Goal: Information Seeking & Learning: Learn about a topic

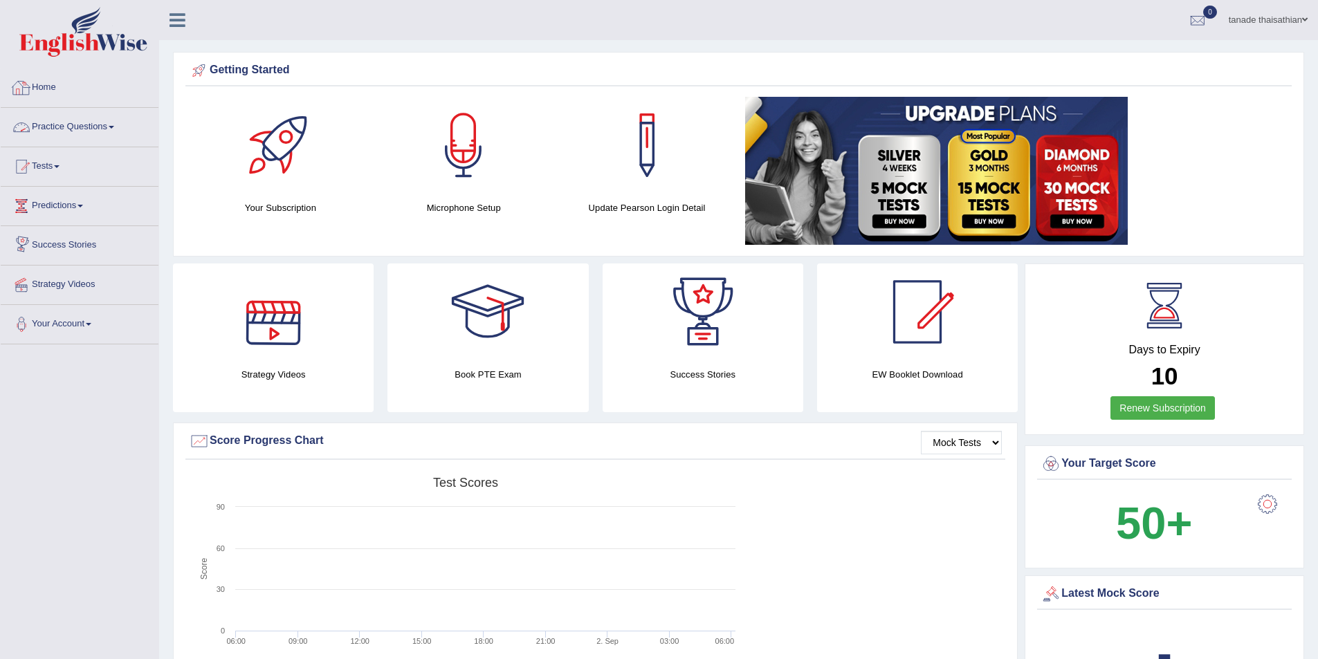
click at [104, 129] on link "Practice Questions" at bounding box center [80, 125] width 158 height 35
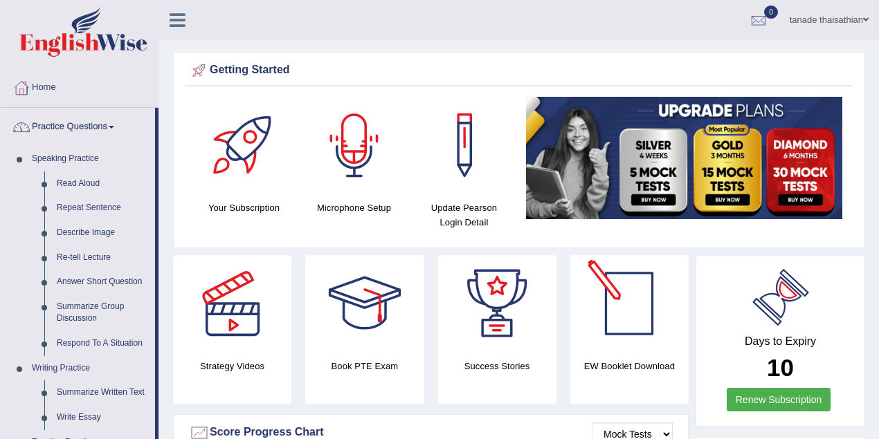
click at [718, 289] on div "Days to Expiry 10 Renew Subscription" at bounding box center [780, 342] width 145 height 153
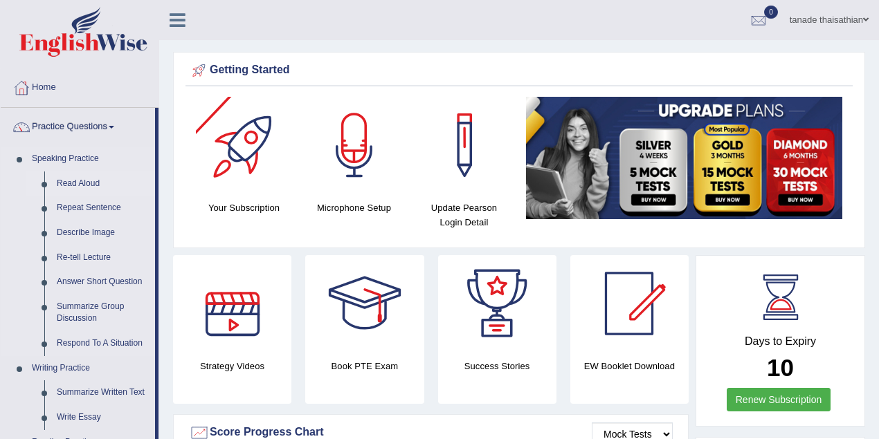
click at [85, 183] on link "Read Aloud" at bounding box center [102, 184] width 104 height 25
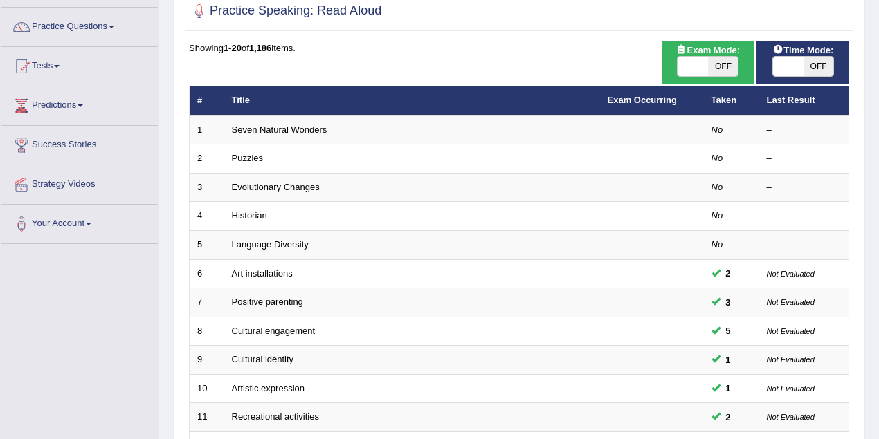
scroll to position [92, 0]
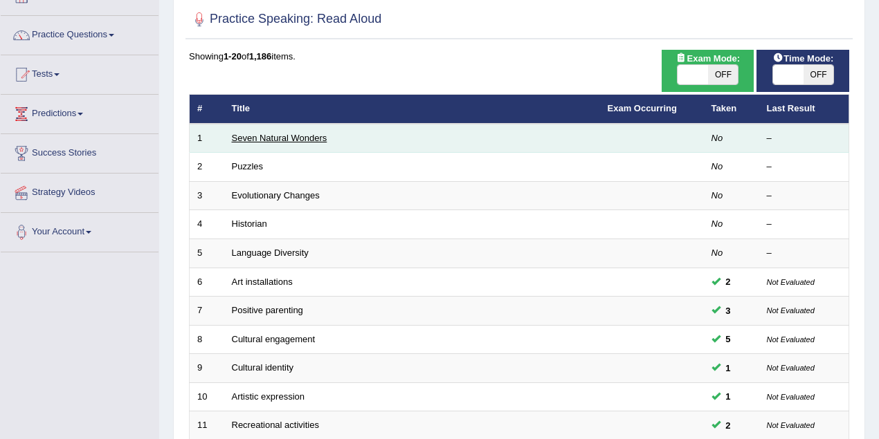
click at [292, 137] on link "Seven Natural Wonders" at bounding box center [279, 138] width 95 height 10
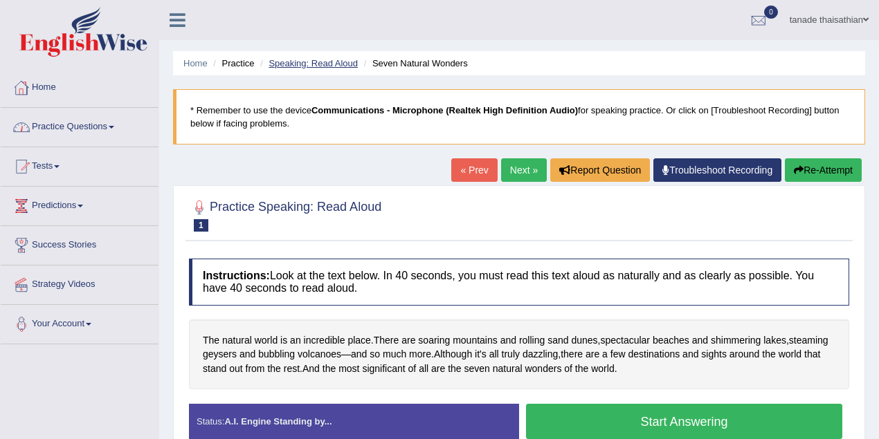
click at [322, 60] on link "Speaking: Read Aloud" at bounding box center [312, 63] width 89 height 10
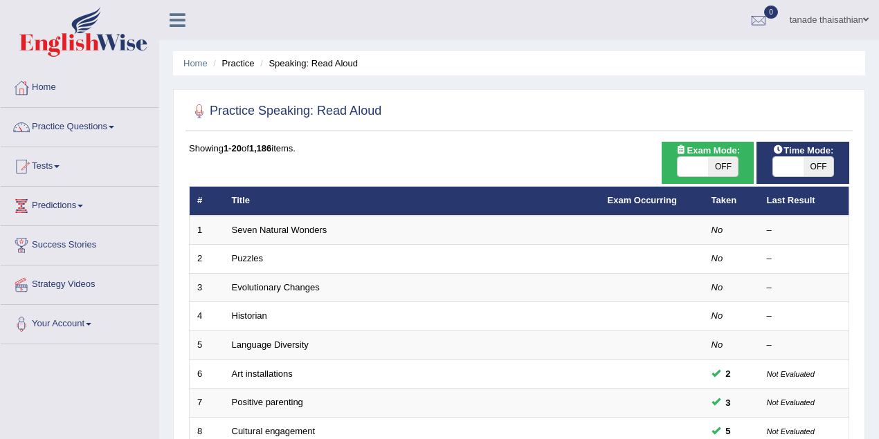
click at [814, 164] on span "OFF" at bounding box center [818, 166] width 30 height 19
checkbox input "true"
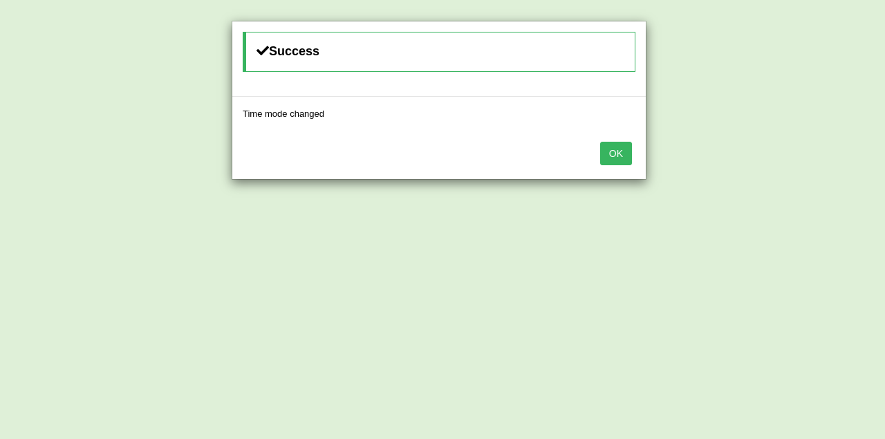
click at [624, 151] on button "OK" at bounding box center [616, 154] width 32 height 24
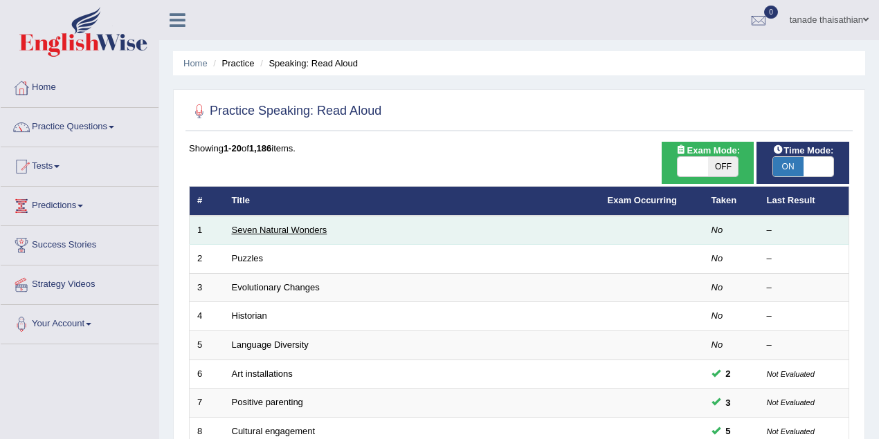
click at [281, 225] on link "Seven Natural Wonders" at bounding box center [279, 230] width 95 height 10
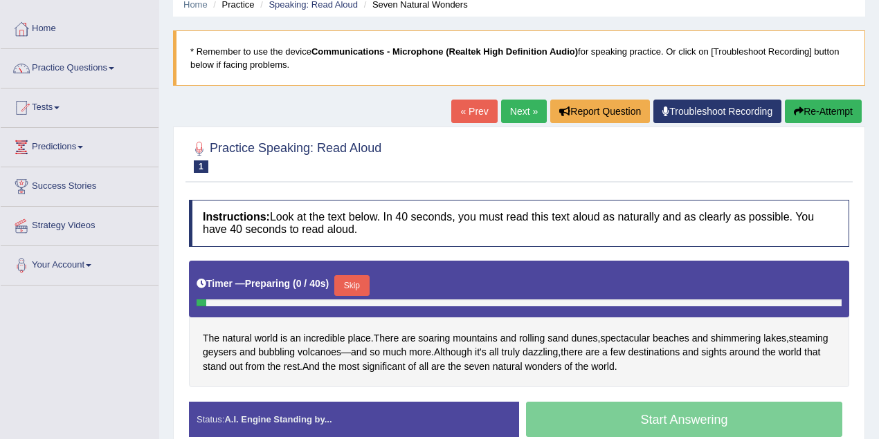
scroll to position [138, 0]
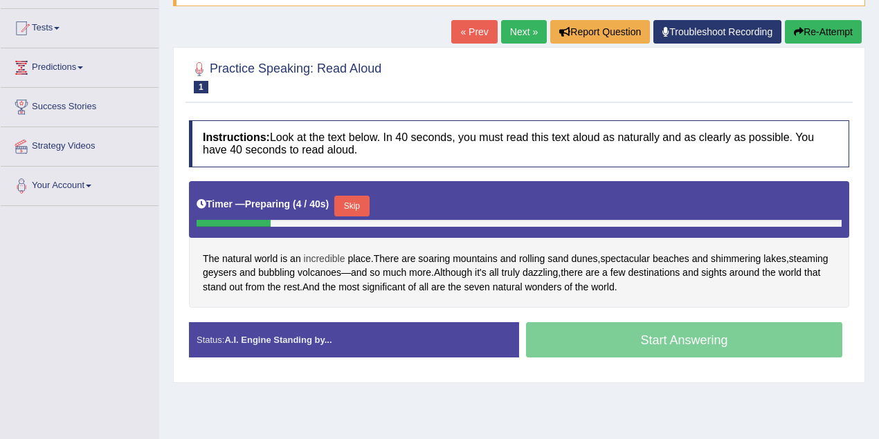
click at [335, 253] on span "incredible" at bounding box center [325, 259] width 42 height 15
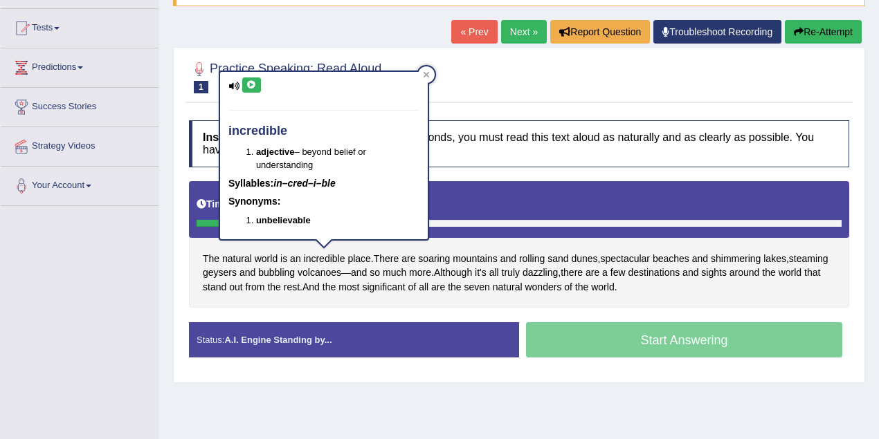
click at [250, 79] on button at bounding box center [251, 84] width 19 height 15
click at [571, 239] on div "The natural world is an incredible place . There are soaring mountains and roll…" at bounding box center [519, 244] width 660 height 127
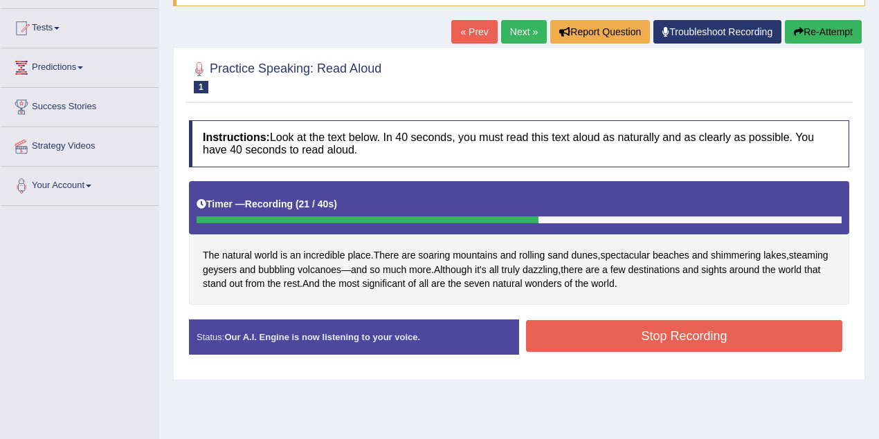
click at [677, 338] on button "Stop Recording" at bounding box center [684, 336] width 316 height 32
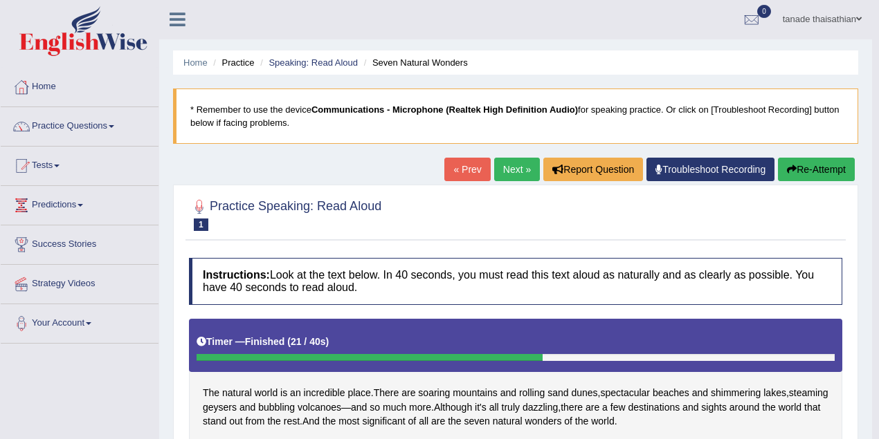
scroll to position [0, 0]
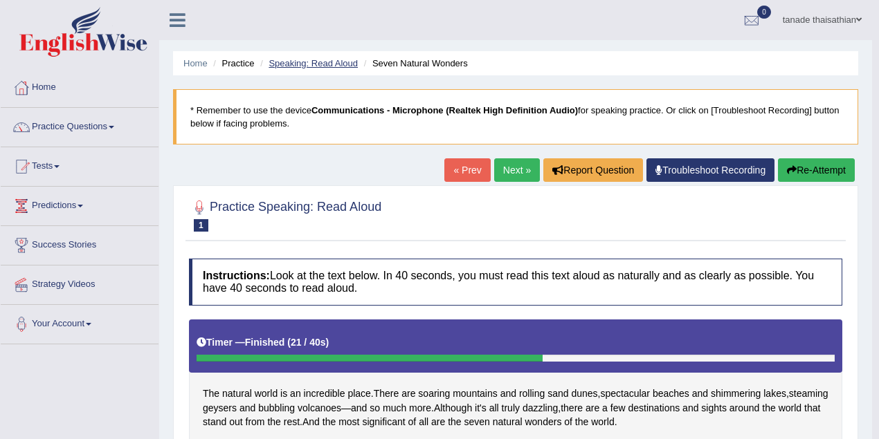
click at [313, 59] on link "Speaking: Read Aloud" at bounding box center [312, 63] width 89 height 10
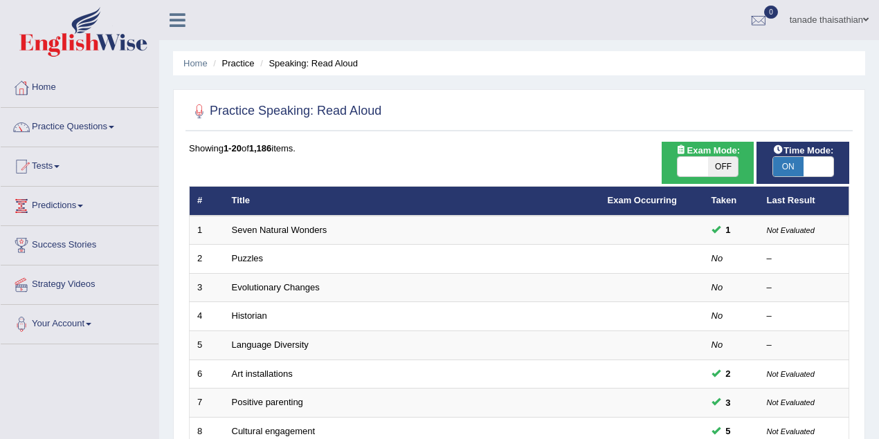
click at [795, 170] on span "ON" at bounding box center [788, 166] width 30 height 19
checkbox input "false"
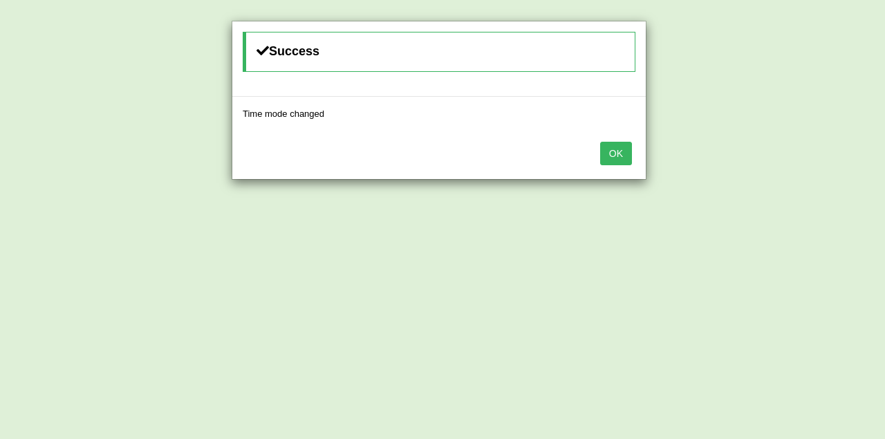
click at [620, 154] on button "OK" at bounding box center [616, 154] width 32 height 24
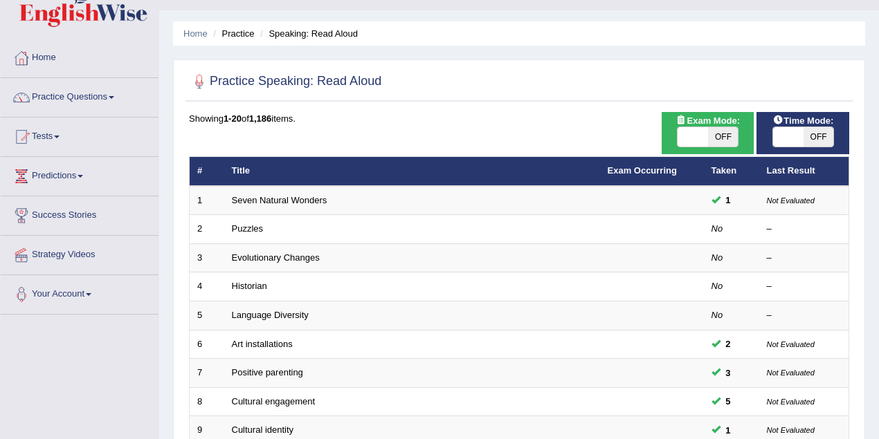
scroll to position [46, 0]
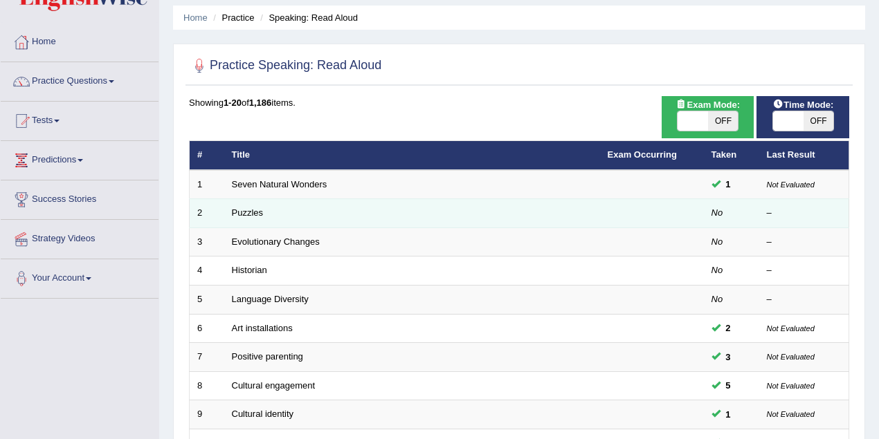
click at [247, 203] on td "Puzzles" at bounding box center [412, 213] width 376 height 29
click at [256, 216] on td "Puzzles" at bounding box center [412, 213] width 376 height 29
click at [257, 213] on link "Puzzles" at bounding box center [248, 213] width 32 height 10
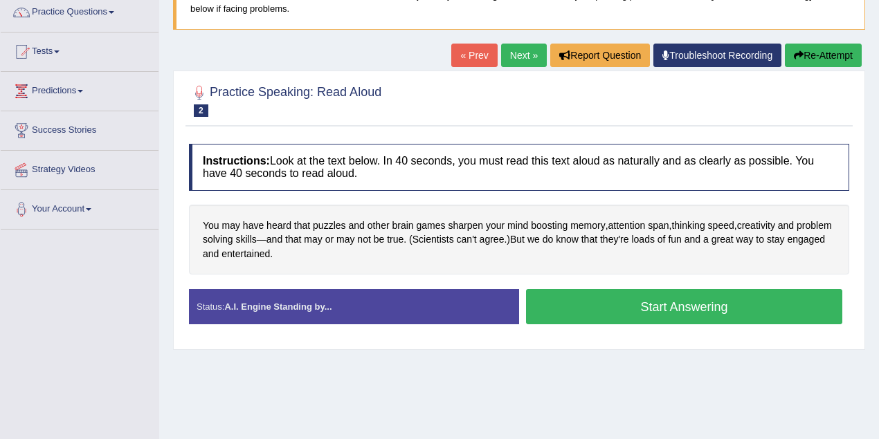
scroll to position [138, 0]
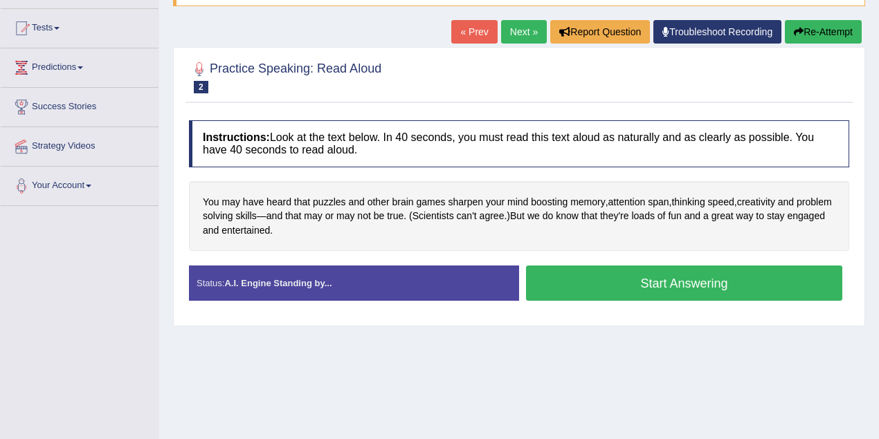
click at [648, 280] on button "Start Answering" at bounding box center [684, 283] width 316 height 35
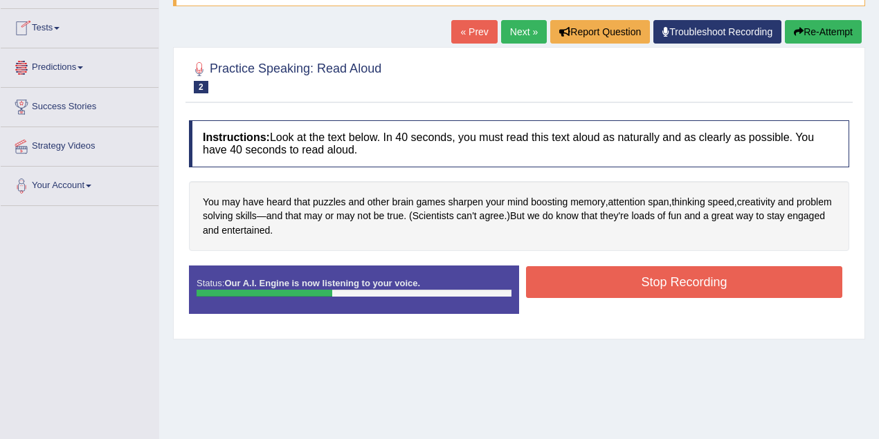
click at [823, 28] on button "Re-Attempt" at bounding box center [822, 32] width 77 height 24
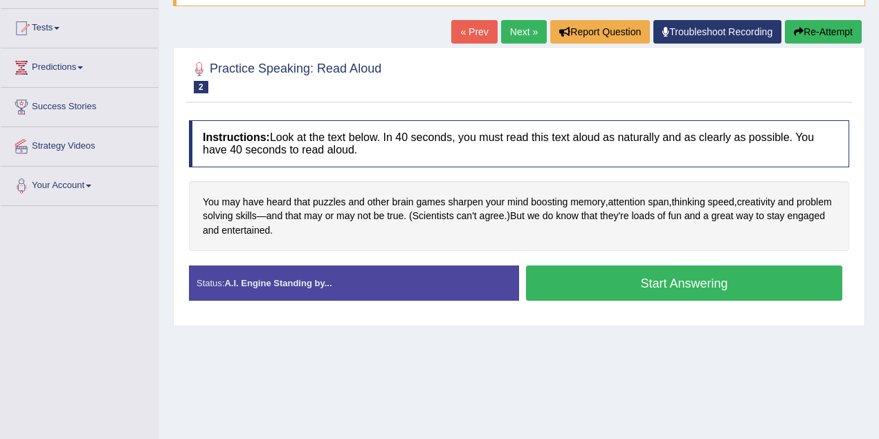
click at [674, 304] on div "Status: A.I. Engine Standing by... Start Answering Stop Recording" at bounding box center [519, 290] width 660 height 49
click at [654, 285] on button "Start Answering" at bounding box center [684, 283] width 316 height 35
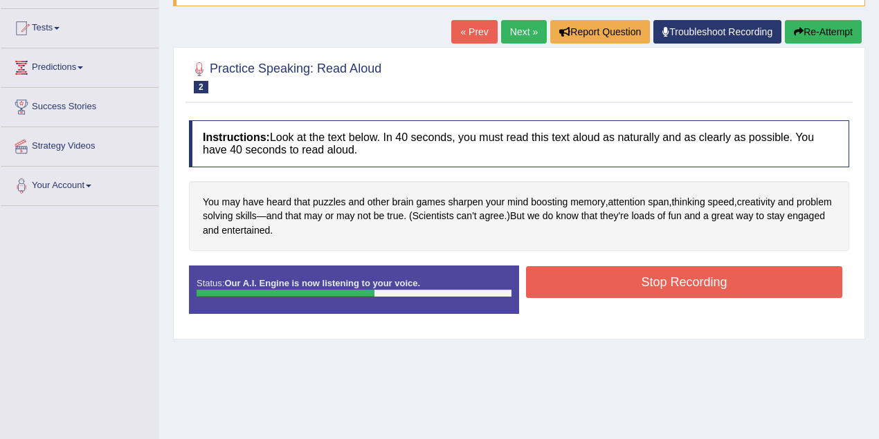
click at [593, 281] on button "Stop Recording" at bounding box center [684, 282] width 316 height 32
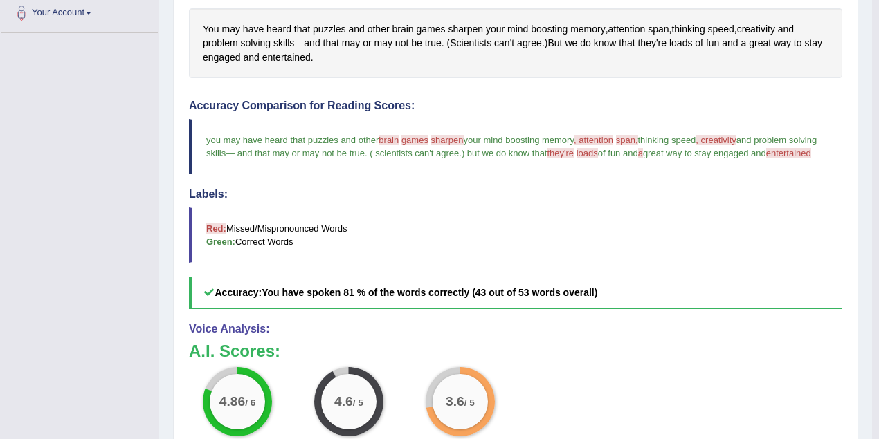
scroll to position [184, 0]
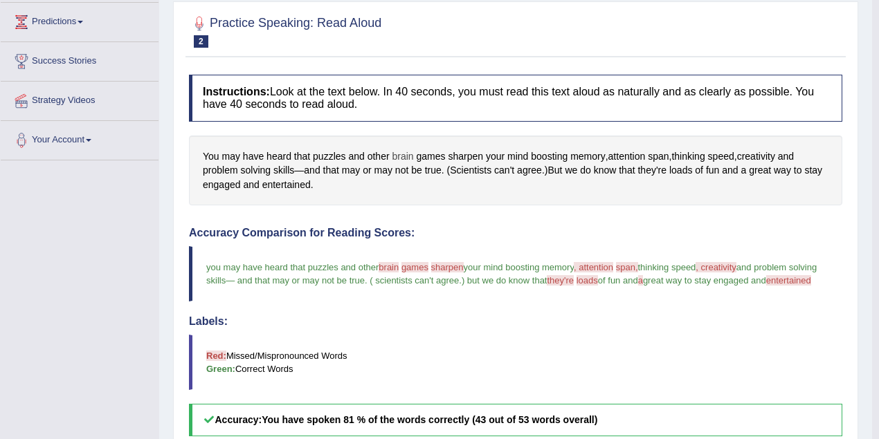
click at [405, 154] on span "brain" at bounding box center [402, 156] width 21 height 15
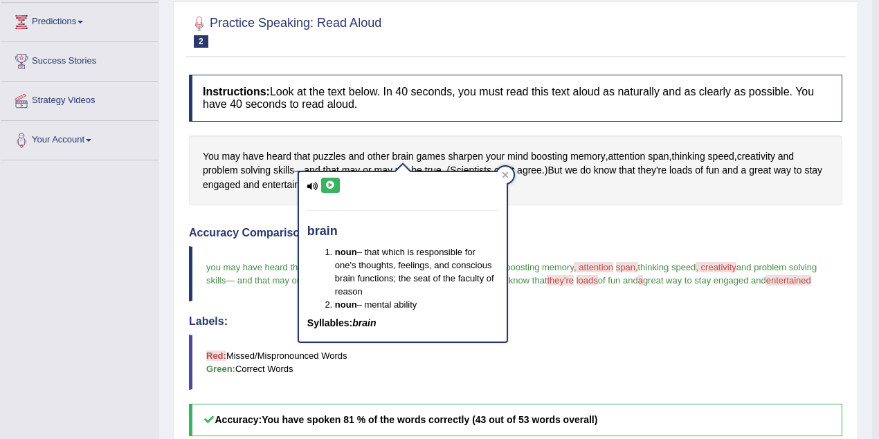
click at [332, 183] on icon at bounding box center [330, 185] width 10 height 8
click at [326, 186] on icon at bounding box center [330, 185] width 10 height 8
click at [605, 166] on span "know" at bounding box center [605, 170] width 23 height 15
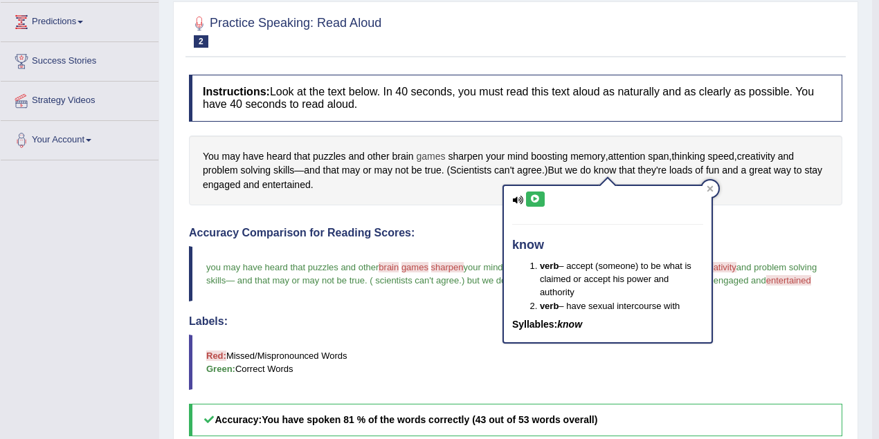
click at [428, 154] on span "games" at bounding box center [430, 156] width 29 height 15
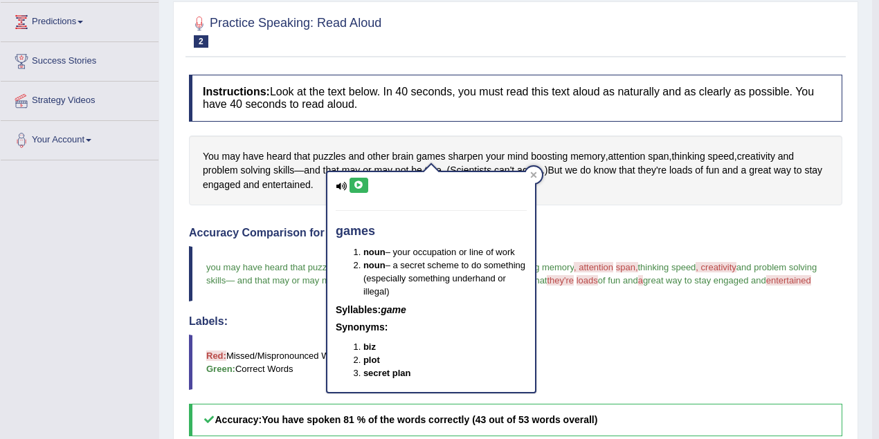
click at [360, 182] on icon at bounding box center [358, 185] width 10 height 8
click at [662, 178] on div "You may have heard that puzzles and other brain games sharpen your mind boostin…" at bounding box center [515, 171] width 653 height 71
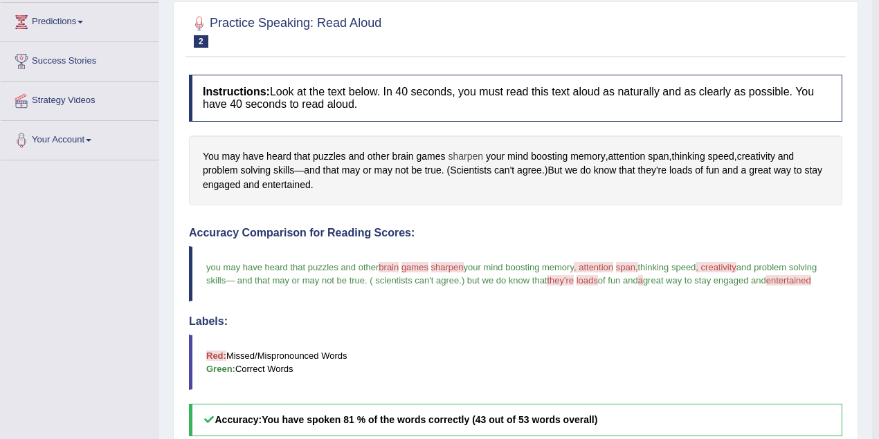
click at [459, 152] on span "sharpen" at bounding box center [465, 156] width 35 height 15
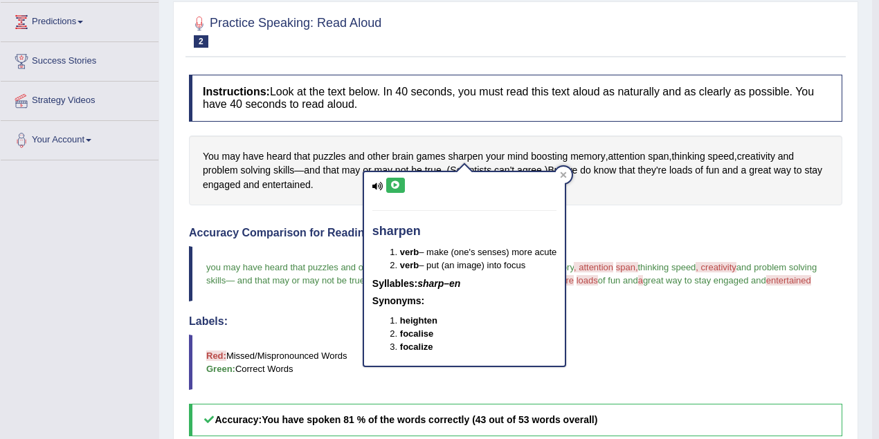
click at [394, 183] on icon at bounding box center [395, 185] width 10 height 8
click at [634, 203] on div "Instructions: Look at the text below. In 40 seconds, you must read this text al…" at bounding box center [515, 388] width 660 height 640
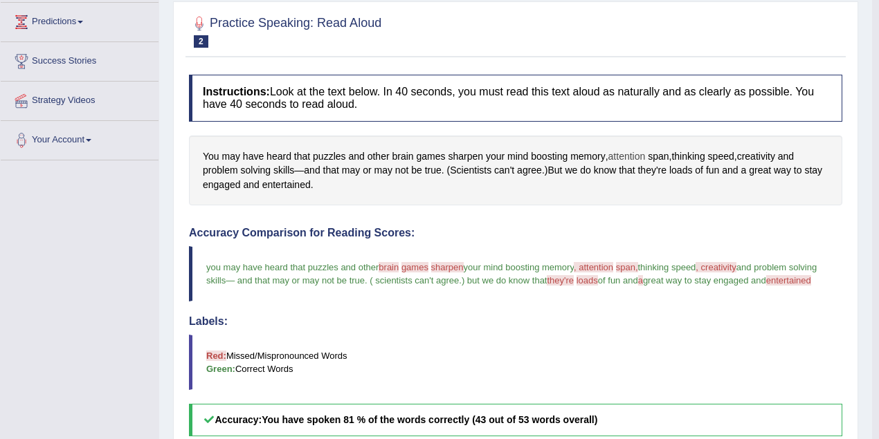
click at [637, 154] on span "attention" at bounding box center [626, 156] width 37 height 15
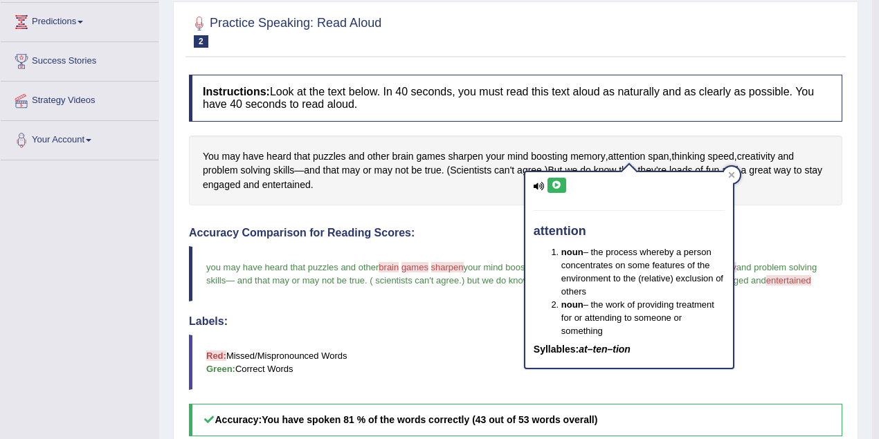
click at [553, 183] on icon at bounding box center [556, 185] width 10 height 8
click at [665, 155] on span "span" at bounding box center [658, 156] width 21 height 15
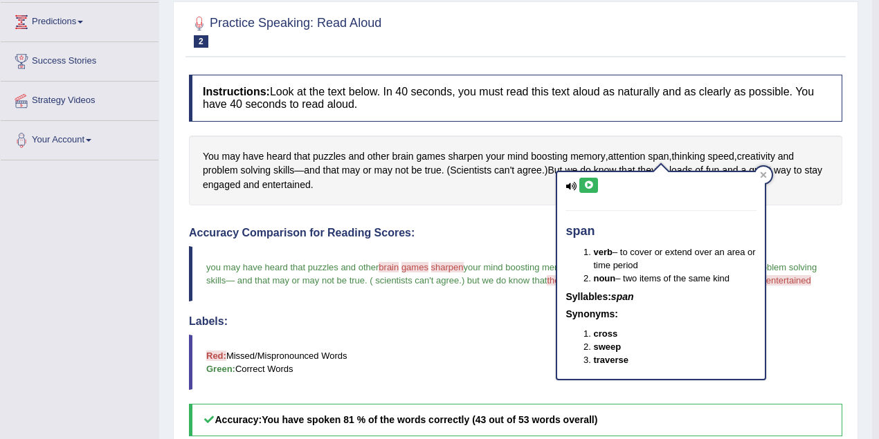
click at [590, 187] on icon at bounding box center [588, 185] width 10 height 8
drag, startPoint x: 834, startPoint y: 198, endPoint x: 702, endPoint y: 199, distance: 132.1
click at [834, 199] on div "You may have heard that puzzles and other brain games sharpen your mind boostin…" at bounding box center [515, 171] width 653 height 71
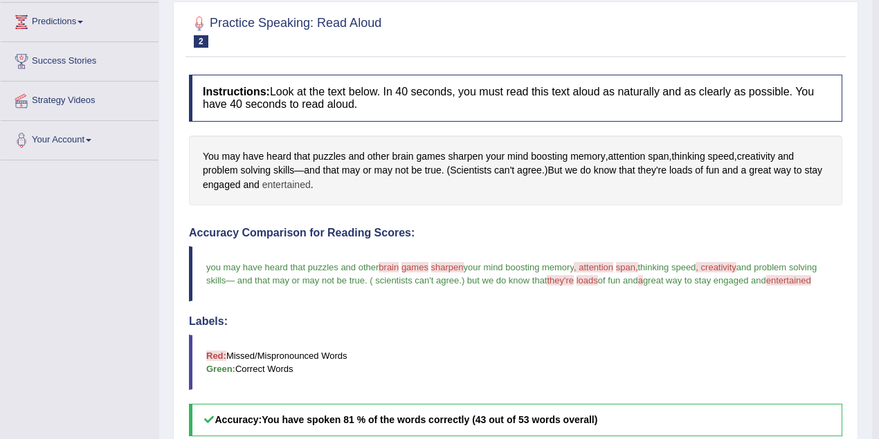
click at [287, 181] on span "entertained" at bounding box center [286, 185] width 48 height 15
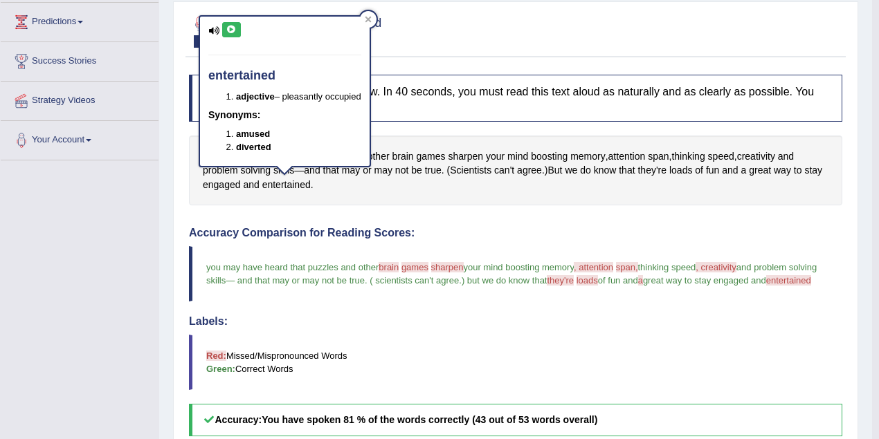
click at [226, 22] on button at bounding box center [231, 29] width 19 height 15
click at [228, 26] on icon at bounding box center [231, 30] width 10 height 8
click at [623, 239] on div "Accuracy Comparison for Reading Scores: you may have heard that puzzles and oth…" at bounding box center [515, 332] width 653 height 210
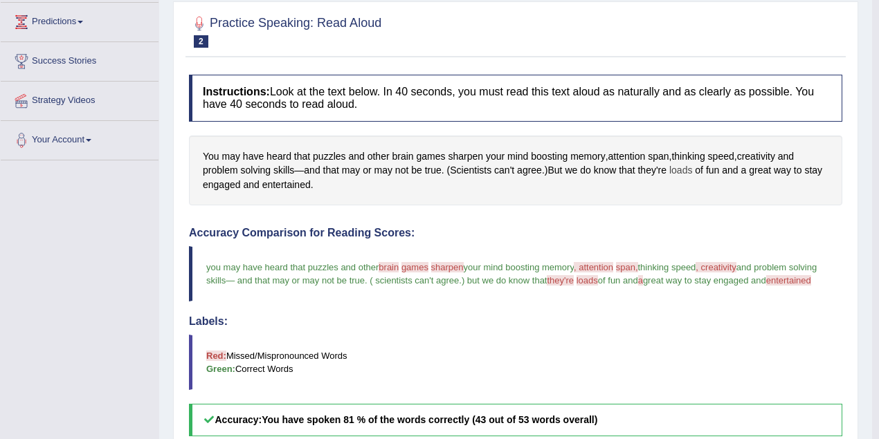
click at [682, 166] on span "loads" at bounding box center [680, 170] width 23 height 15
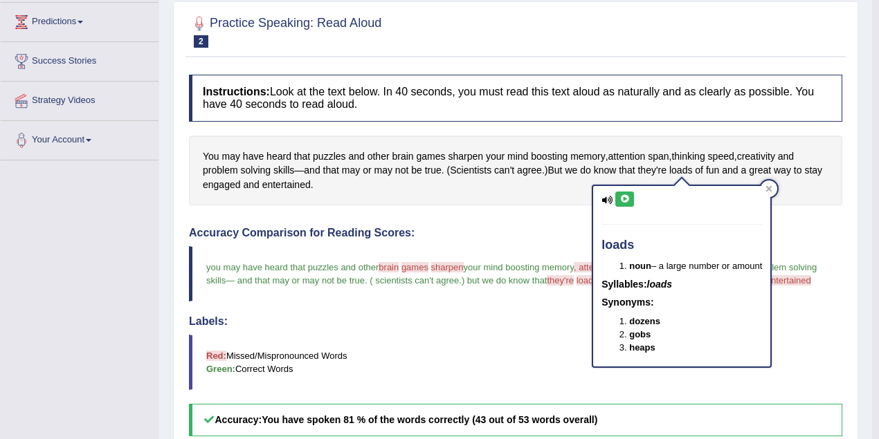
click at [625, 199] on icon at bounding box center [624, 199] width 10 height 8
click at [654, 166] on span "they're" at bounding box center [651, 170] width 29 height 15
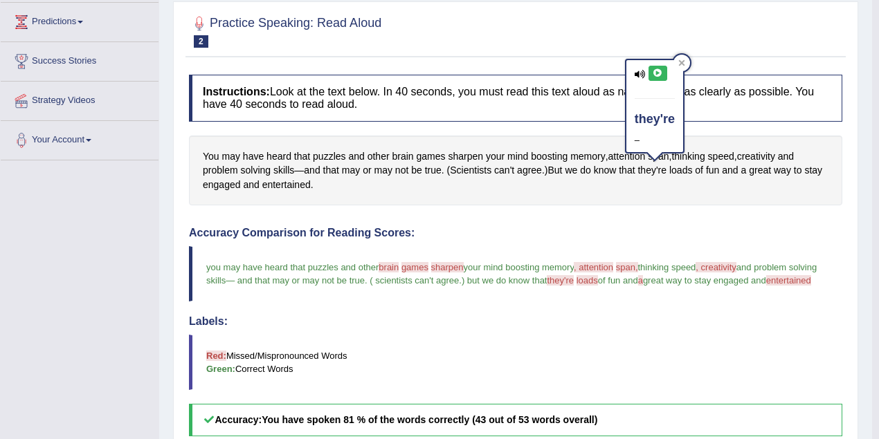
click at [657, 75] on icon at bounding box center [657, 73] width 10 height 8
click at [659, 73] on icon at bounding box center [657, 73] width 10 height 8
click at [659, 69] on icon at bounding box center [657, 73] width 10 height 8
click at [658, 71] on icon at bounding box center [657, 73] width 10 height 8
click at [764, 264] on span "and problem solving skills" at bounding box center [512, 274] width 613 height 24
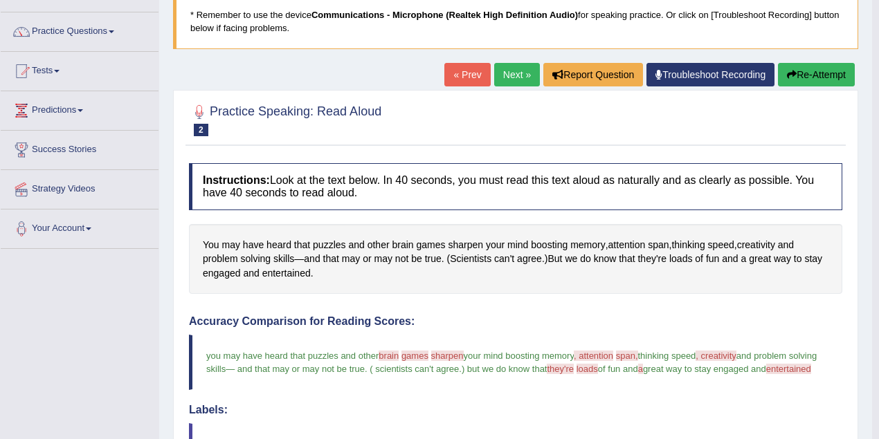
scroll to position [46, 0]
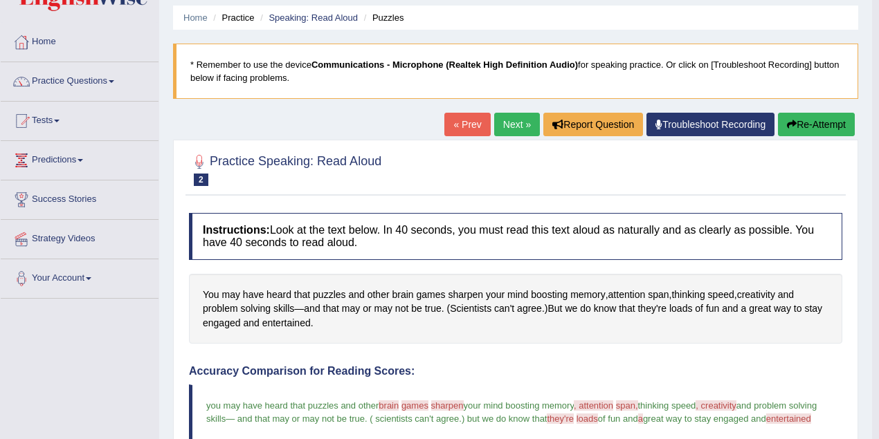
click at [506, 123] on link "Next »" at bounding box center [517, 125] width 46 height 24
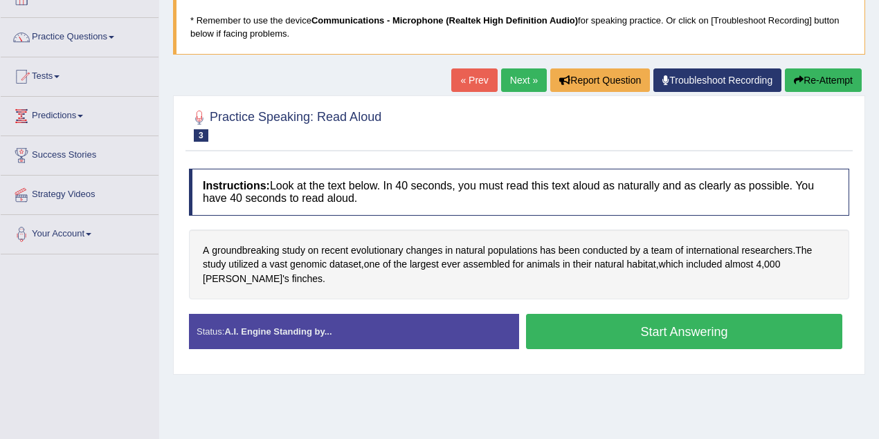
scroll to position [92, 0]
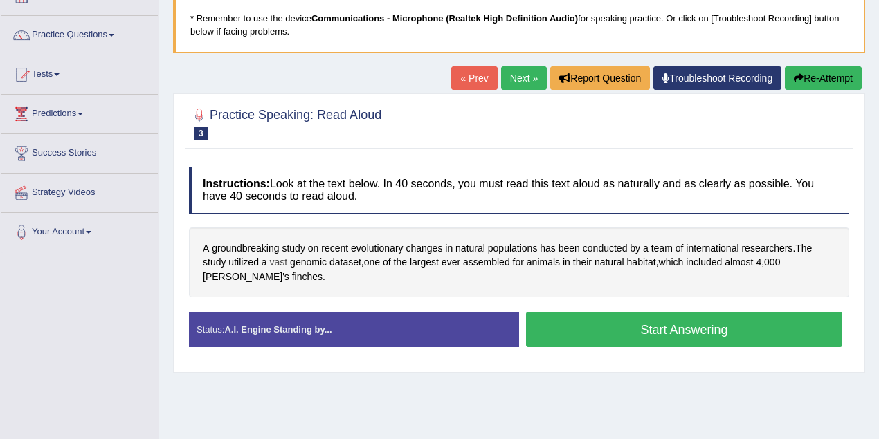
click at [279, 261] on span "vast" at bounding box center [279, 262] width 18 height 15
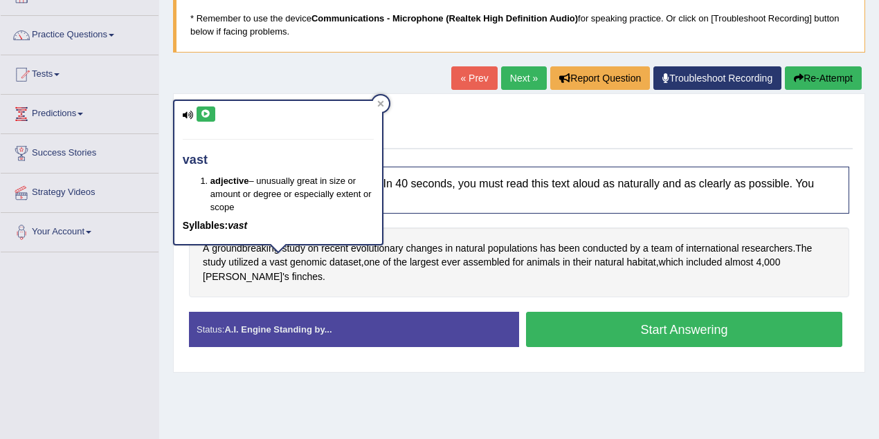
click at [201, 114] on icon at bounding box center [206, 114] width 10 height 8
click at [379, 102] on icon at bounding box center [380, 104] width 6 height 6
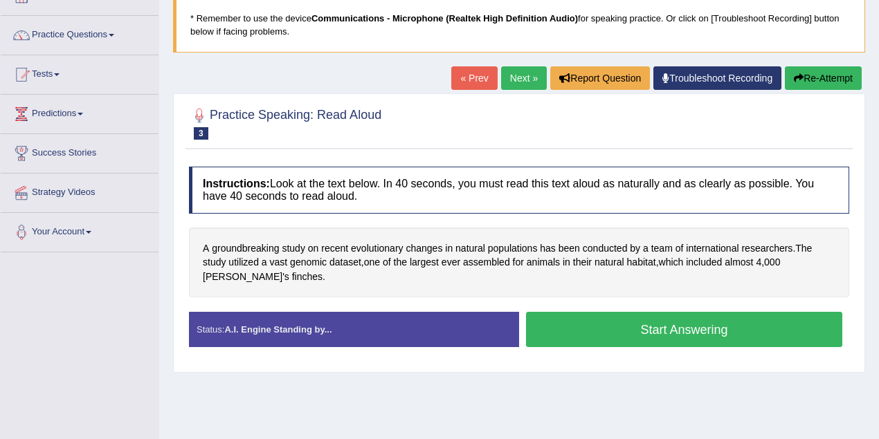
click at [618, 332] on button "Start Answering" at bounding box center [684, 329] width 316 height 35
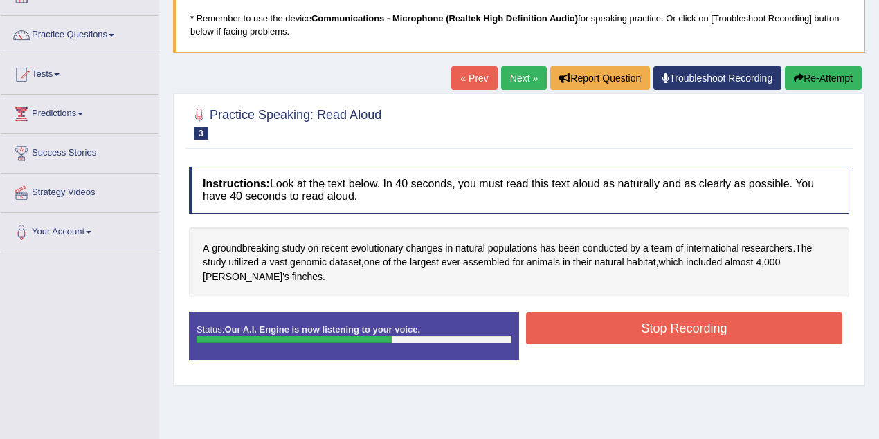
click at [671, 318] on button "Stop Recording" at bounding box center [684, 329] width 316 height 32
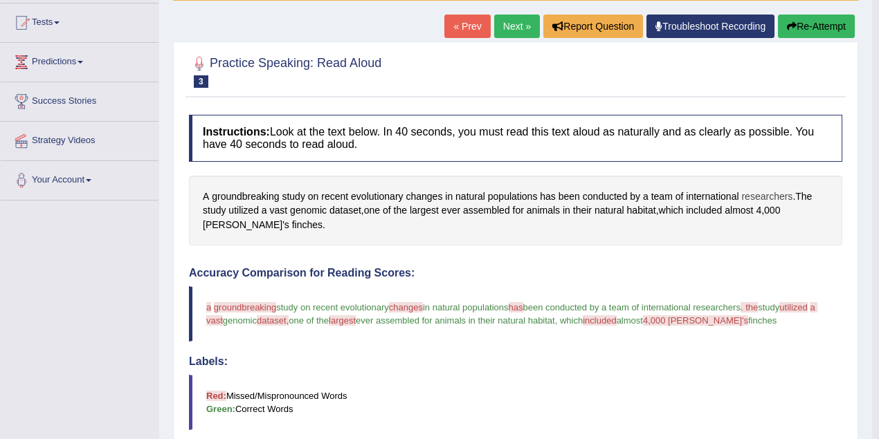
scroll to position [138, 0]
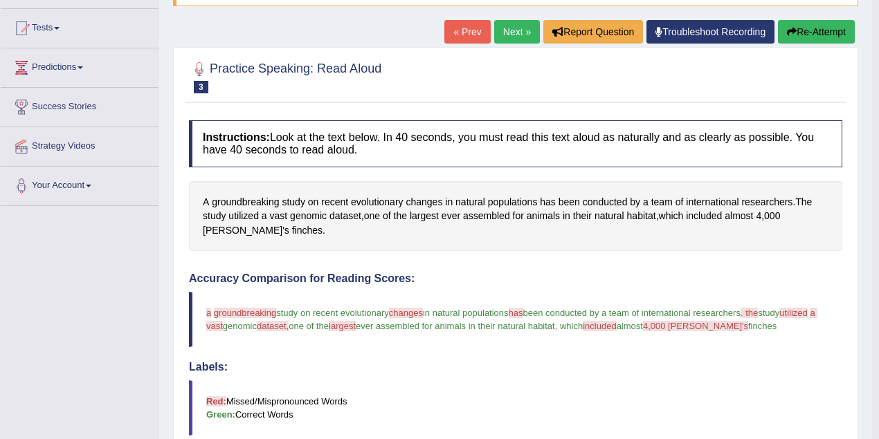
click at [832, 25] on button "Re-Attempt" at bounding box center [816, 32] width 77 height 24
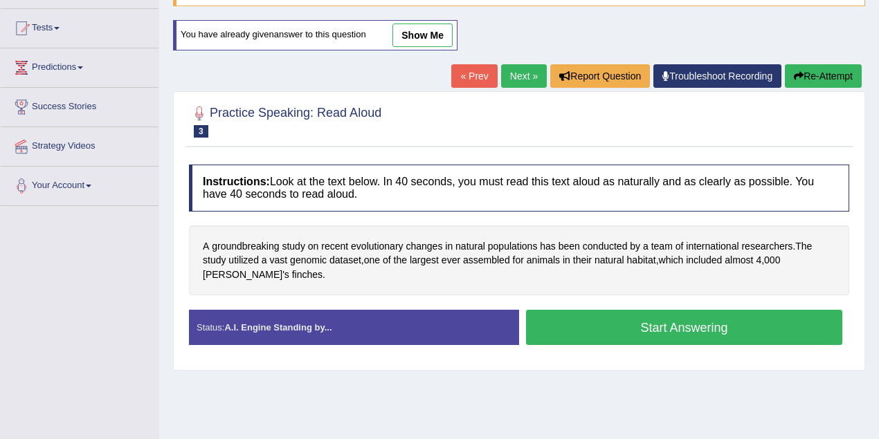
click at [653, 327] on button "Start Answering" at bounding box center [684, 327] width 316 height 35
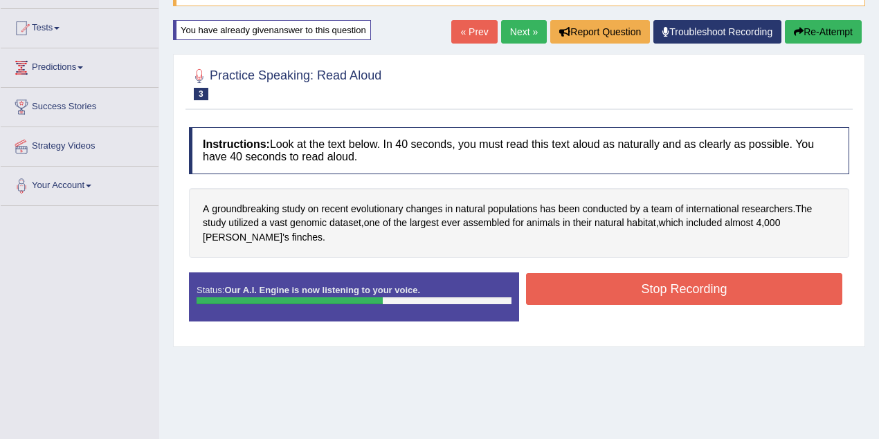
click at [643, 289] on button "Stop Recording" at bounding box center [684, 289] width 316 height 32
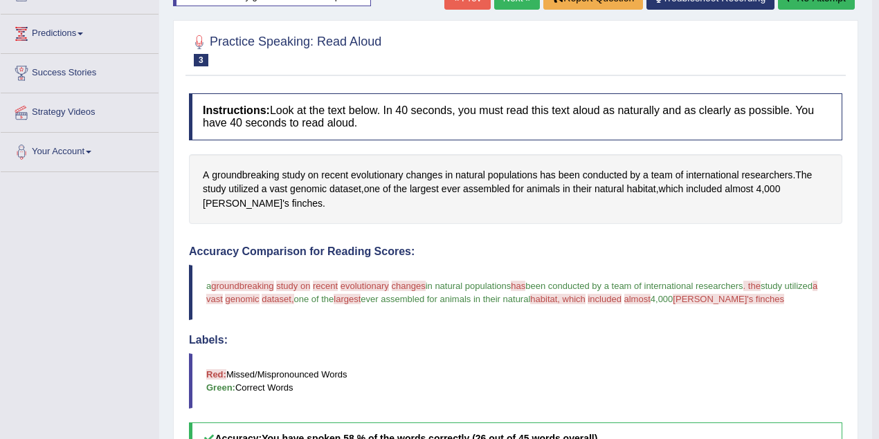
scroll to position [92, 0]
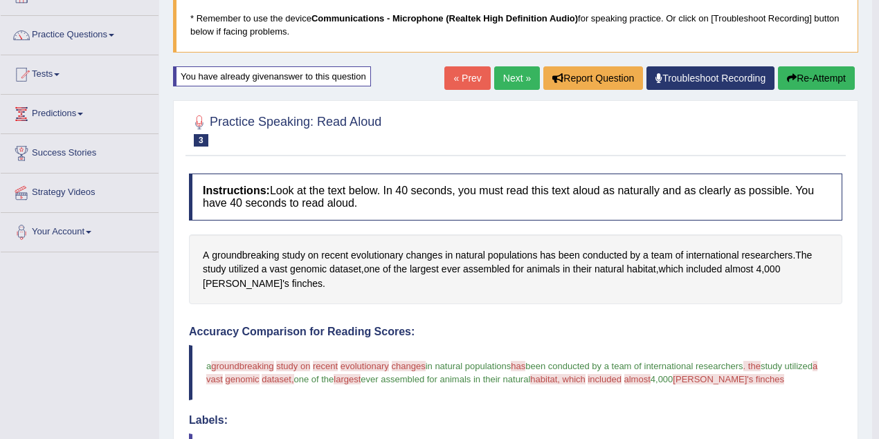
click at [516, 82] on link "Next »" at bounding box center [517, 78] width 46 height 24
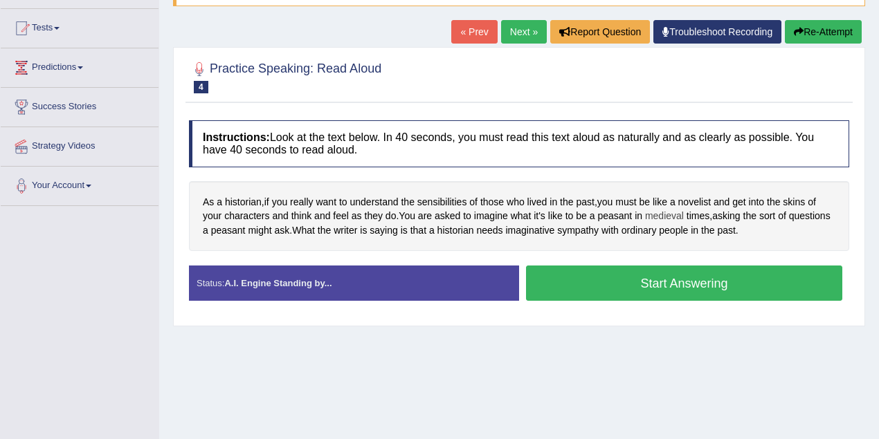
click at [674, 214] on span "medieval" at bounding box center [664, 216] width 39 height 15
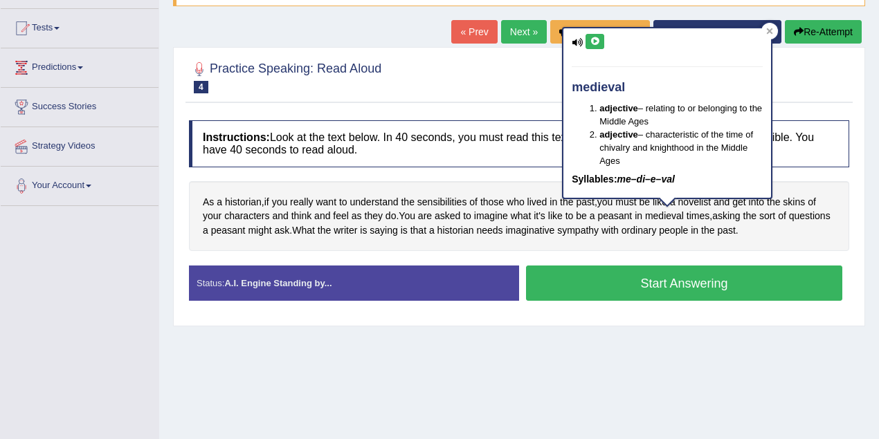
click at [591, 41] on icon at bounding box center [594, 41] width 10 height 8
click at [805, 226] on div "As a historian , if you really want to understand the sensibilities of those wh…" at bounding box center [519, 216] width 660 height 71
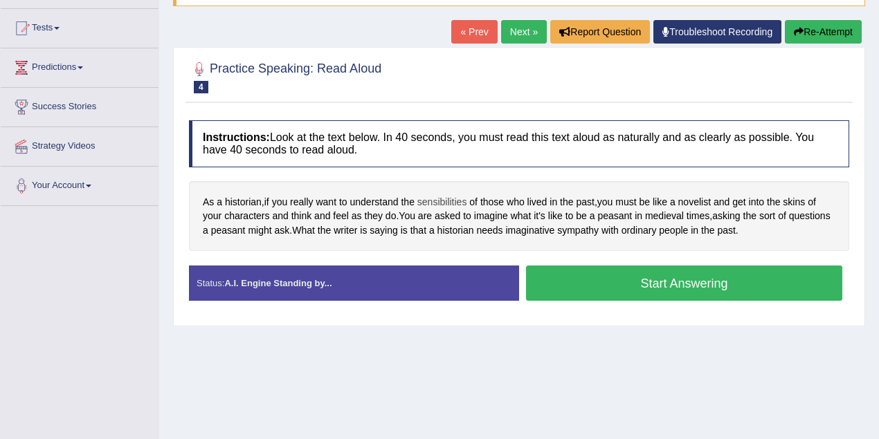
click at [433, 201] on span "sensibilities" at bounding box center [442, 202] width 50 height 15
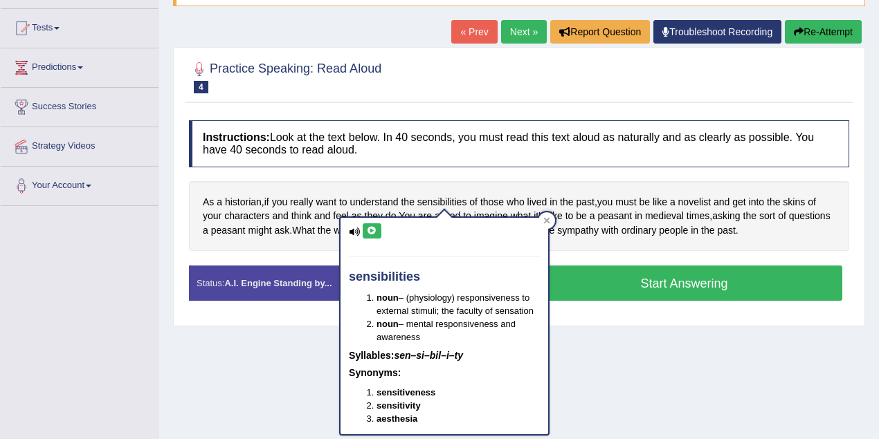
click at [369, 228] on icon at bounding box center [372, 231] width 10 height 8
click at [370, 228] on icon at bounding box center [372, 231] width 10 height 8
click at [484, 152] on h4 "Instructions: Look at the text below. In 40 seconds, you must read this text al…" at bounding box center [519, 143] width 660 height 46
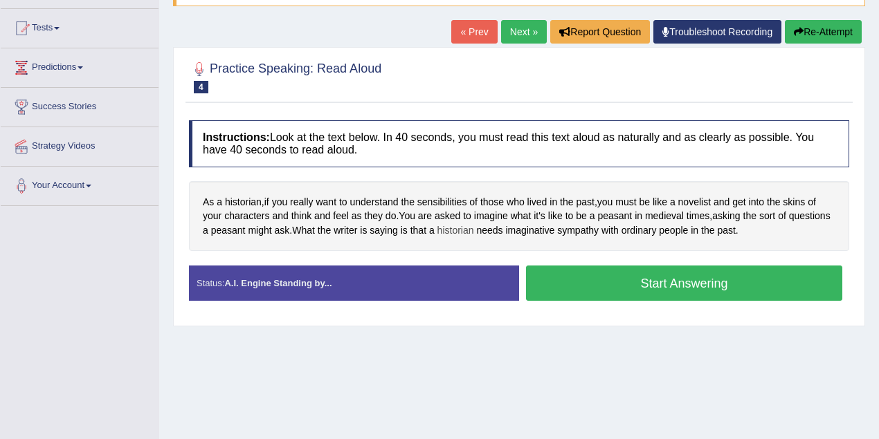
click at [457, 228] on span "historian" at bounding box center [455, 230] width 37 height 15
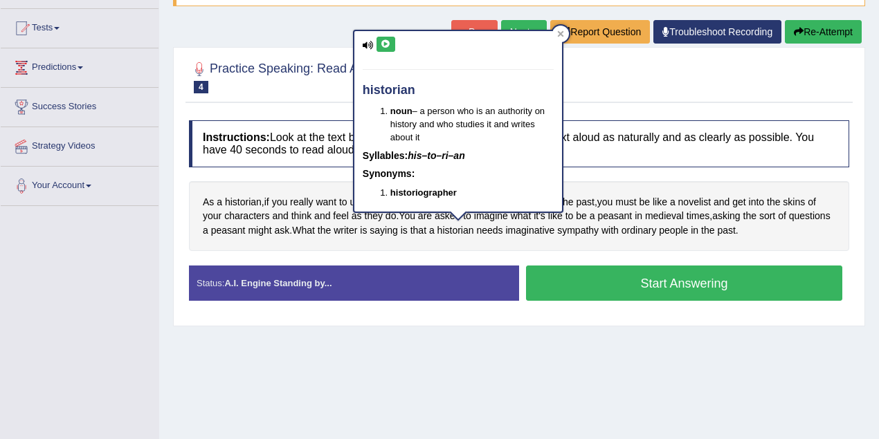
click at [382, 45] on icon at bounding box center [385, 44] width 10 height 8
click at [531, 286] on button "Start Answering" at bounding box center [684, 283] width 316 height 35
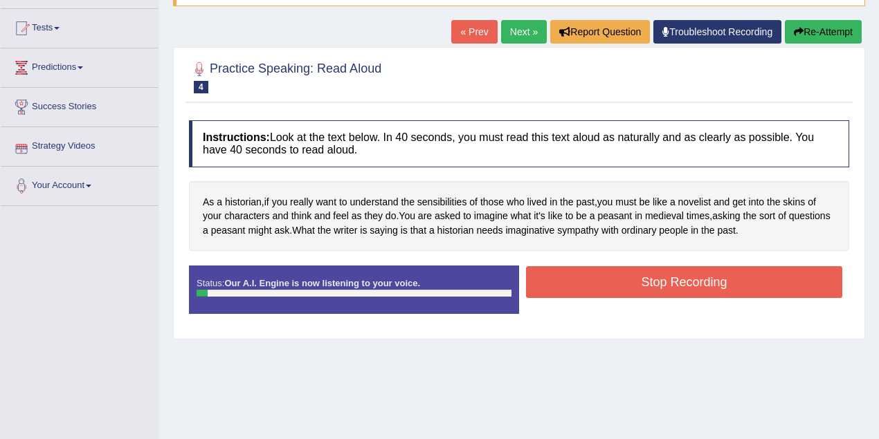
click at [833, 28] on button "Re-Attempt" at bounding box center [822, 32] width 77 height 24
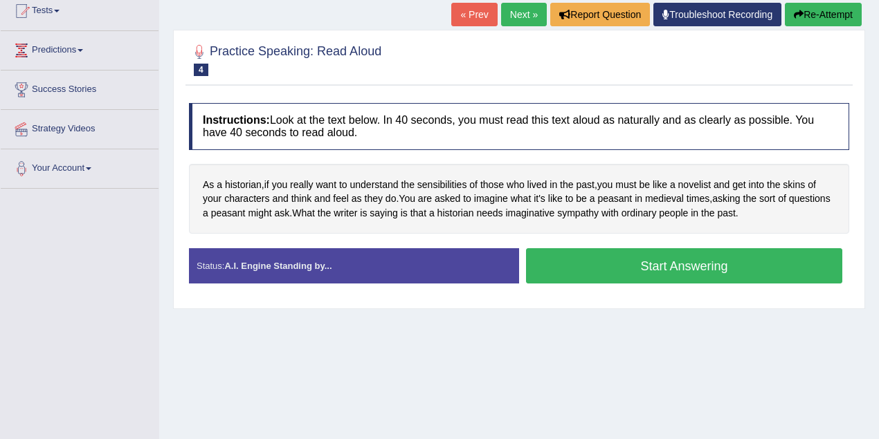
scroll to position [184, 0]
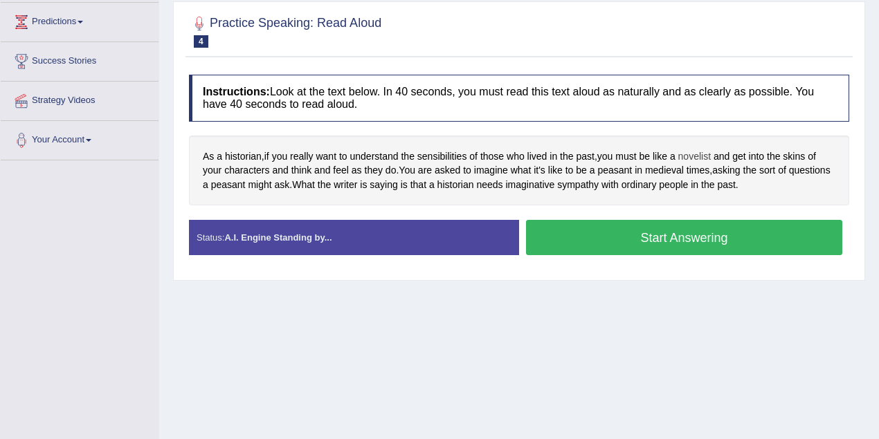
click at [702, 155] on span "novelist" at bounding box center [694, 156] width 33 height 15
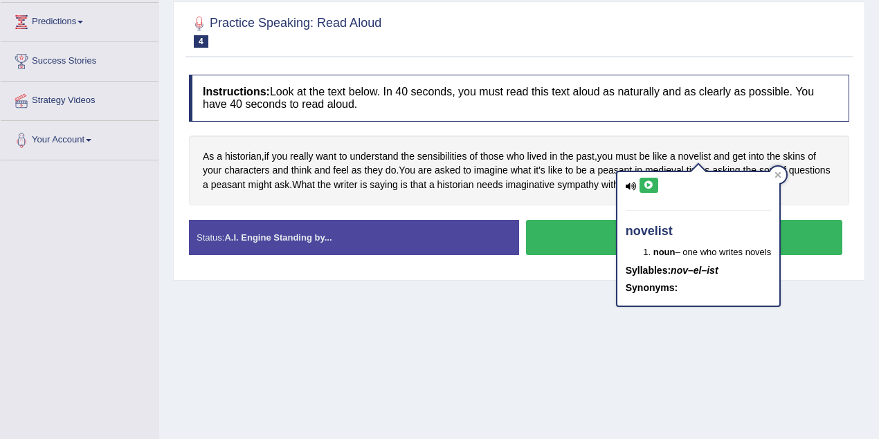
click at [649, 185] on icon at bounding box center [648, 185] width 10 height 8
click at [650, 185] on icon at bounding box center [648, 185] width 10 height 8
click at [784, 174] on div at bounding box center [777, 175] width 17 height 17
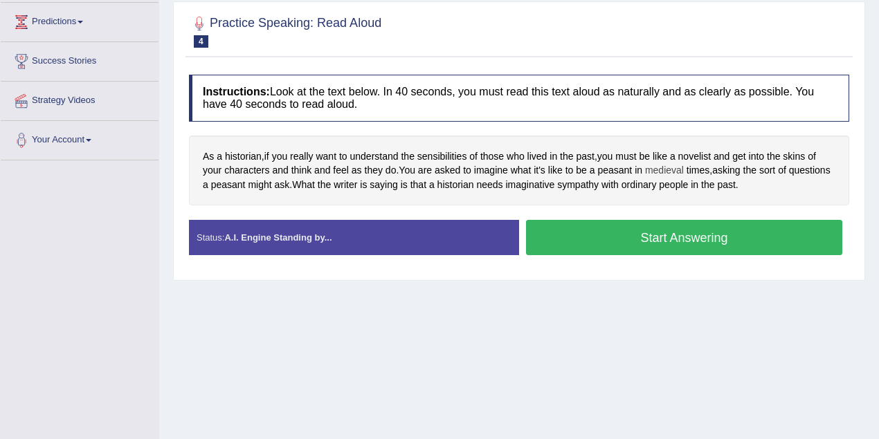
click at [660, 168] on span "medieval" at bounding box center [664, 170] width 39 height 15
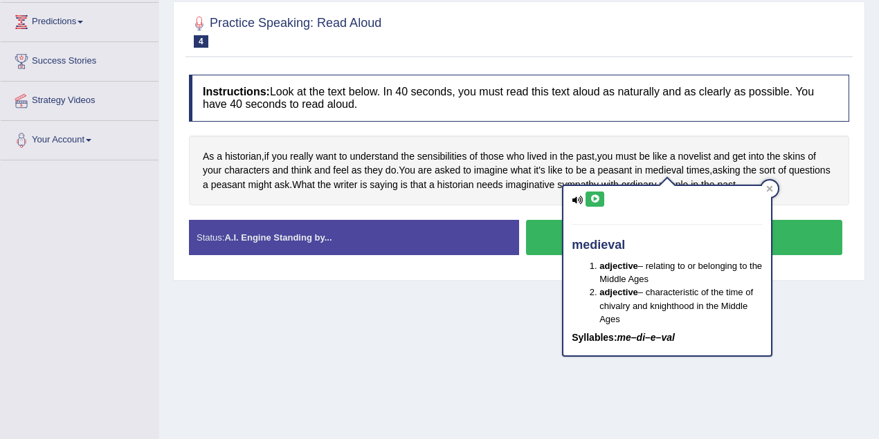
click at [596, 198] on icon at bounding box center [594, 199] width 10 height 8
click at [771, 187] on icon at bounding box center [769, 189] width 6 height 6
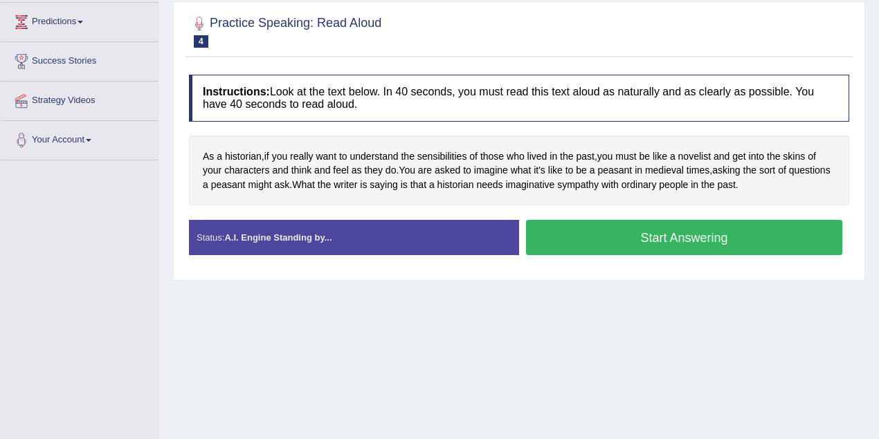
click at [652, 240] on button "Start Answering" at bounding box center [684, 237] width 316 height 35
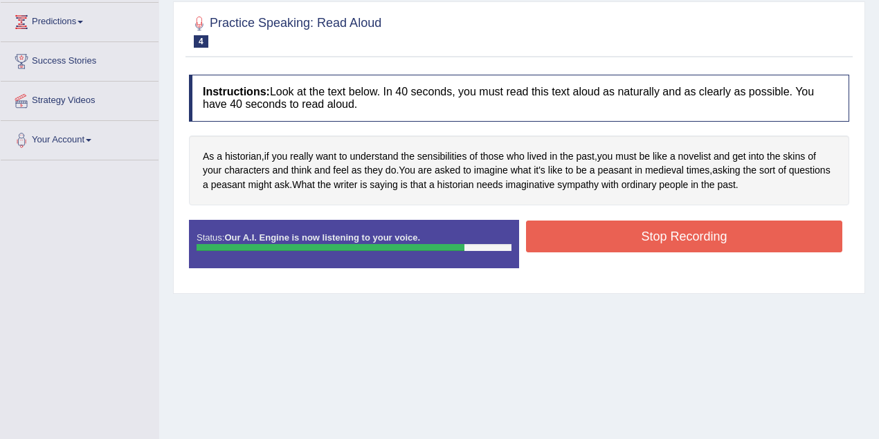
click at [679, 236] on button "Stop Recording" at bounding box center [684, 237] width 316 height 32
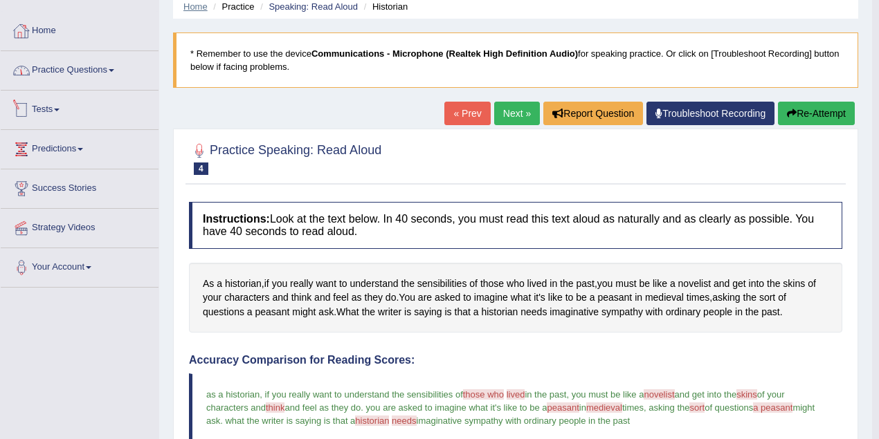
scroll to position [0, 0]
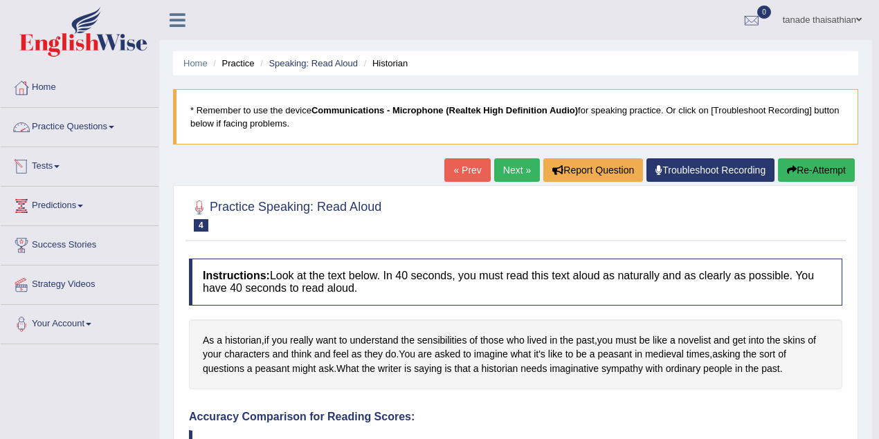
click at [104, 136] on link "Practice Questions" at bounding box center [80, 125] width 158 height 35
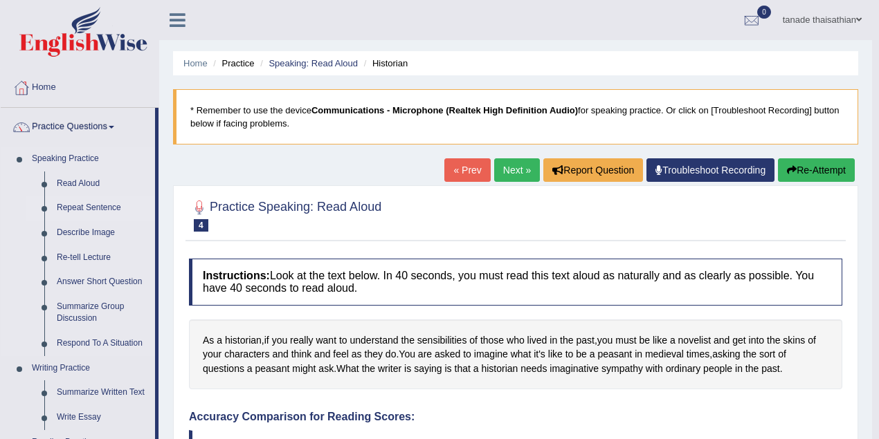
click at [84, 208] on link "Repeat Sentence" at bounding box center [102, 208] width 104 height 25
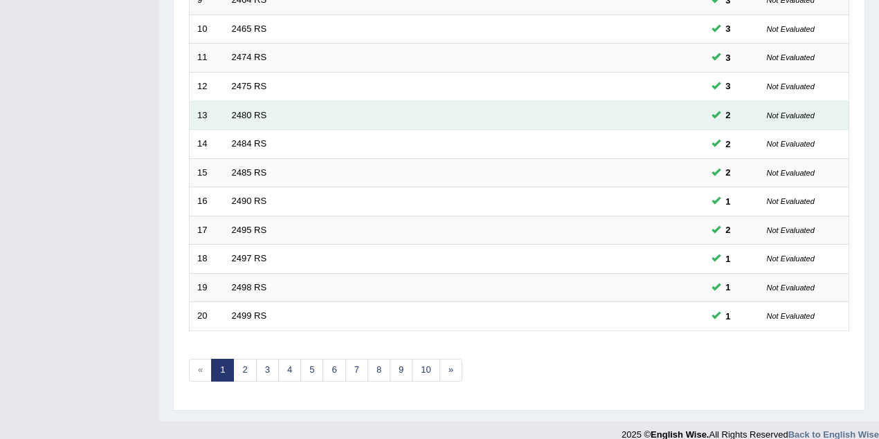
scroll to position [470, 0]
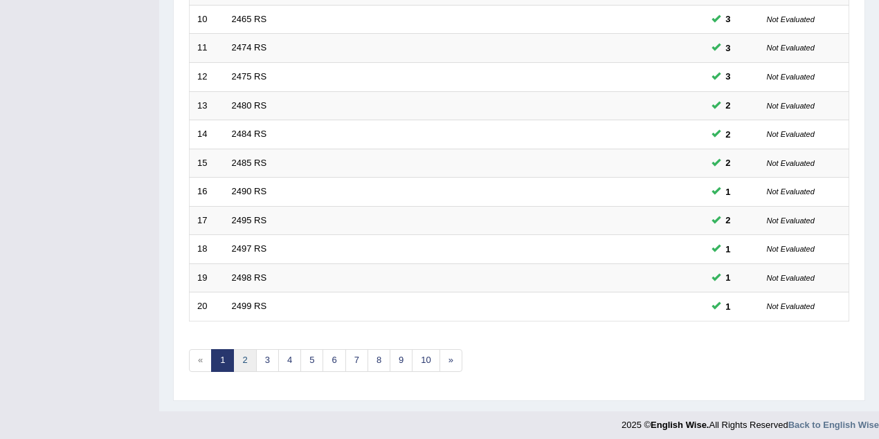
click at [244, 353] on link "2" at bounding box center [244, 360] width 23 height 23
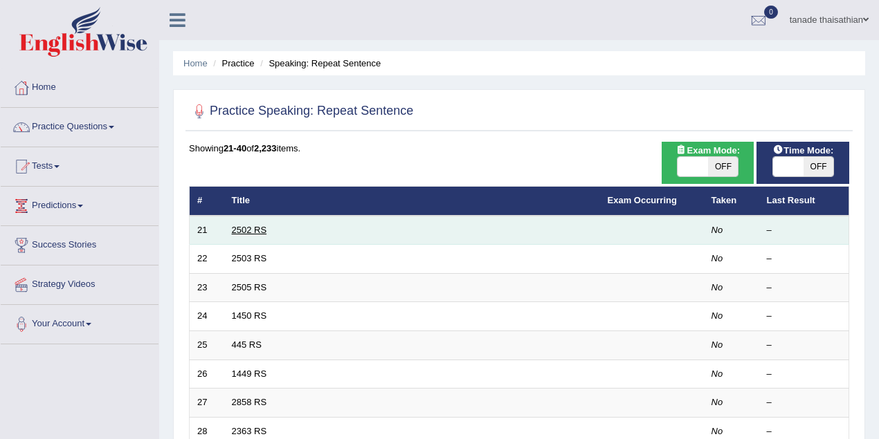
click at [235, 226] on link "2502 RS" at bounding box center [249, 230] width 35 height 10
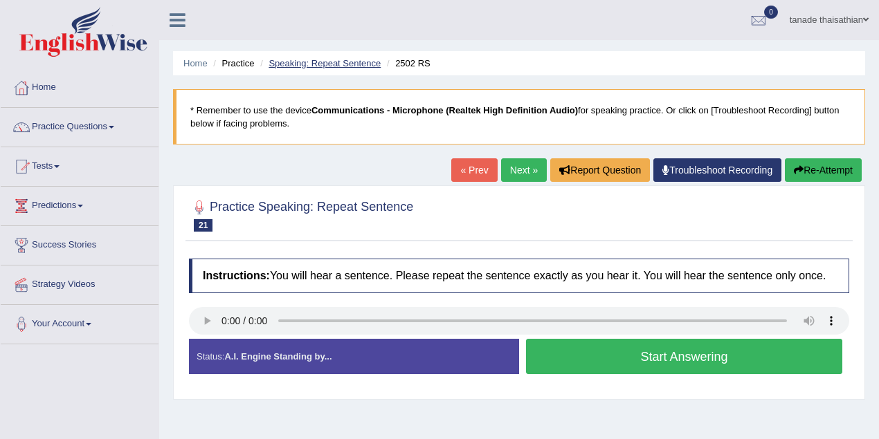
click at [318, 64] on link "Speaking: Repeat Sentence" at bounding box center [324, 63] width 112 height 10
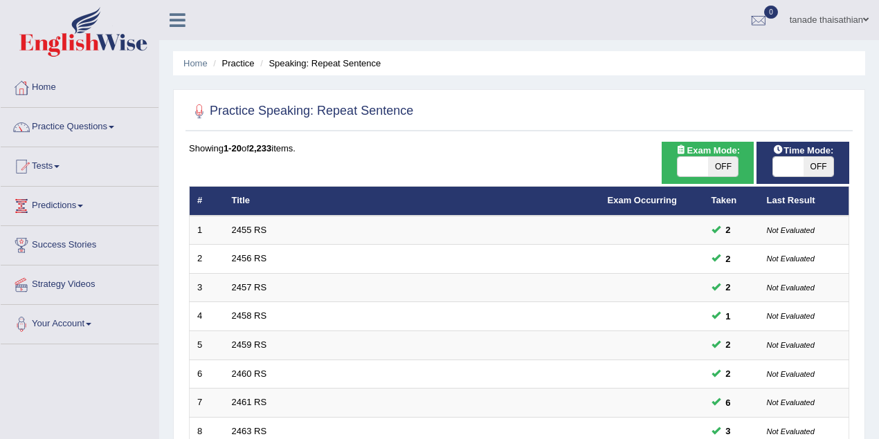
click at [818, 164] on span "OFF" at bounding box center [818, 166] width 30 height 19
checkbox input "true"
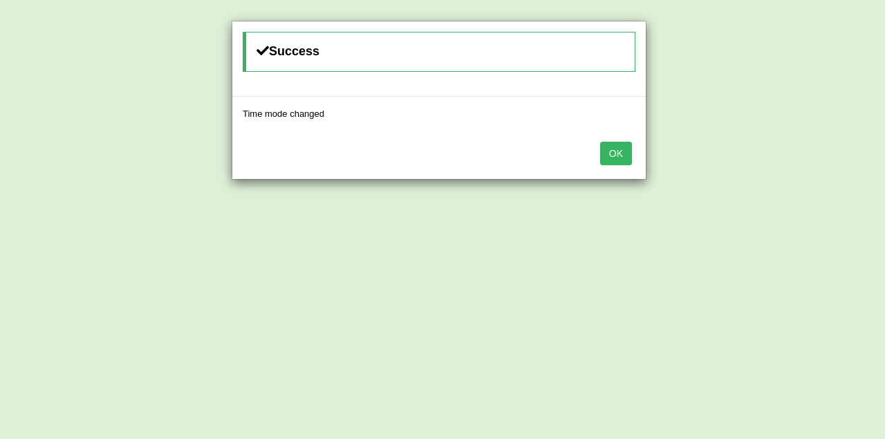
click at [616, 151] on button "OK" at bounding box center [616, 154] width 32 height 24
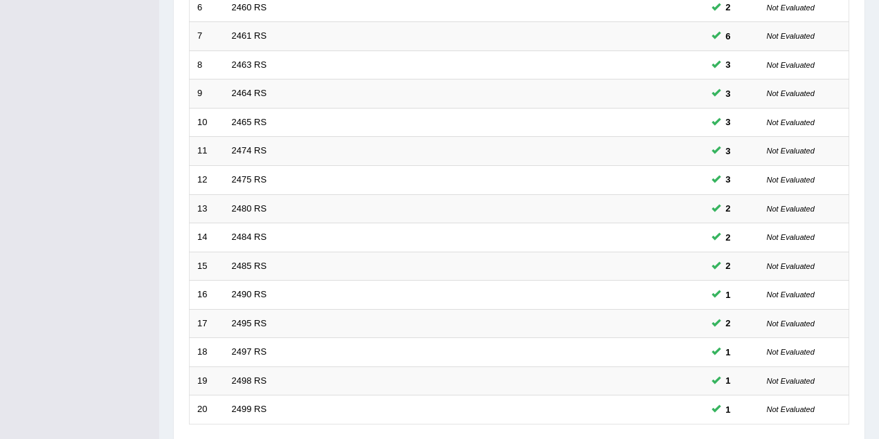
scroll to position [470, 0]
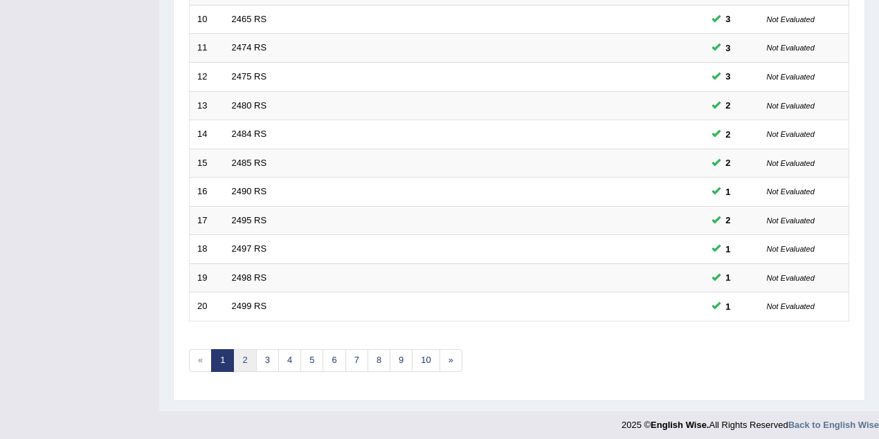
click at [235, 354] on link "2" at bounding box center [244, 360] width 23 height 23
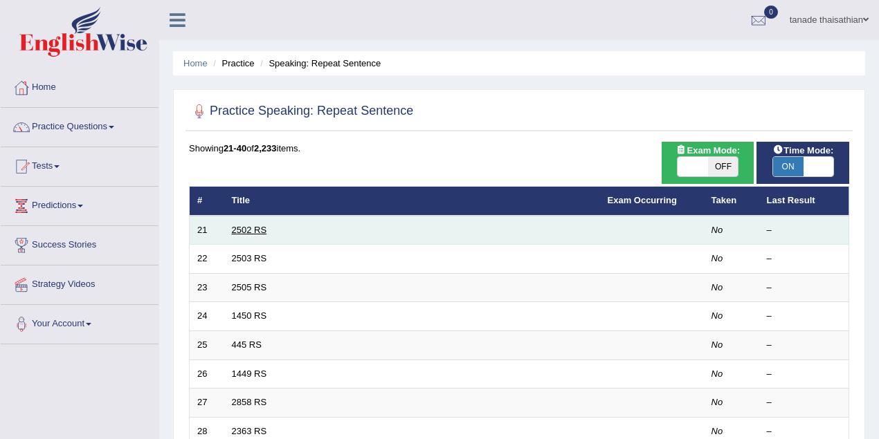
click at [246, 229] on link "2502 RS" at bounding box center [249, 230] width 35 height 10
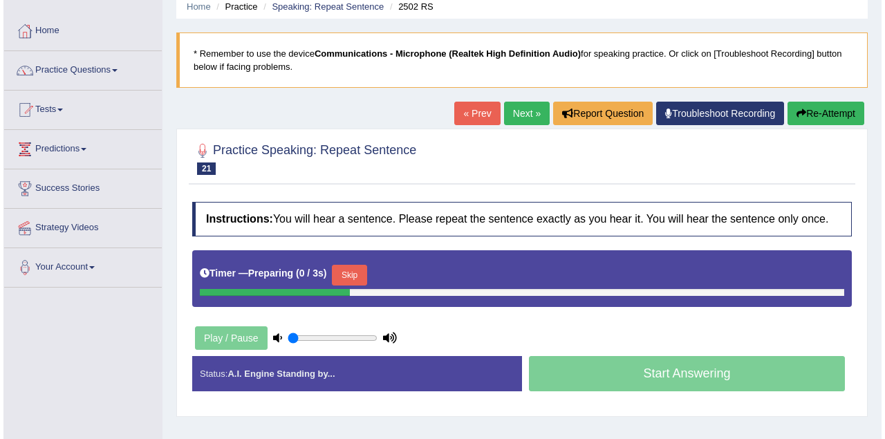
scroll to position [138, 0]
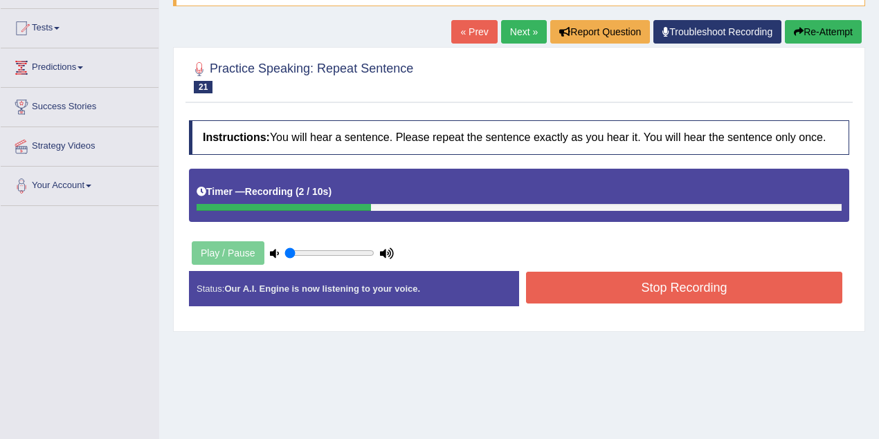
click at [735, 291] on button "Stop Recording" at bounding box center [684, 288] width 316 height 32
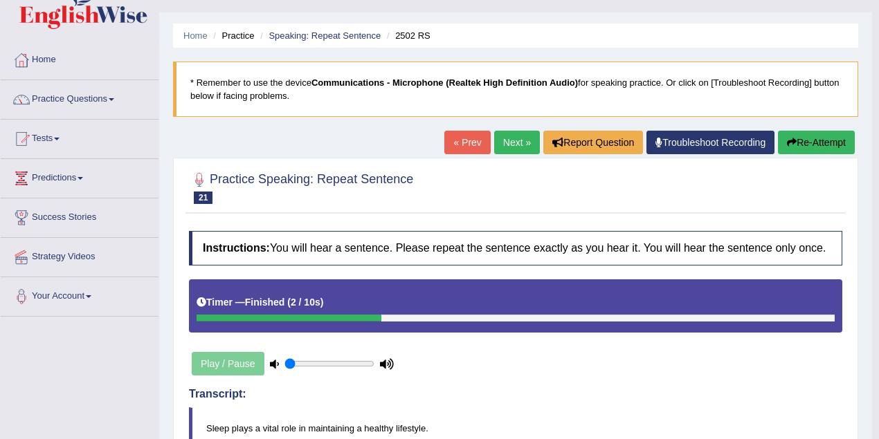
scroll to position [0, 0]
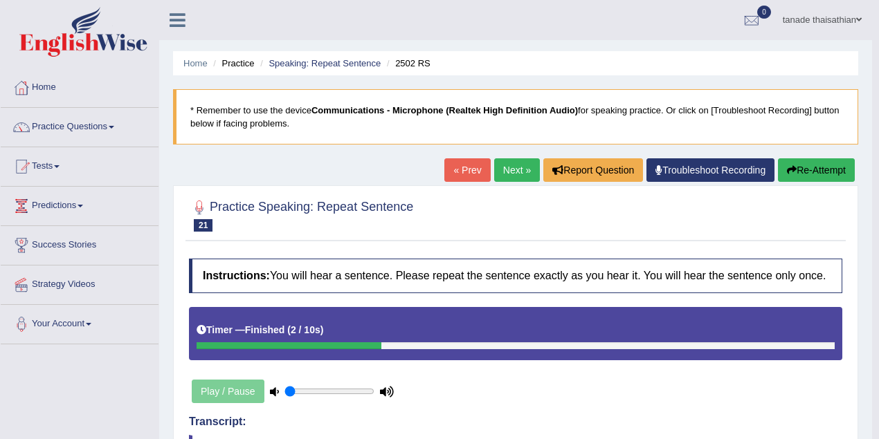
click at [510, 173] on link "Next »" at bounding box center [517, 170] width 46 height 24
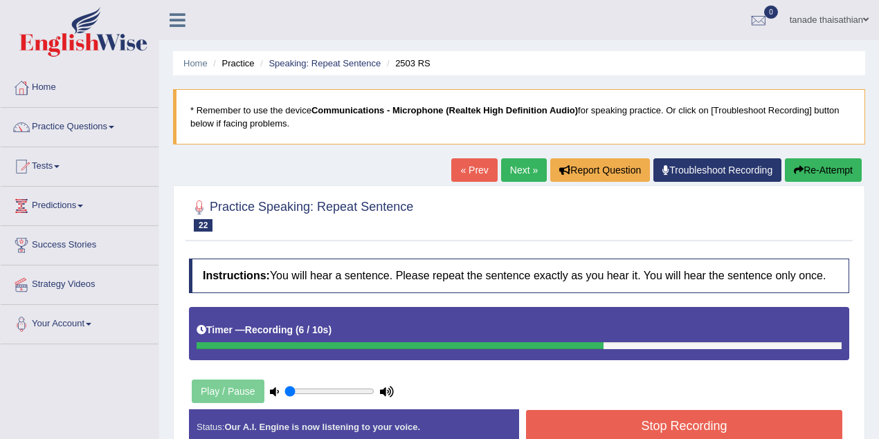
click at [659, 430] on button "Stop Recording" at bounding box center [684, 426] width 316 height 32
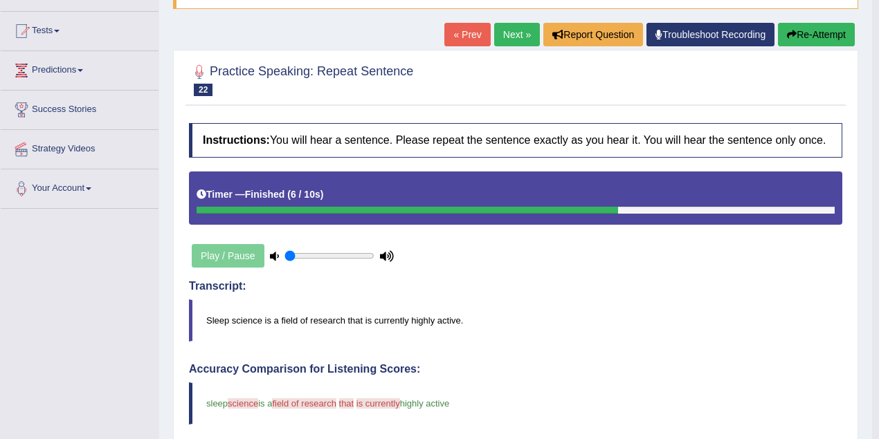
scroll to position [55, 0]
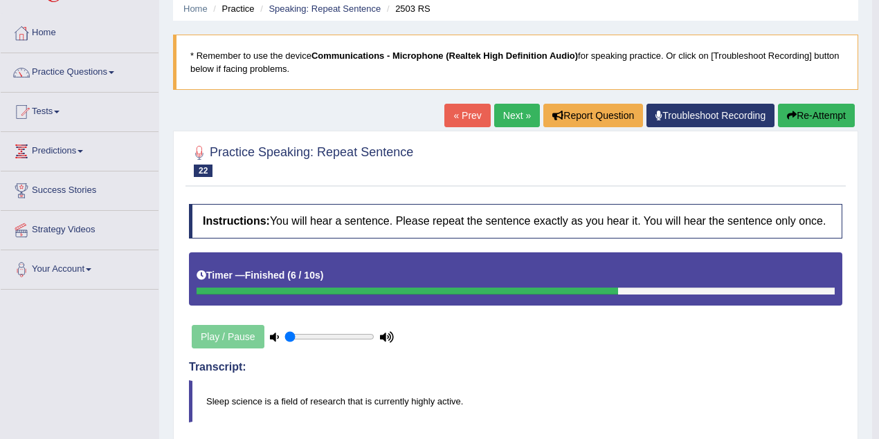
click at [823, 116] on button "Re-Attempt" at bounding box center [816, 116] width 77 height 24
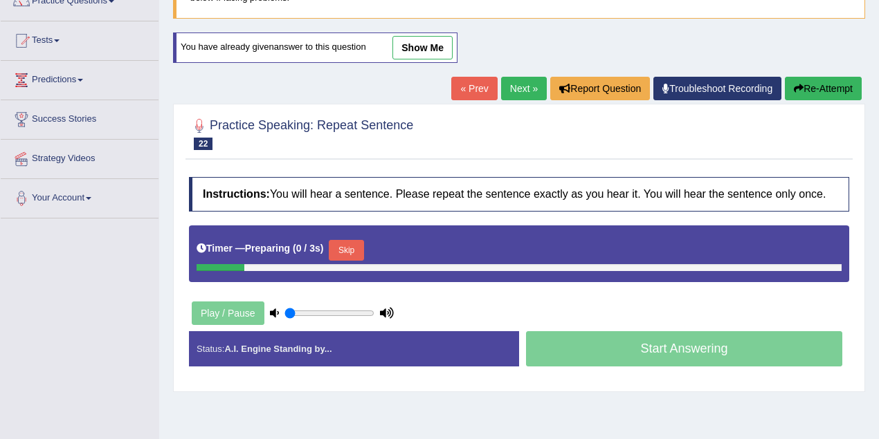
scroll to position [193, 0]
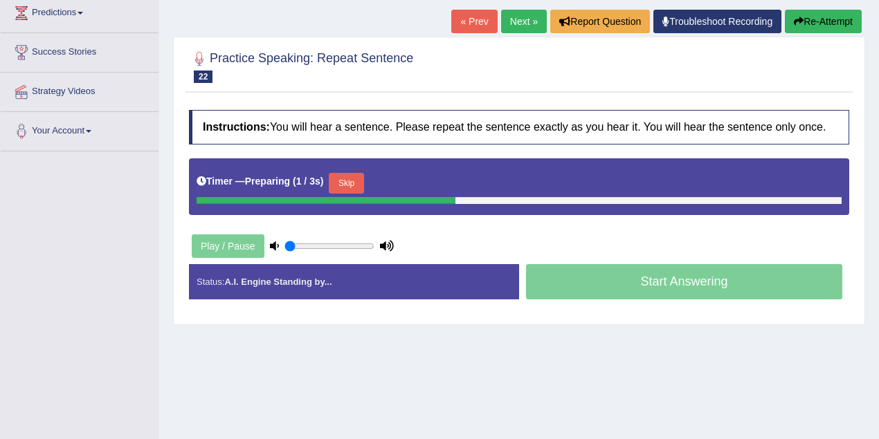
click at [358, 181] on button "Skip" at bounding box center [346, 183] width 35 height 21
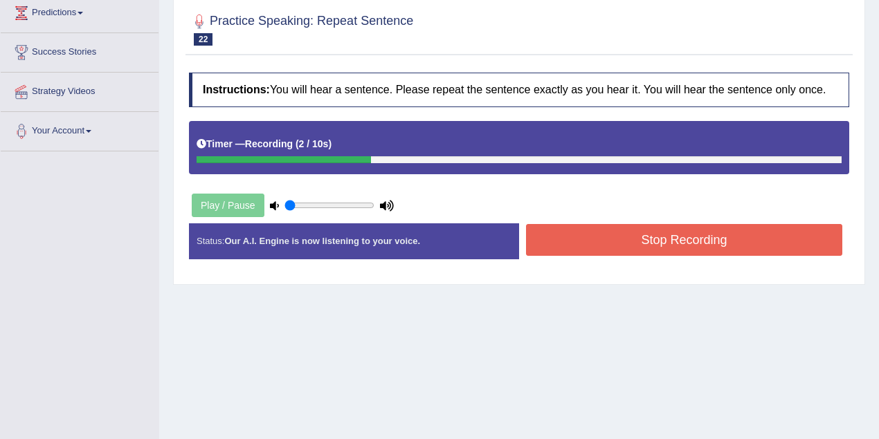
click at [648, 241] on button "Stop Recording" at bounding box center [684, 240] width 316 height 32
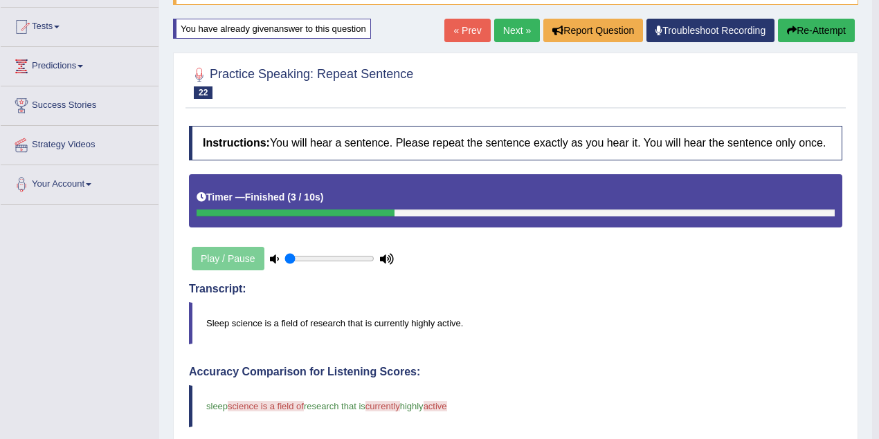
scroll to position [62, 0]
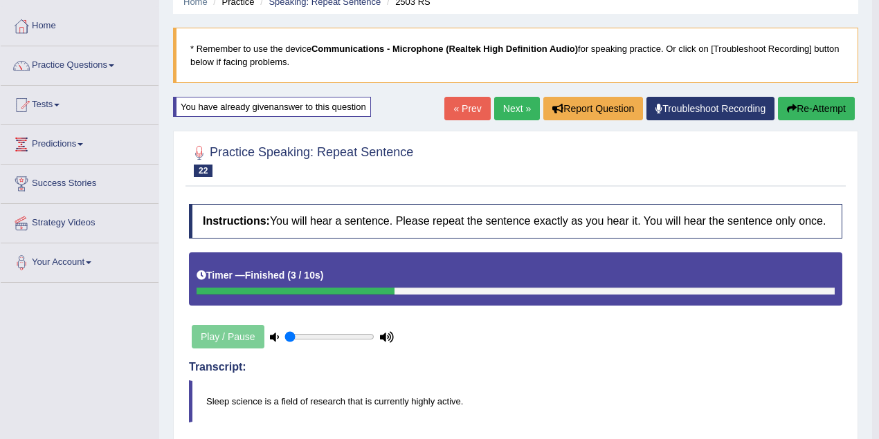
click at [508, 106] on link "Next »" at bounding box center [517, 109] width 46 height 24
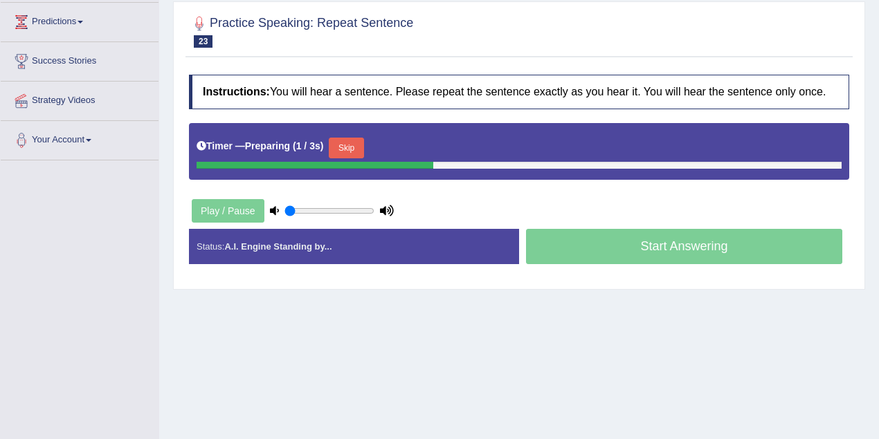
click at [343, 139] on button "Skip" at bounding box center [346, 148] width 35 height 21
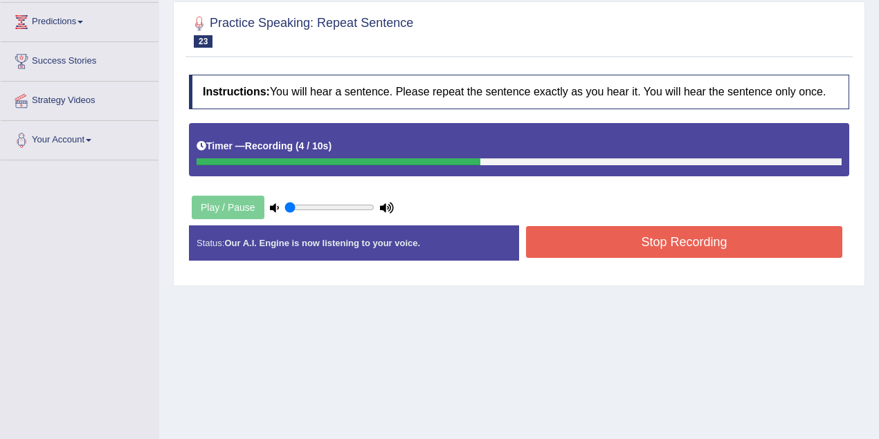
click at [732, 230] on button "Stop Recording" at bounding box center [684, 242] width 316 height 32
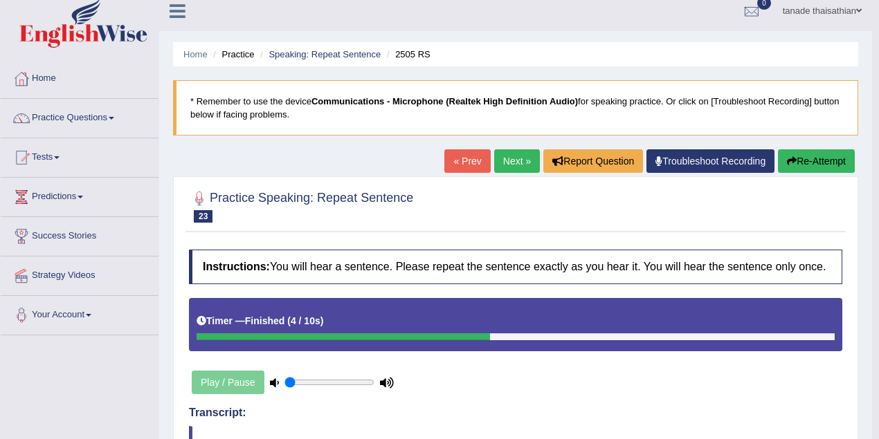
scroll to position [8, 0]
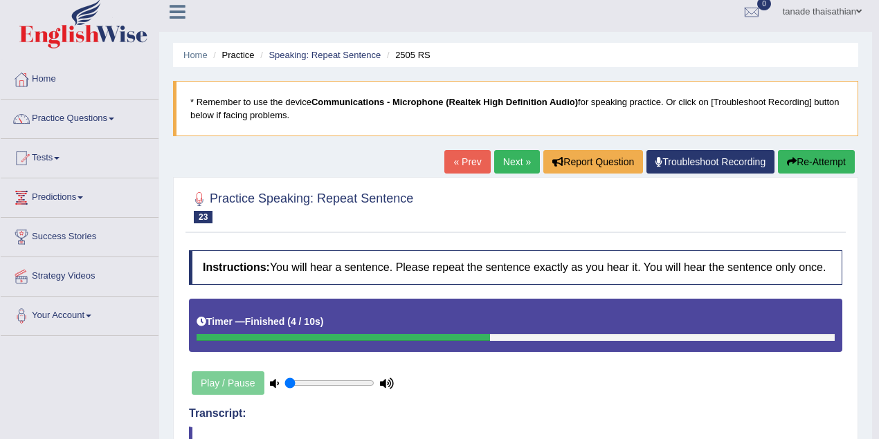
click at [512, 158] on link "Next »" at bounding box center [517, 162] width 46 height 24
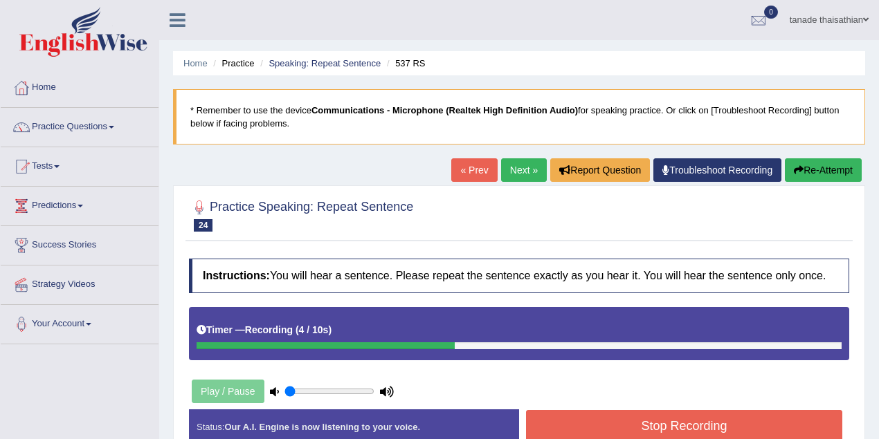
click at [618, 422] on button "Stop Recording" at bounding box center [684, 426] width 316 height 32
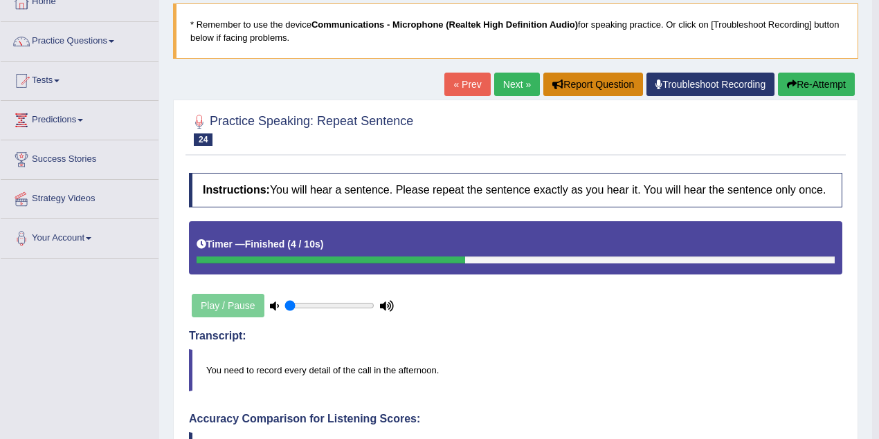
scroll to position [8, 0]
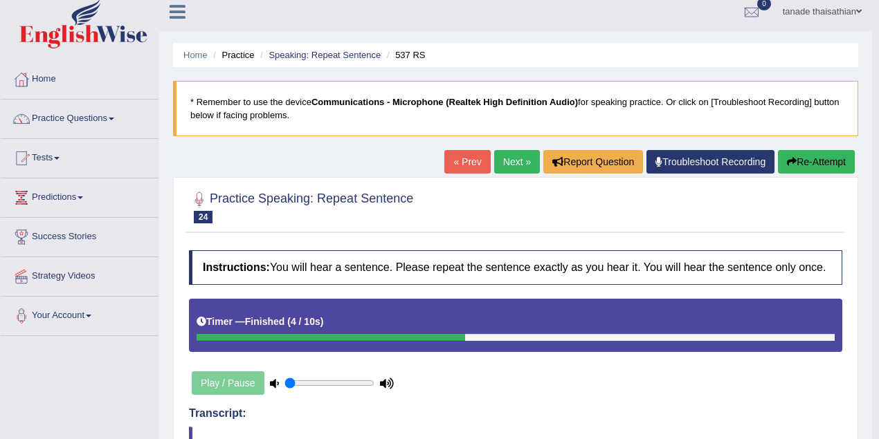
click at [520, 169] on link "Next »" at bounding box center [517, 162] width 46 height 24
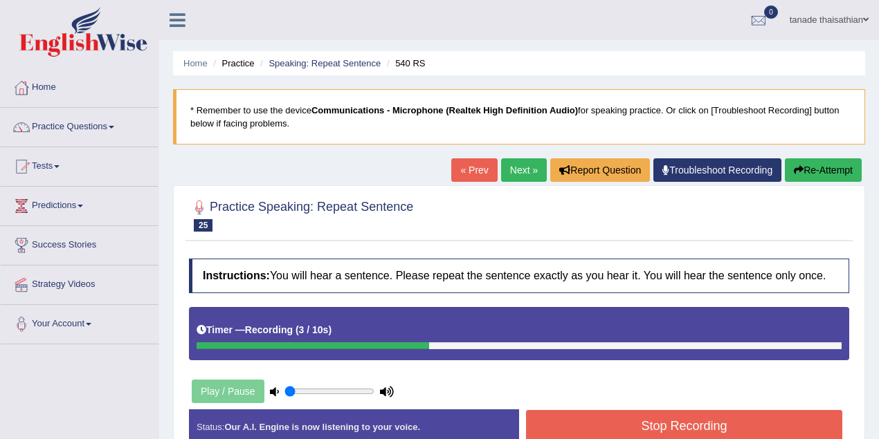
click at [596, 425] on button "Stop Recording" at bounding box center [684, 426] width 316 height 32
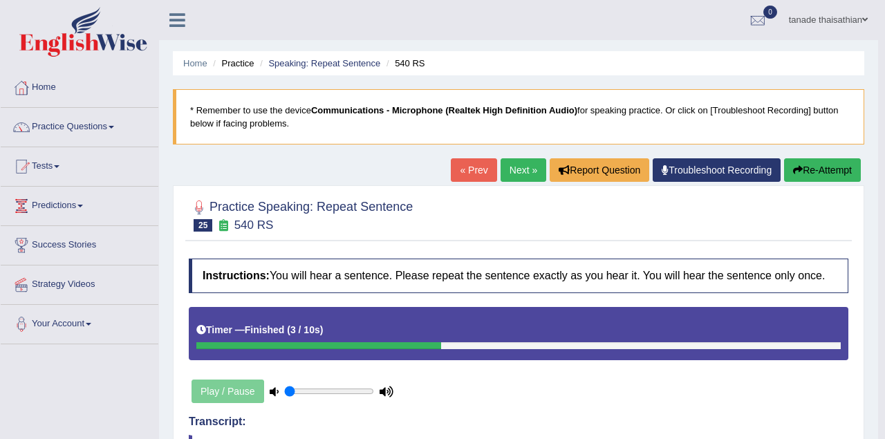
click at [820, 163] on body "Toggle navigation Home Practice Questions Speaking Practice Read Aloud Repeat S…" at bounding box center [442, 219] width 885 height 439
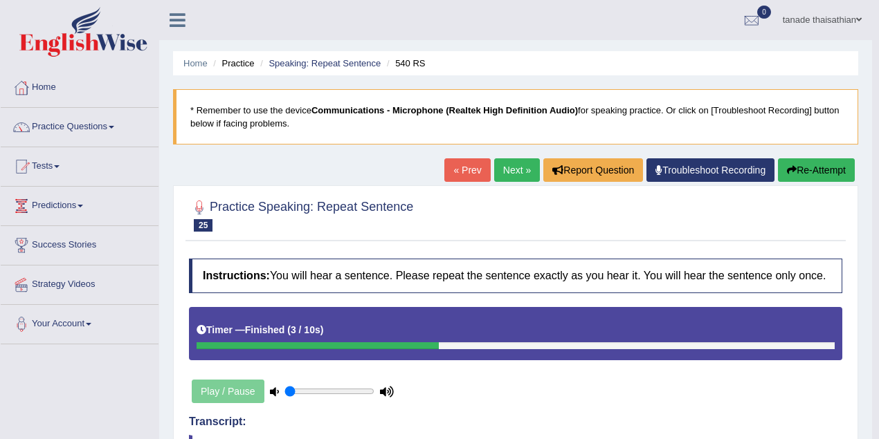
click at [822, 167] on button "Re-Attempt" at bounding box center [816, 170] width 77 height 24
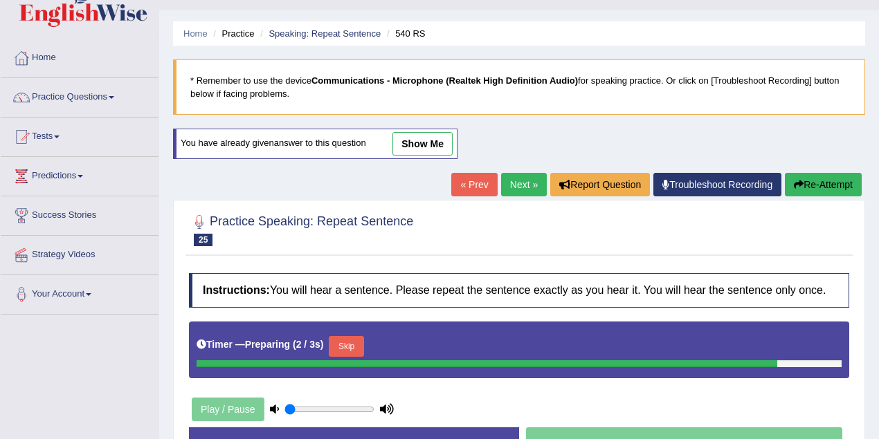
scroll to position [46, 0]
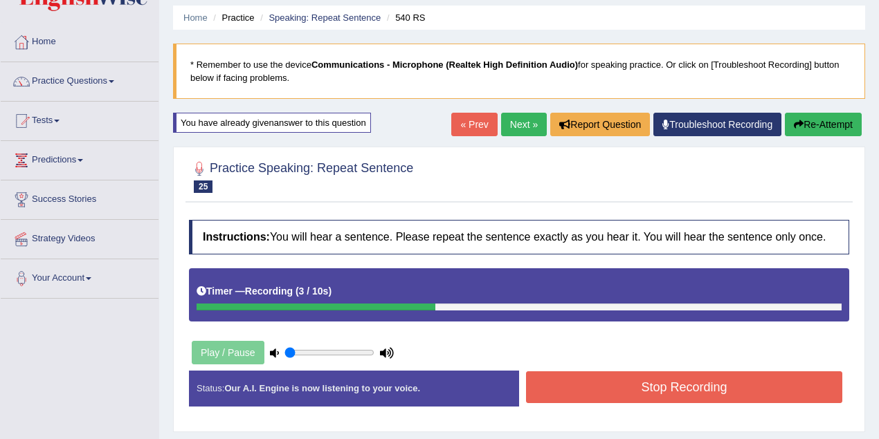
click at [617, 387] on button "Stop Recording" at bounding box center [684, 387] width 316 height 32
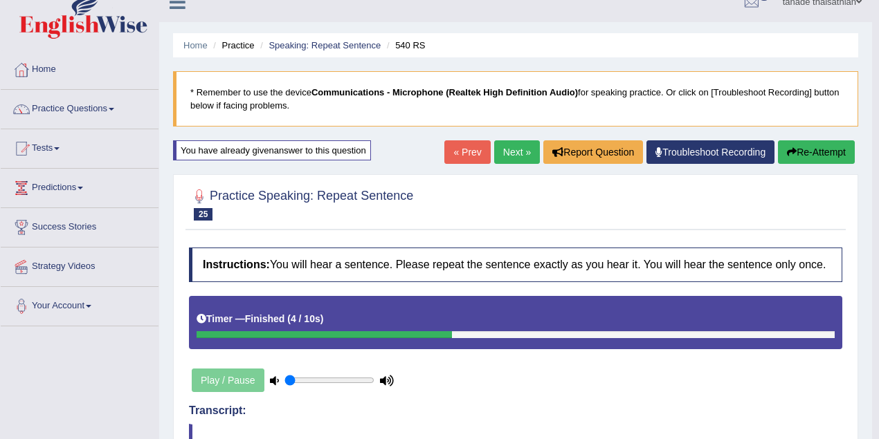
scroll to position [0, 0]
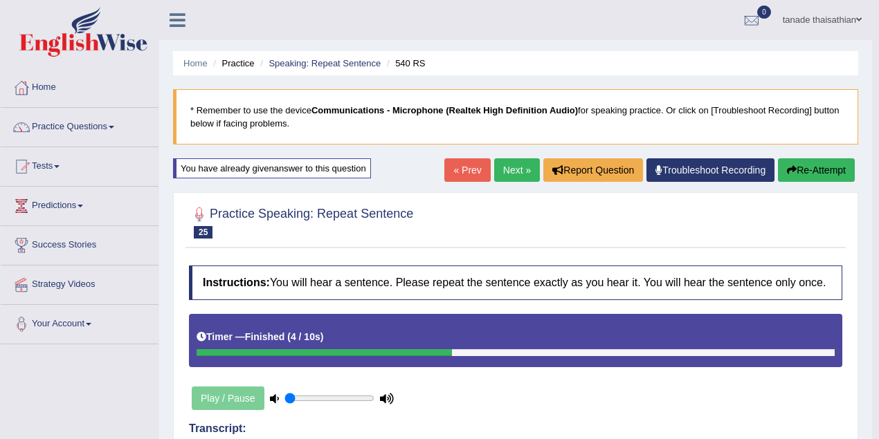
click at [509, 172] on link "Next »" at bounding box center [517, 170] width 46 height 24
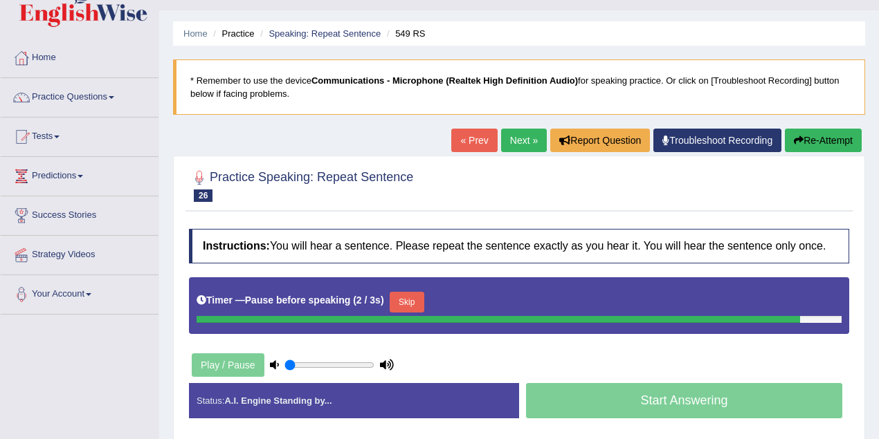
scroll to position [46, 0]
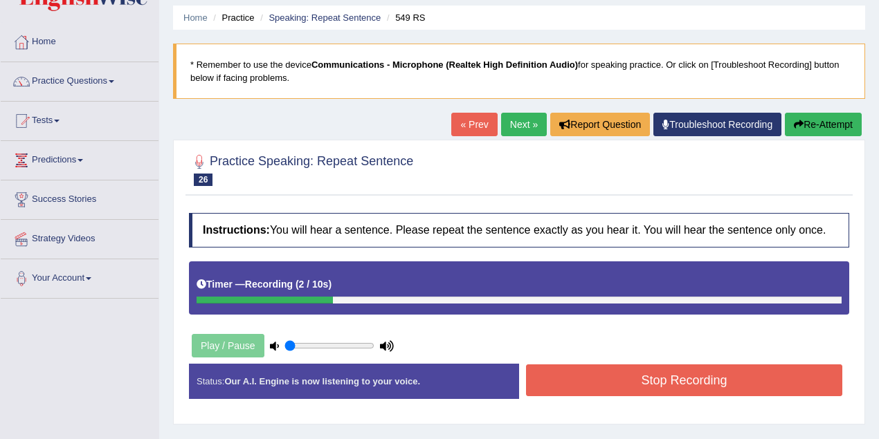
click at [582, 372] on button "Stop Recording" at bounding box center [684, 381] width 316 height 32
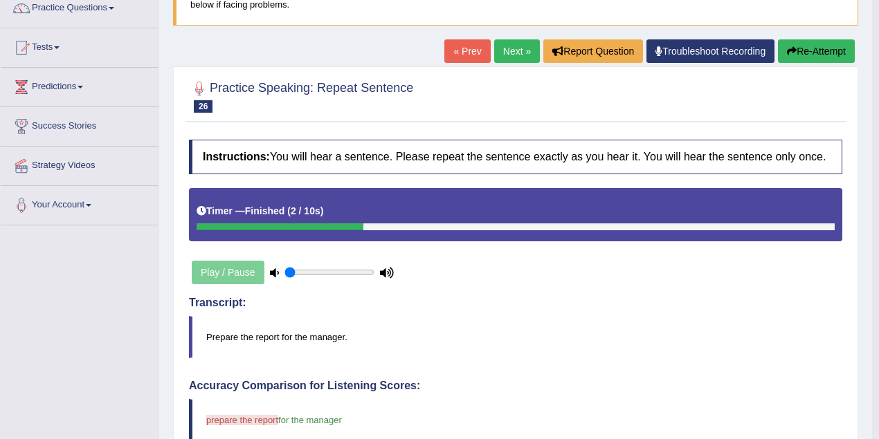
scroll to position [0, 0]
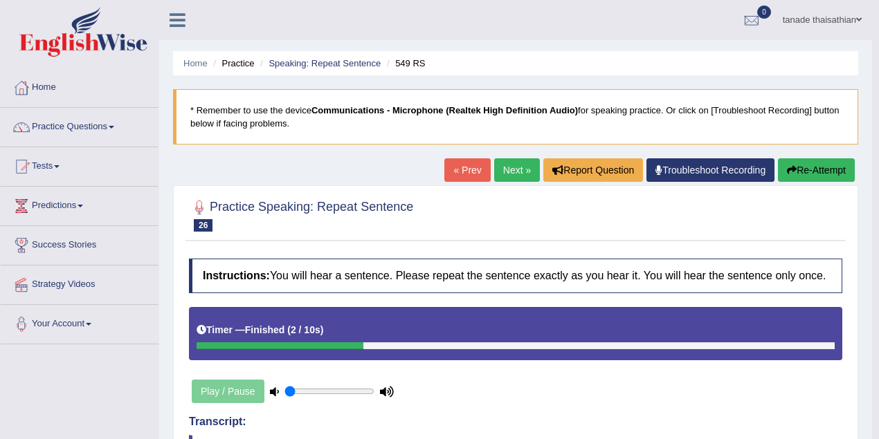
click at [816, 158] on button "Re-Attempt" at bounding box center [816, 170] width 77 height 24
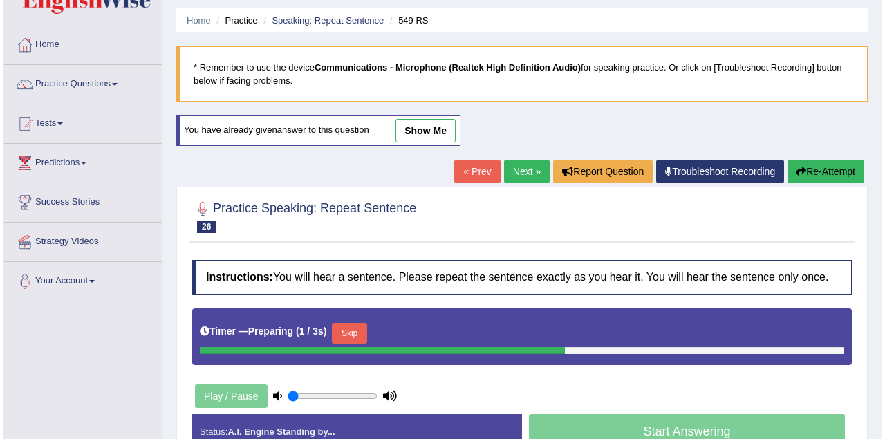
scroll to position [92, 0]
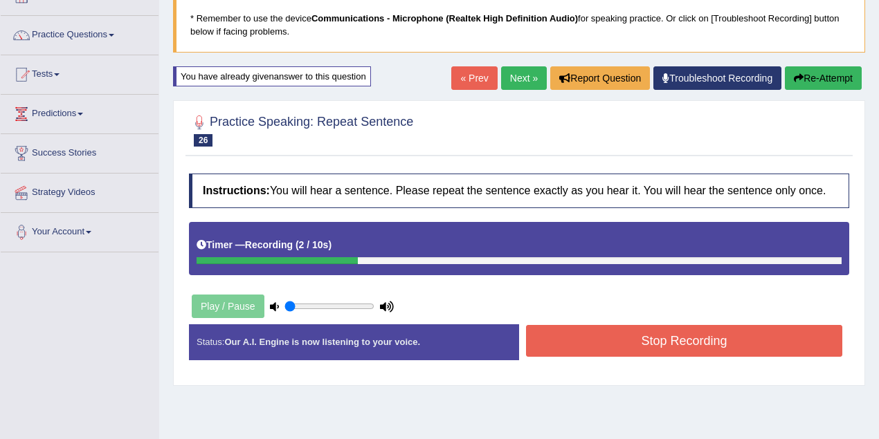
click at [617, 338] on button "Stop Recording" at bounding box center [684, 341] width 316 height 32
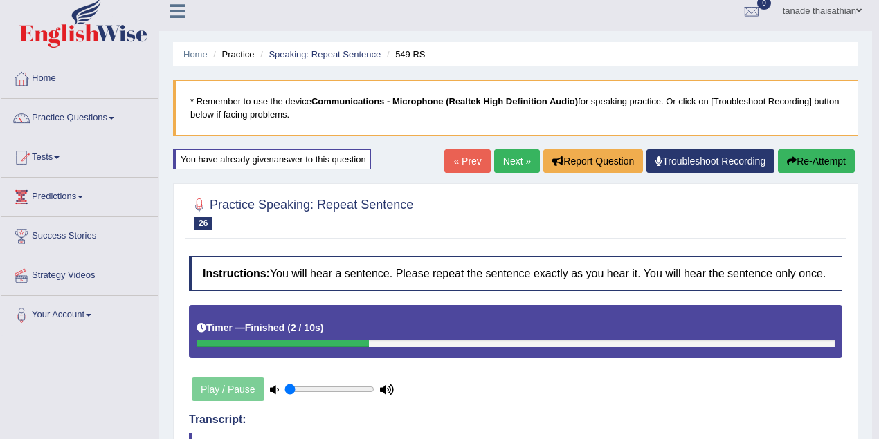
scroll to position [0, 0]
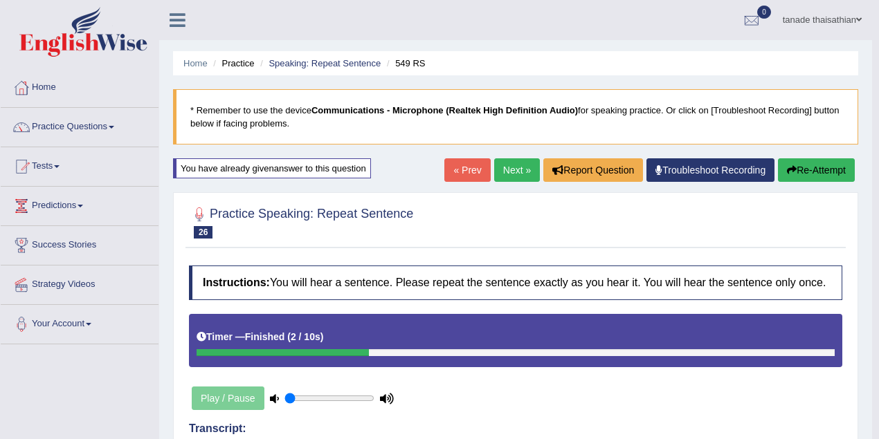
click at [515, 167] on link "Next »" at bounding box center [517, 170] width 46 height 24
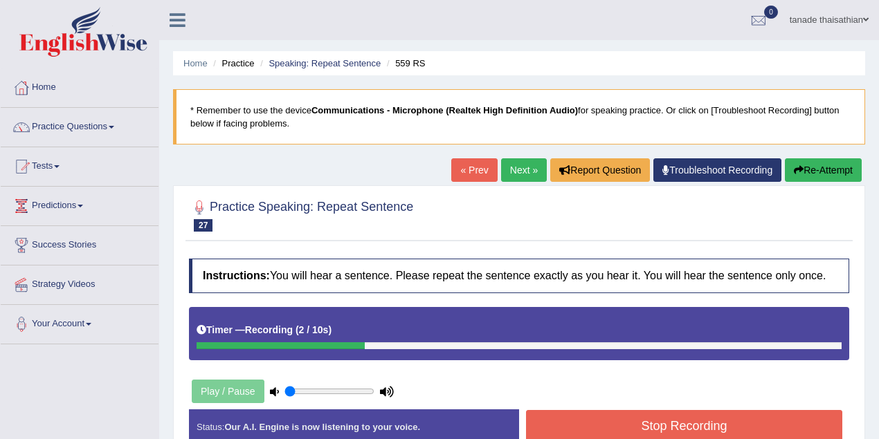
click at [652, 414] on button "Stop Recording" at bounding box center [684, 426] width 316 height 32
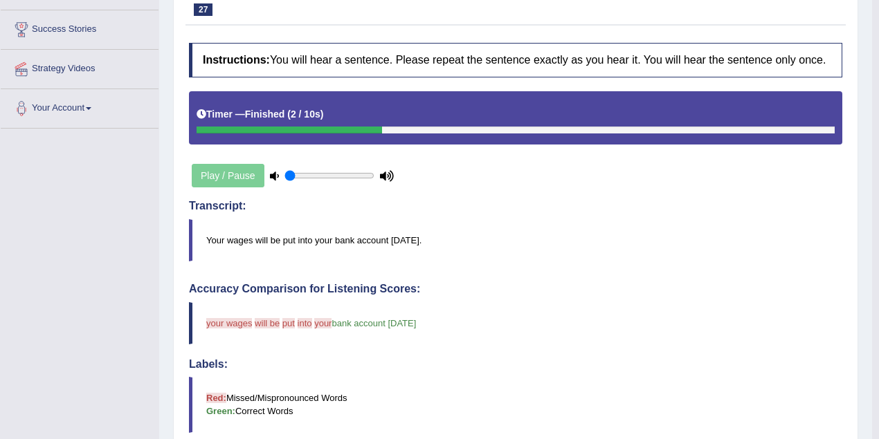
scroll to position [92, 0]
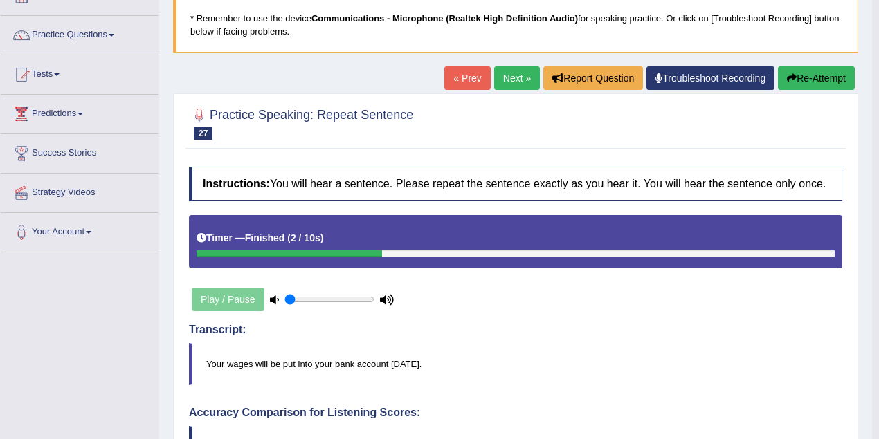
click at [506, 73] on link "Next »" at bounding box center [517, 78] width 46 height 24
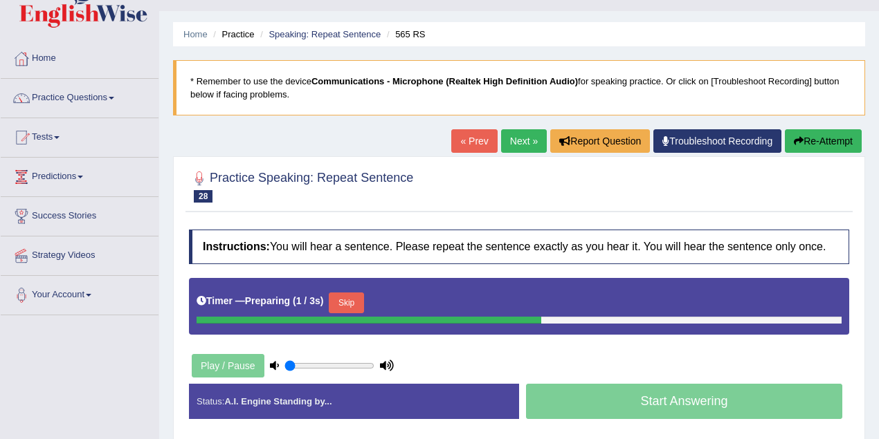
scroll to position [46, 0]
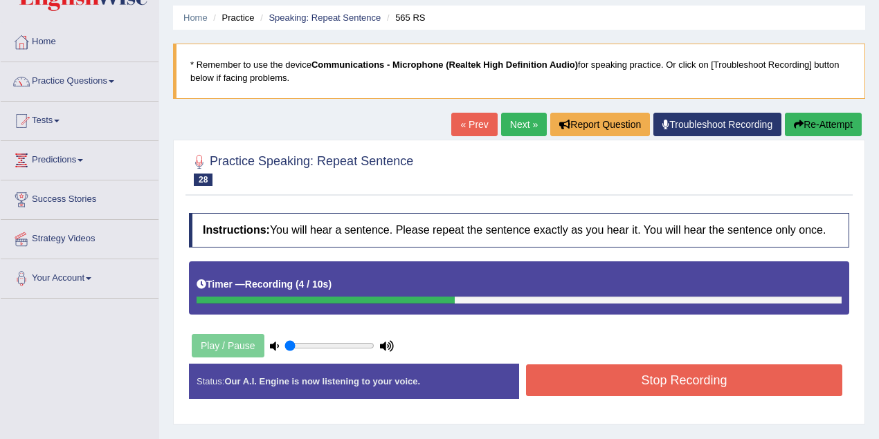
click at [614, 380] on button "Stop Recording" at bounding box center [684, 381] width 316 height 32
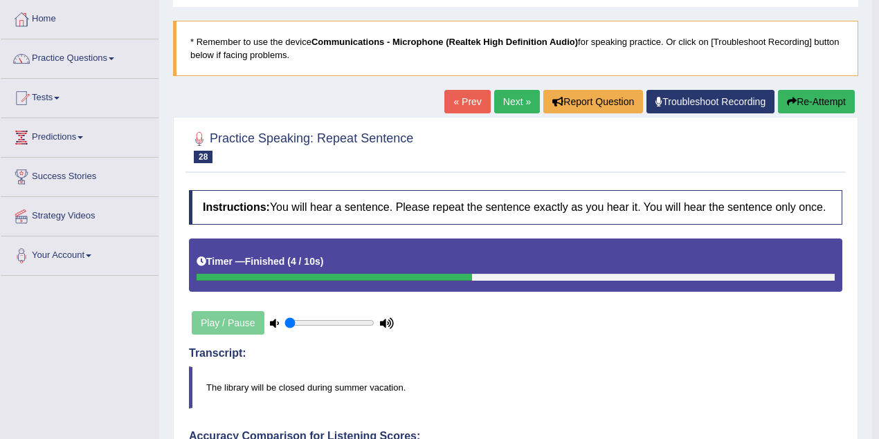
scroll to position [0, 0]
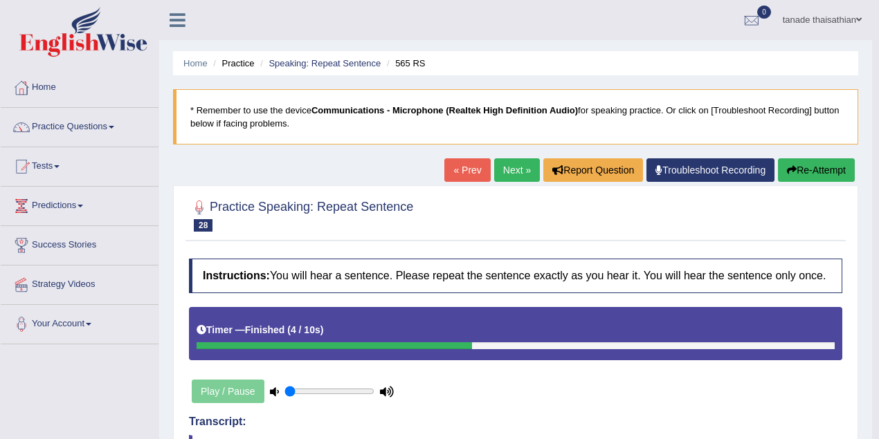
click at [512, 172] on link "Next »" at bounding box center [517, 170] width 46 height 24
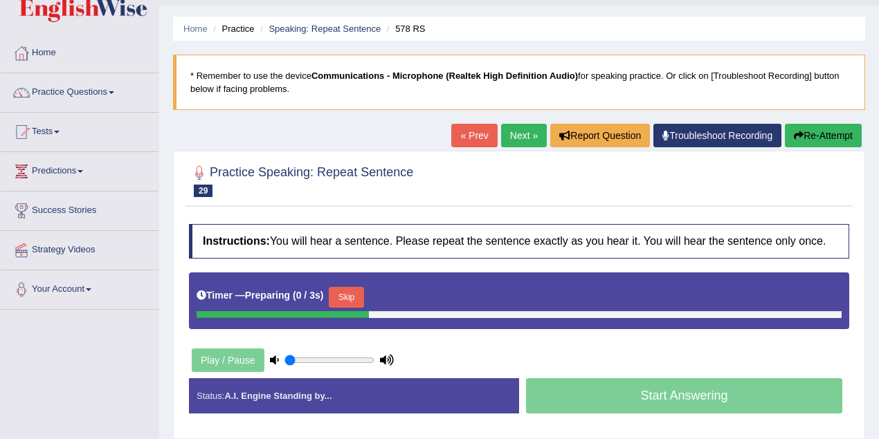
scroll to position [92, 0]
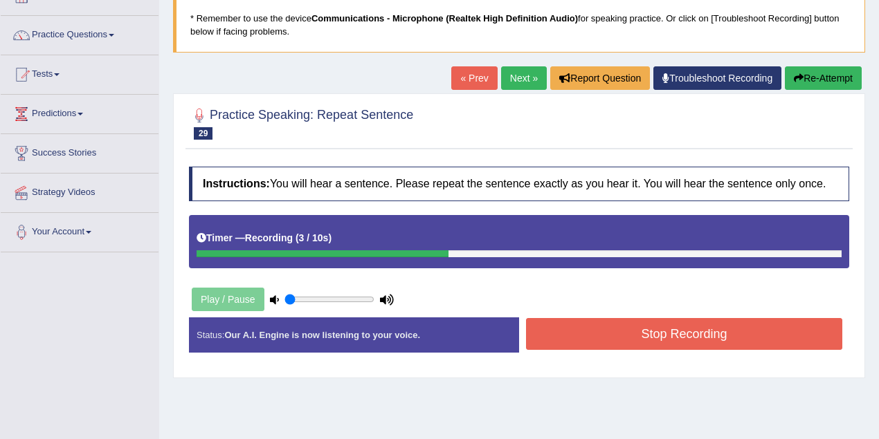
drag, startPoint x: 645, startPoint y: 329, endPoint x: 659, endPoint y: 331, distance: 13.3
click at [649, 329] on button "Stop Recording" at bounding box center [684, 334] width 316 height 32
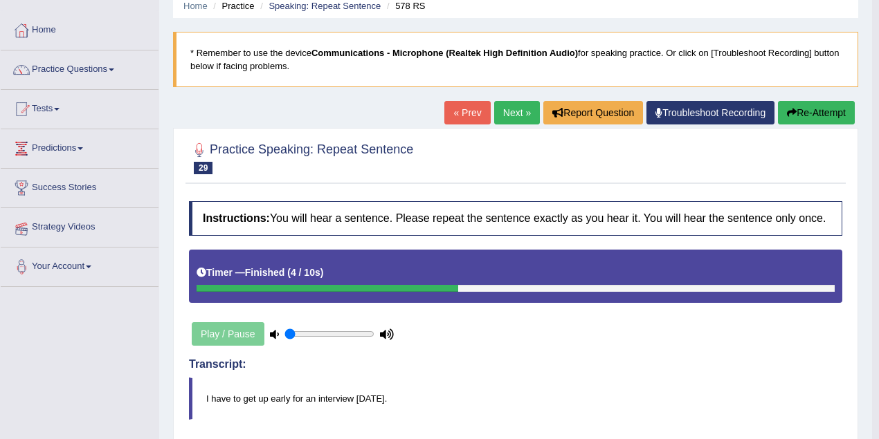
scroll to position [0, 0]
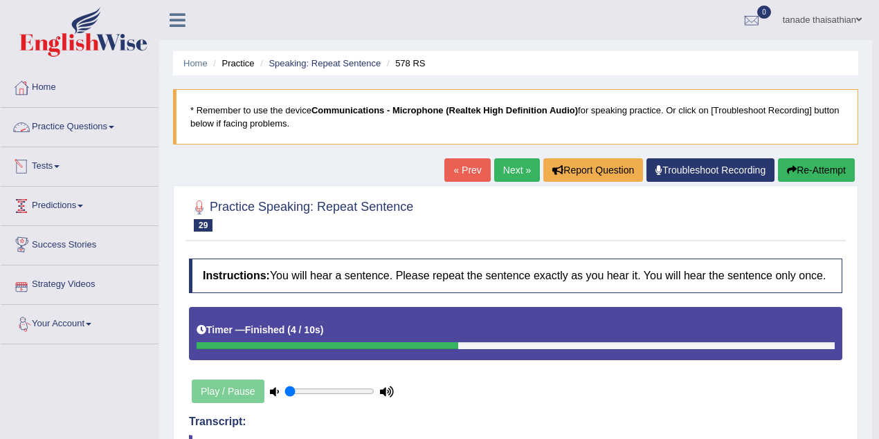
click at [132, 130] on link "Practice Questions" at bounding box center [80, 125] width 158 height 35
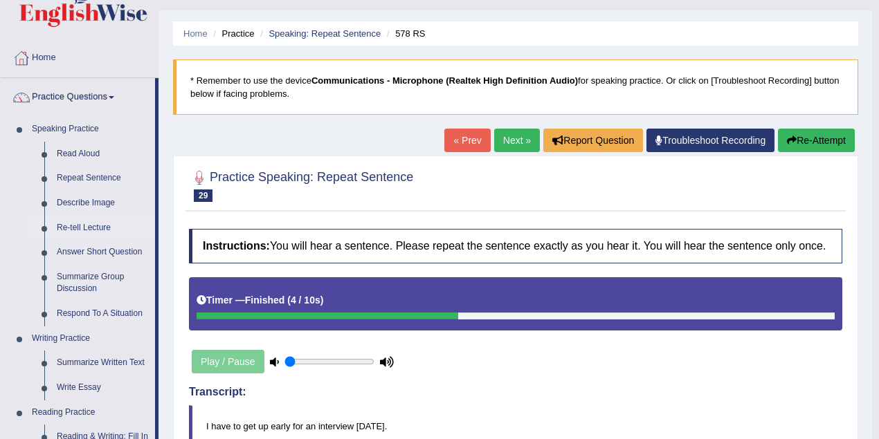
scroll to position [46, 0]
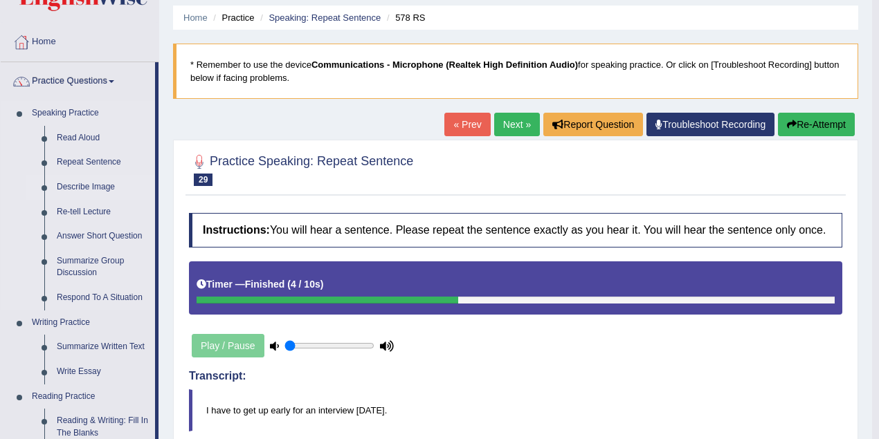
click at [93, 185] on link "Describe Image" at bounding box center [102, 187] width 104 height 25
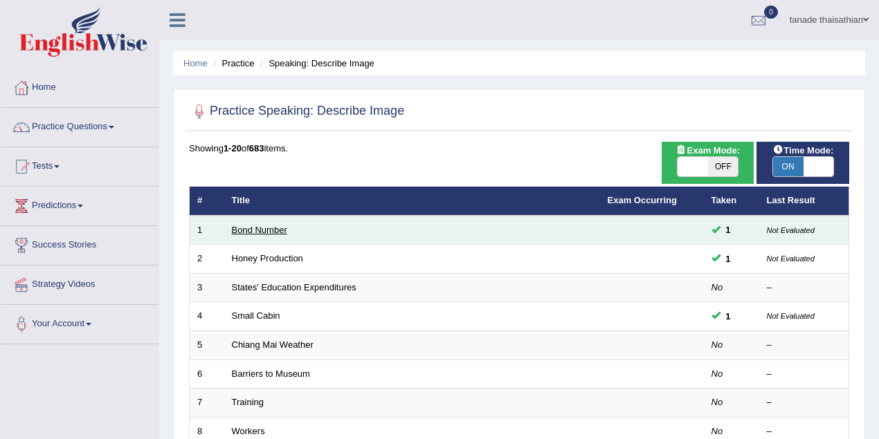
click at [259, 230] on link "Bond Number" at bounding box center [259, 230] width 55 height 10
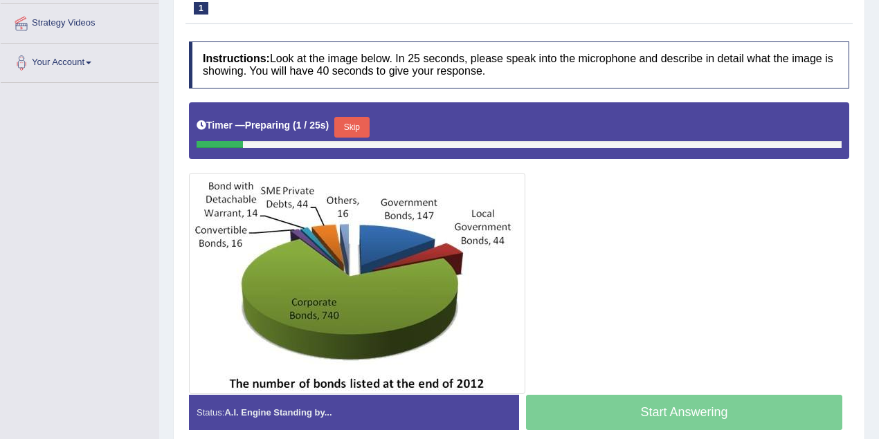
scroll to position [87, 0]
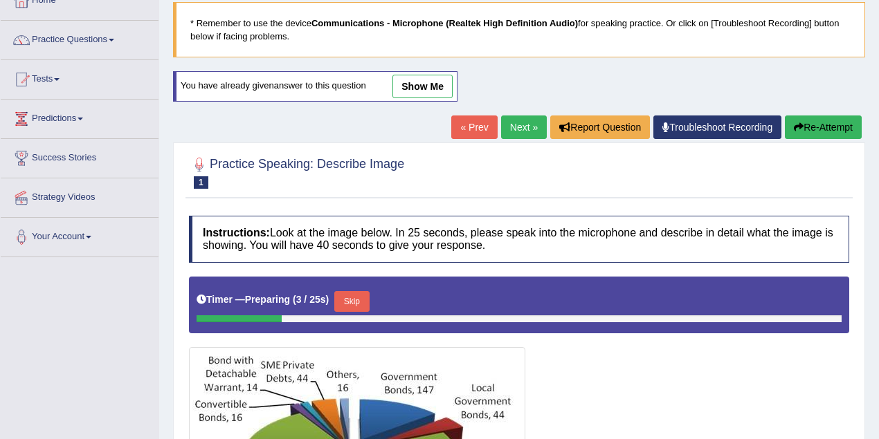
click at [476, 127] on link "« Prev" at bounding box center [474, 128] width 46 height 24
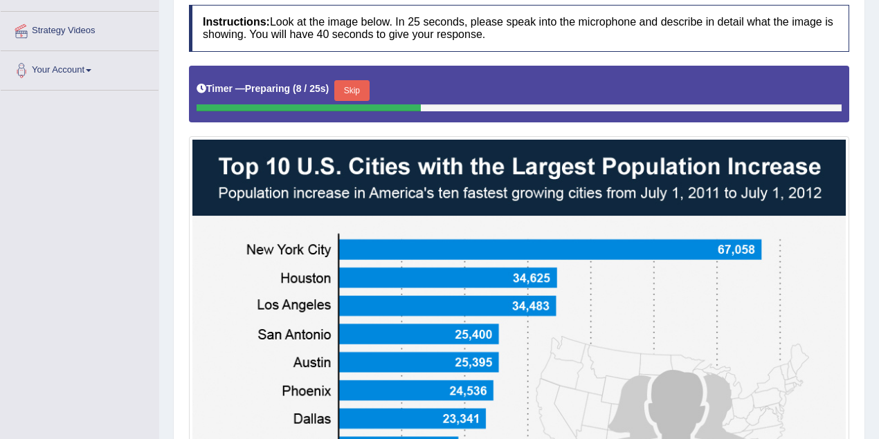
scroll to position [253, 0]
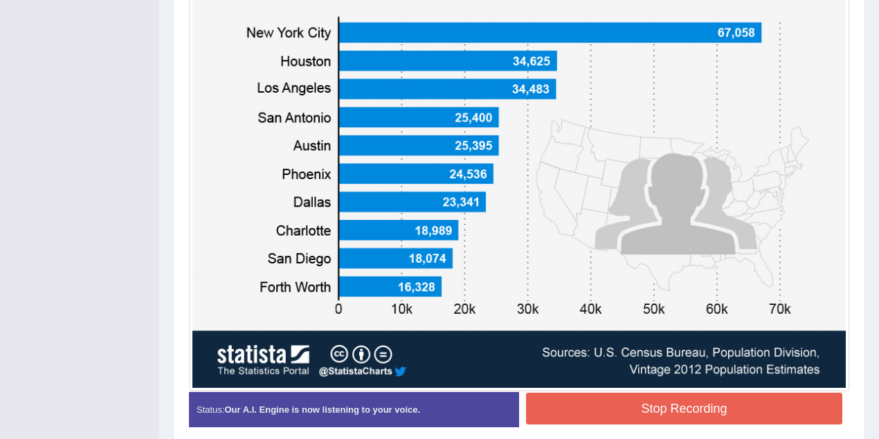
scroll to position [524, 0]
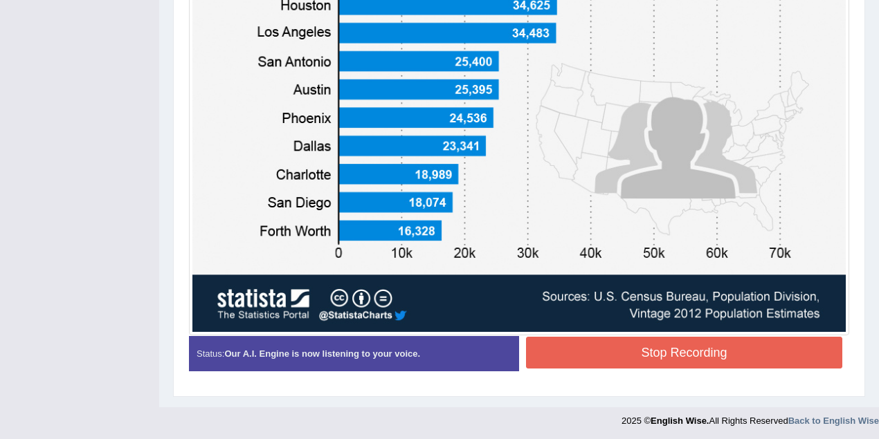
click at [686, 338] on button "Stop Recording" at bounding box center [684, 353] width 316 height 32
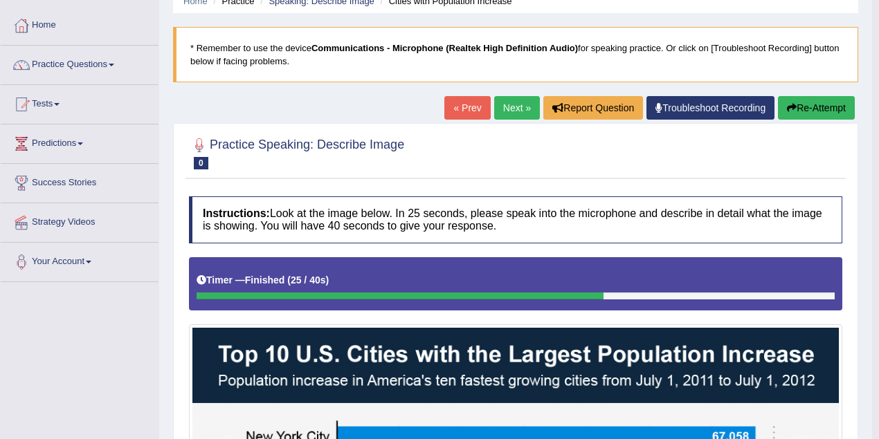
scroll to position [0, 0]
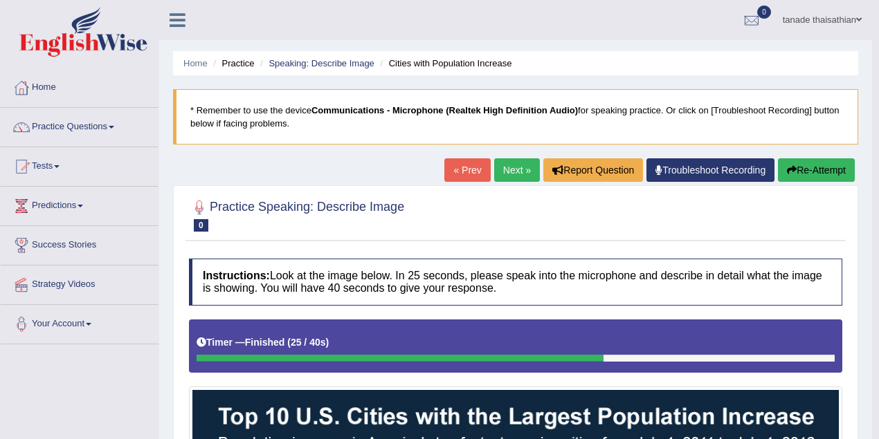
click at [801, 163] on button "Re-Attempt" at bounding box center [816, 170] width 77 height 24
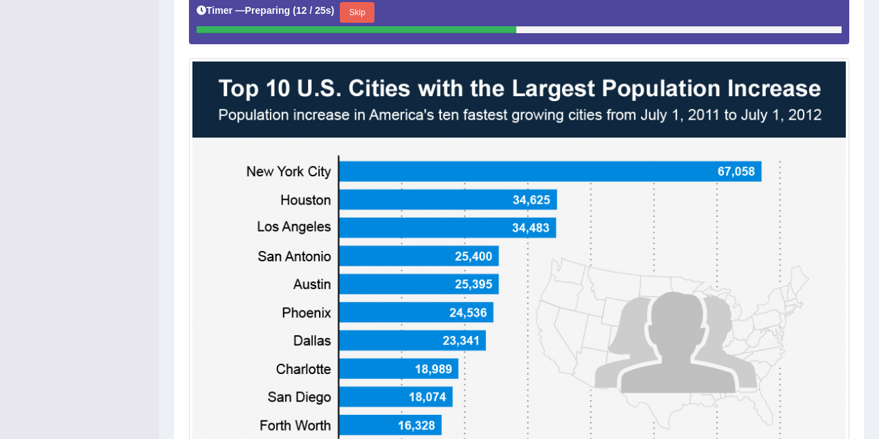
scroll to position [369, 0]
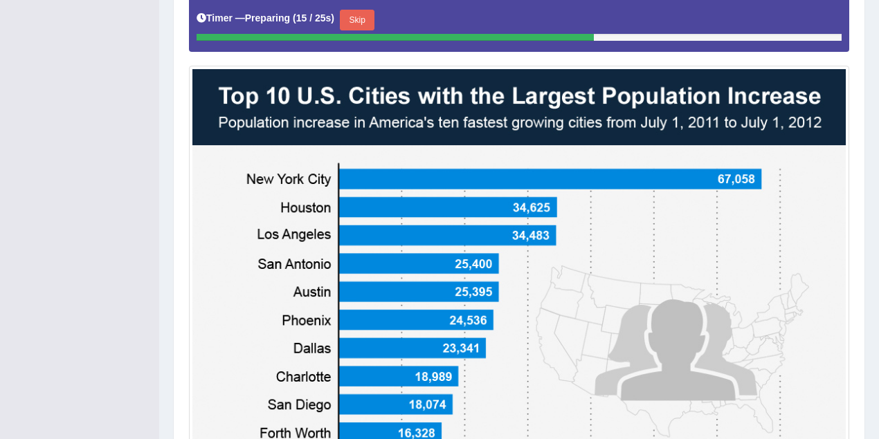
click at [357, 14] on button "Skip" at bounding box center [357, 20] width 35 height 21
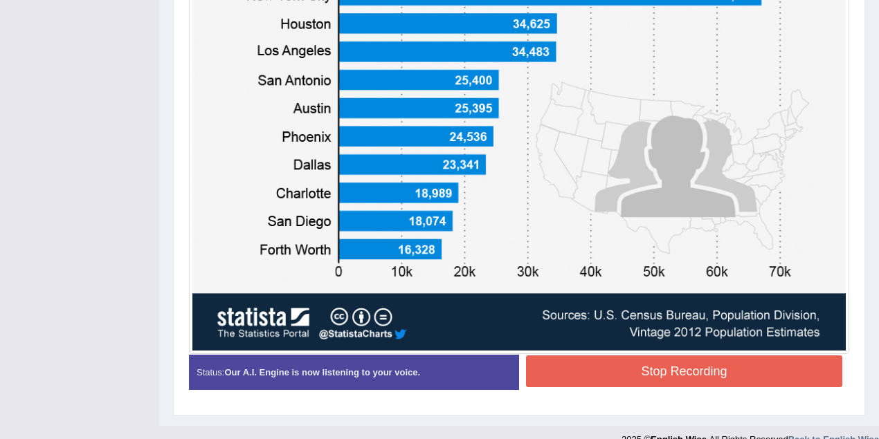
scroll to position [517, 0]
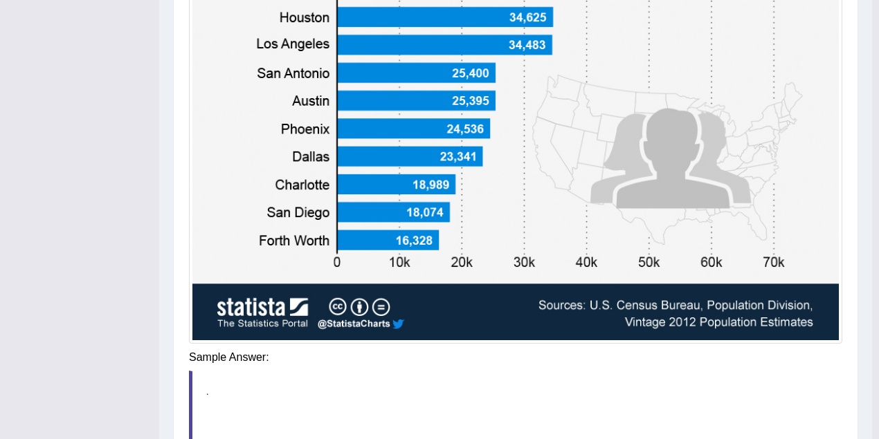
click at [711, 375] on div "Instructions: Look at the image below. In 25 seconds, please speak into the mic…" at bounding box center [515, 124] width 660 height 765
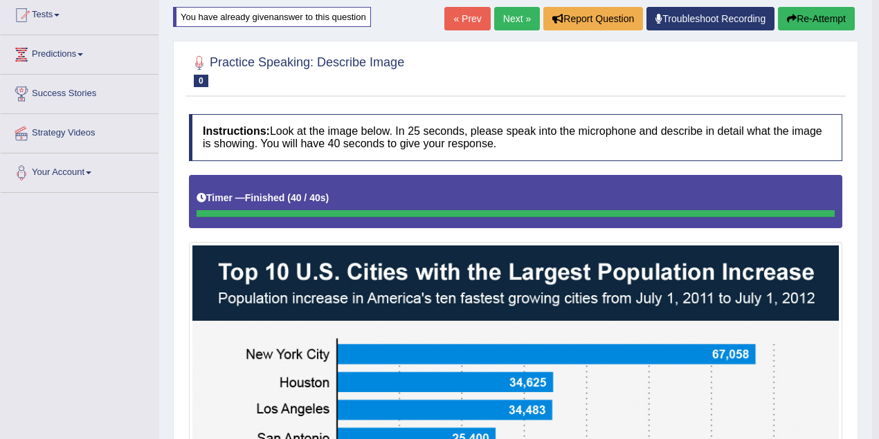
scroll to position [148, 0]
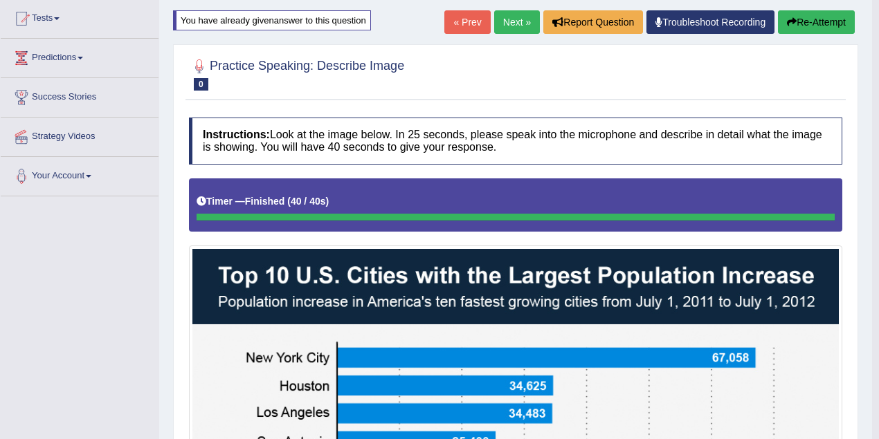
click at [802, 19] on button "Re-Attempt" at bounding box center [816, 22] width 77 height 24
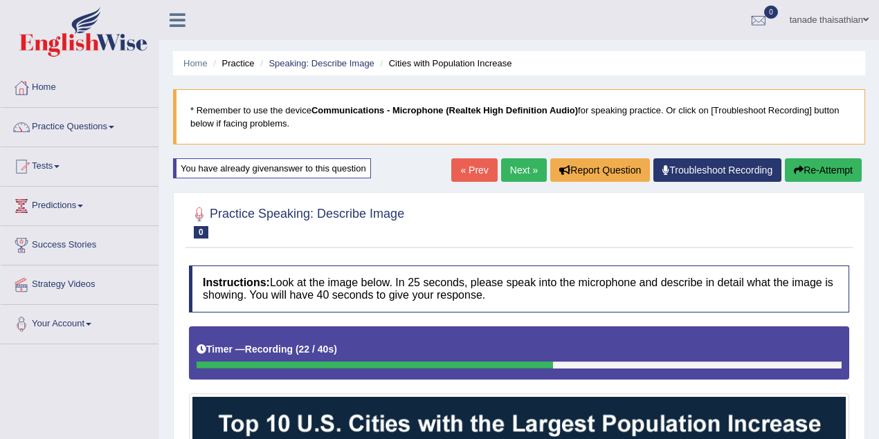
click at [829, 169] on button "Re-Attempt" at bounding box center [822, 170] width 77 height 24
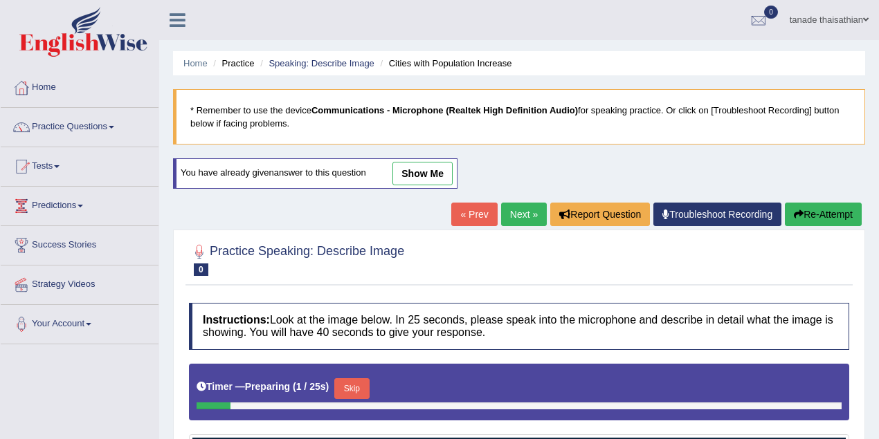
click at [416, 178] on link "show me" at bounding box center [422, 174] width 60 height 24
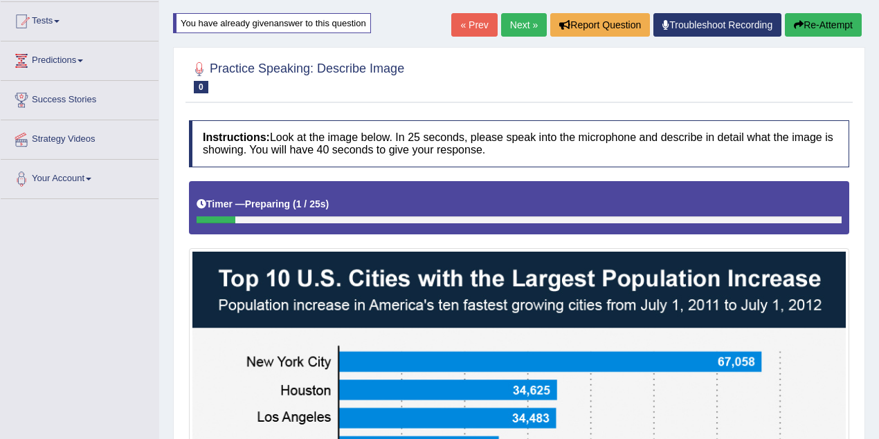
scroll to position [92, 0]
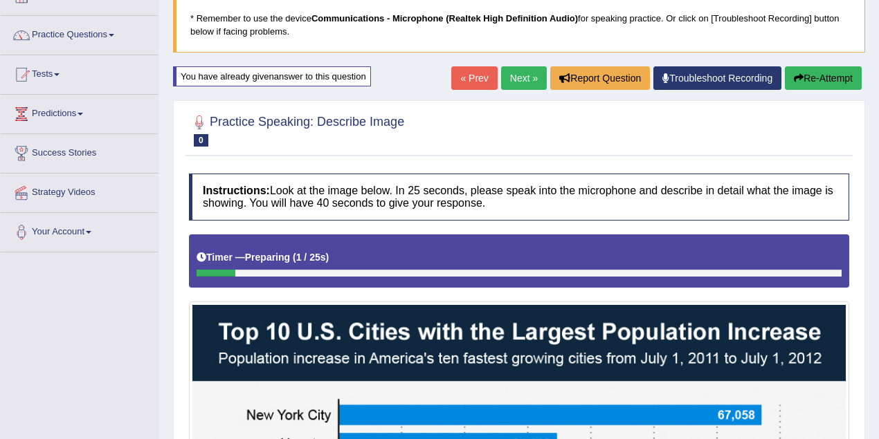
click at [512, 72] on link "Next »" at bounding box center [524, 78] width 46 height 24
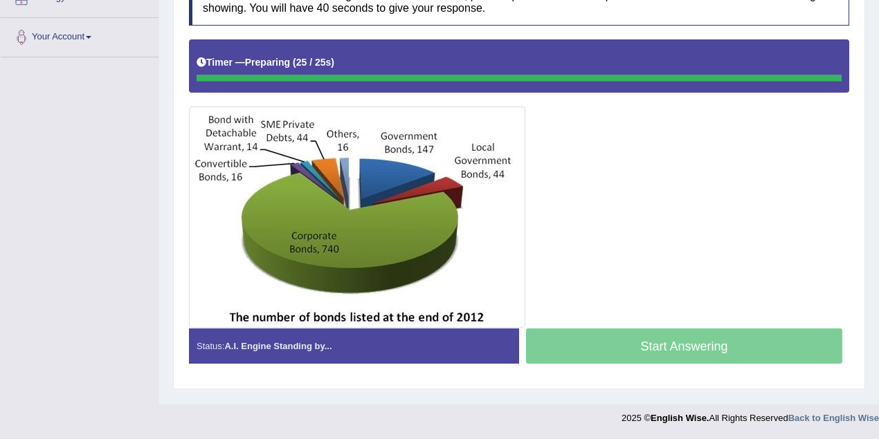
scroll to position [286, 0]
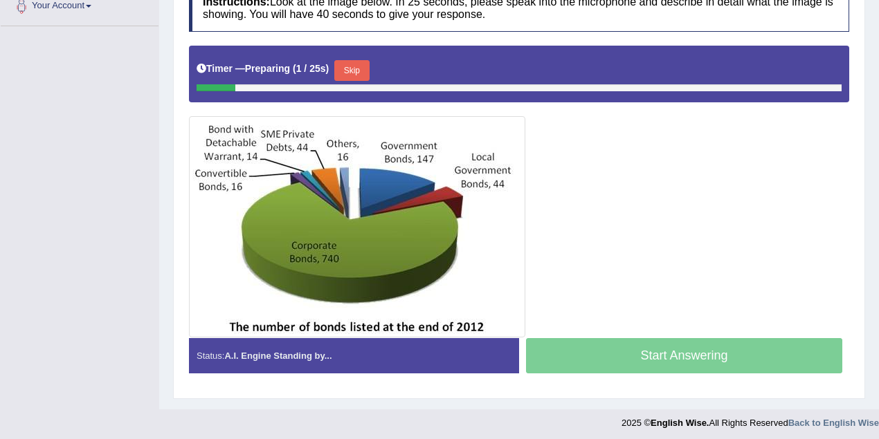
click at [356, 68] on button "Skip" at bounding box center [351, 70] width 35 height 21
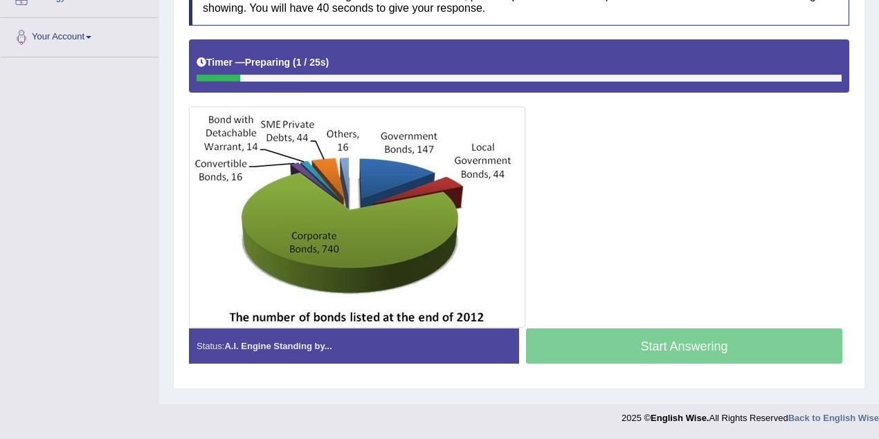
scroll to position [286, 0]
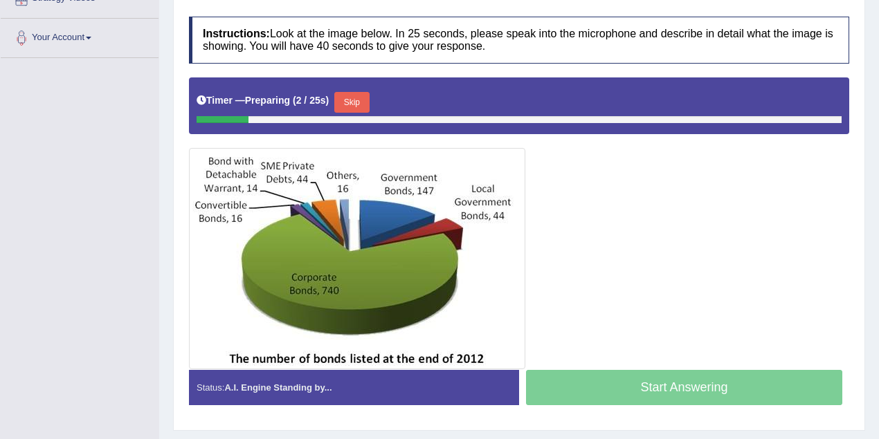
click at [347, 97] on button "Skip" at bounding box center [351, 102] width 35 height 21
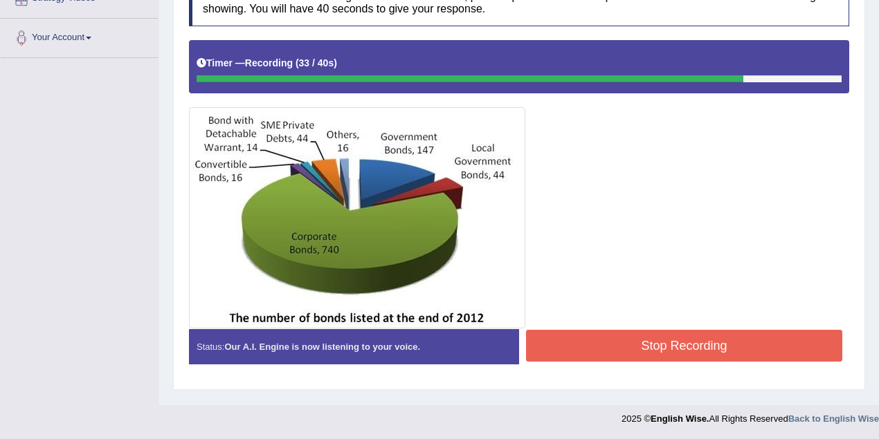
click at [596, 338] on button "Stop Recording" at bounding box center [684, 346] width 316 height 32
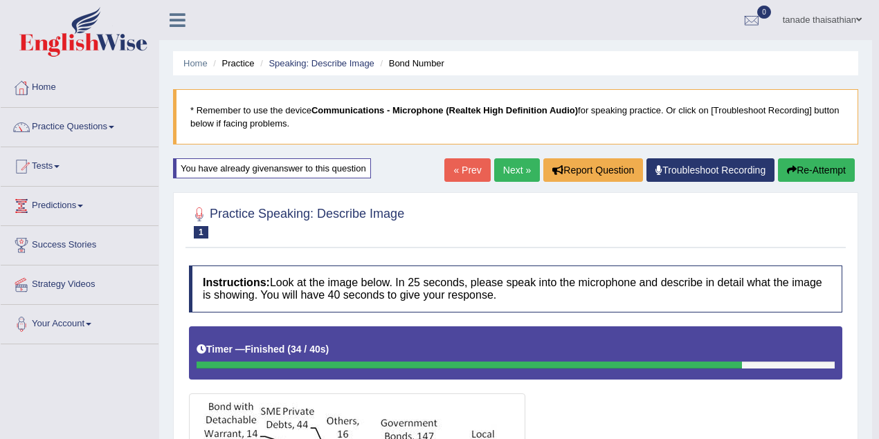
click at [513, 167] on link "Next »" at bounding box center [517, 170] width 46 height 24
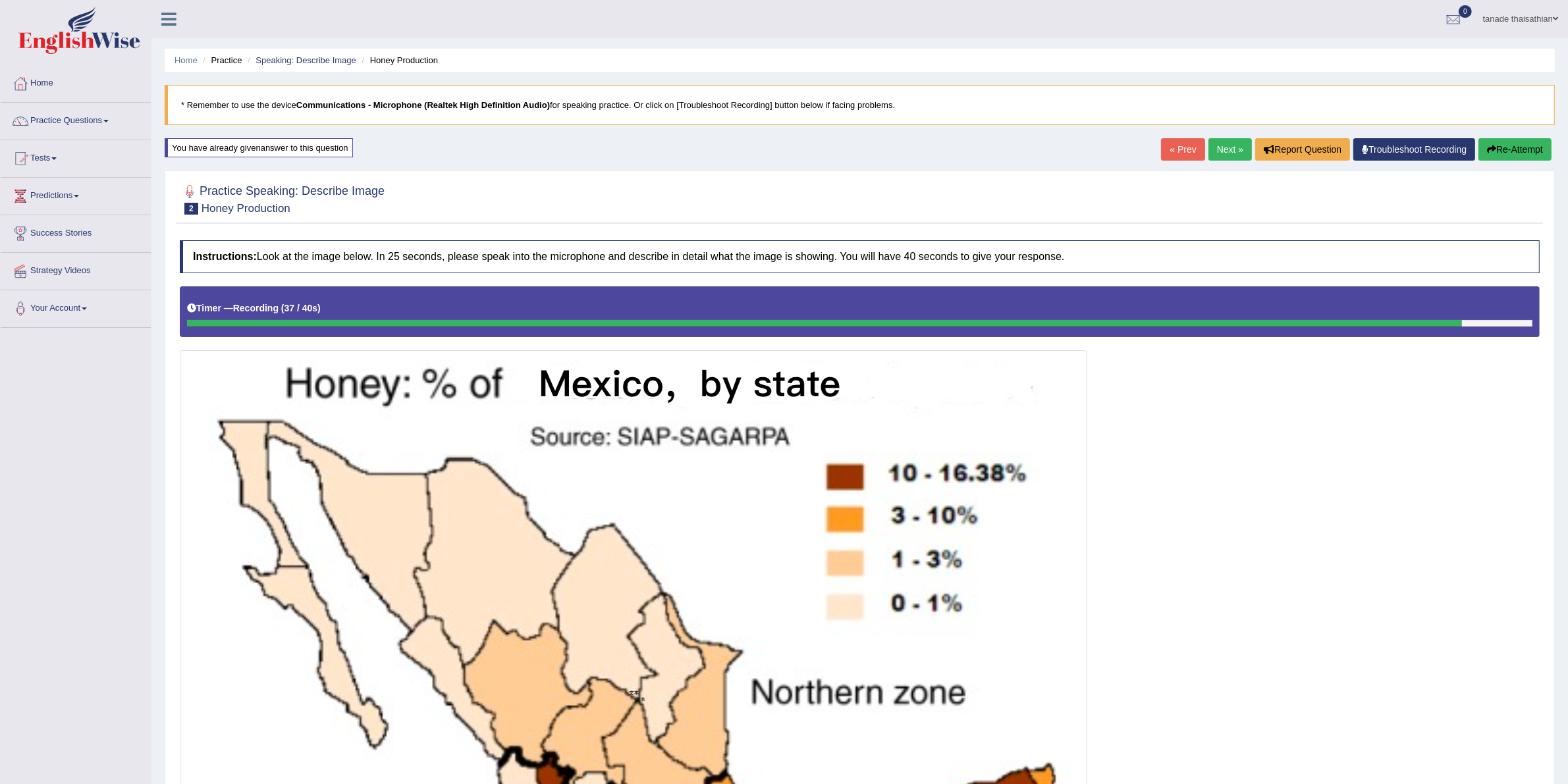
click at [836, 155] on button "Re-Attempt" at bounding box center [1515, 149] width 73 height 23
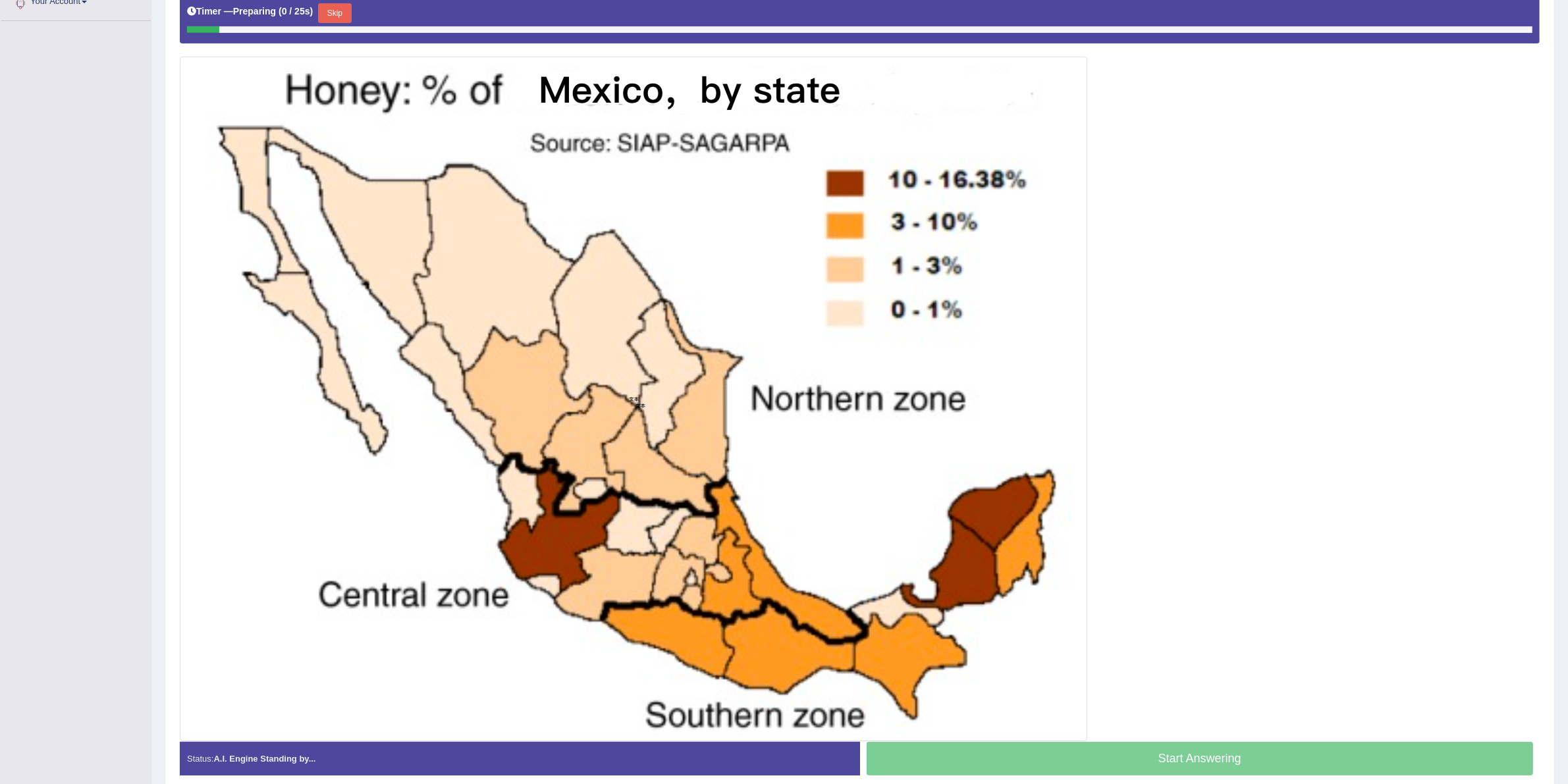
scroll to position [329, 0]
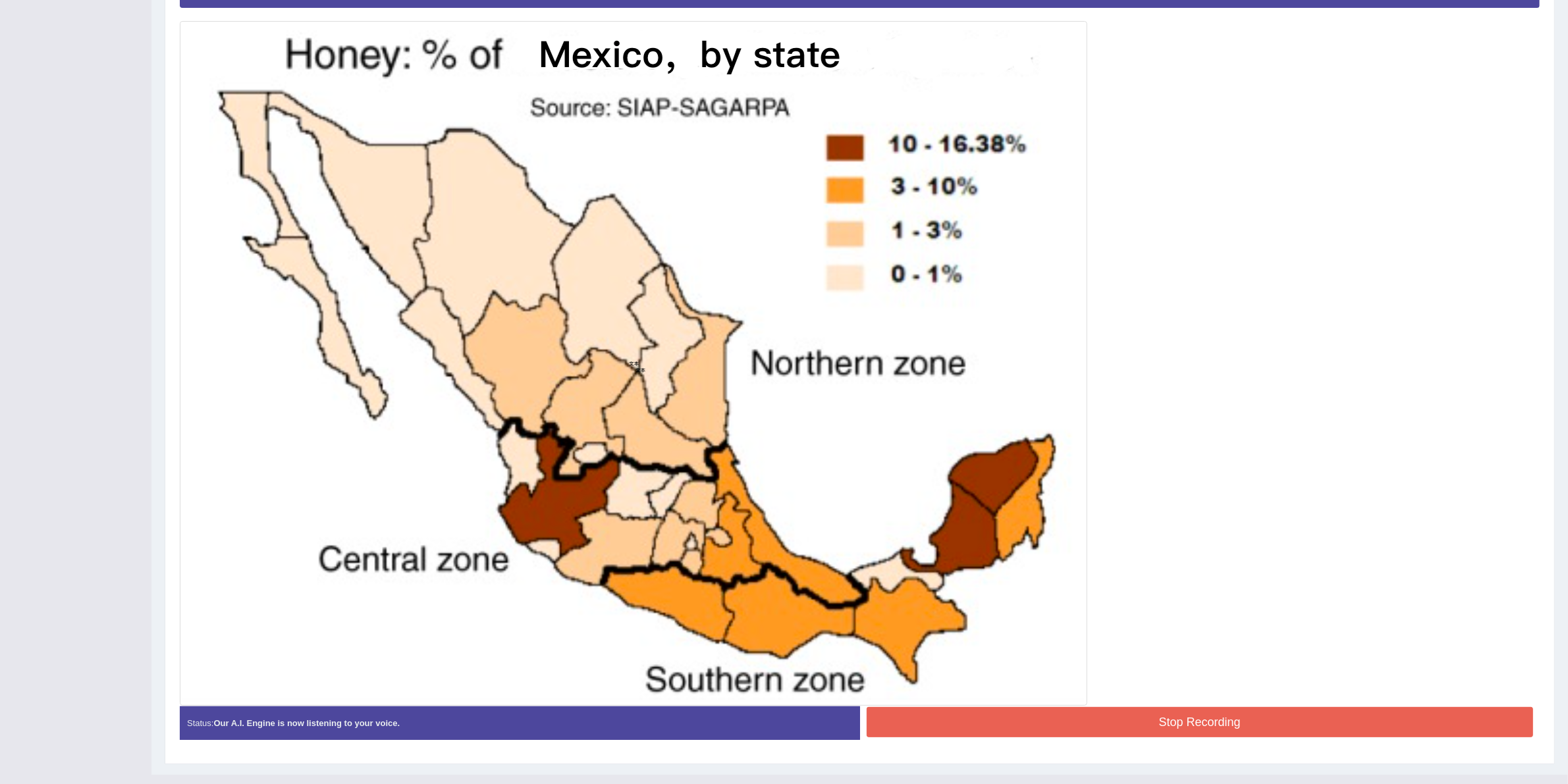
click at [1275, 728] on button "Stop Recording" at bounding box center [1200, 722] width 667 height 30
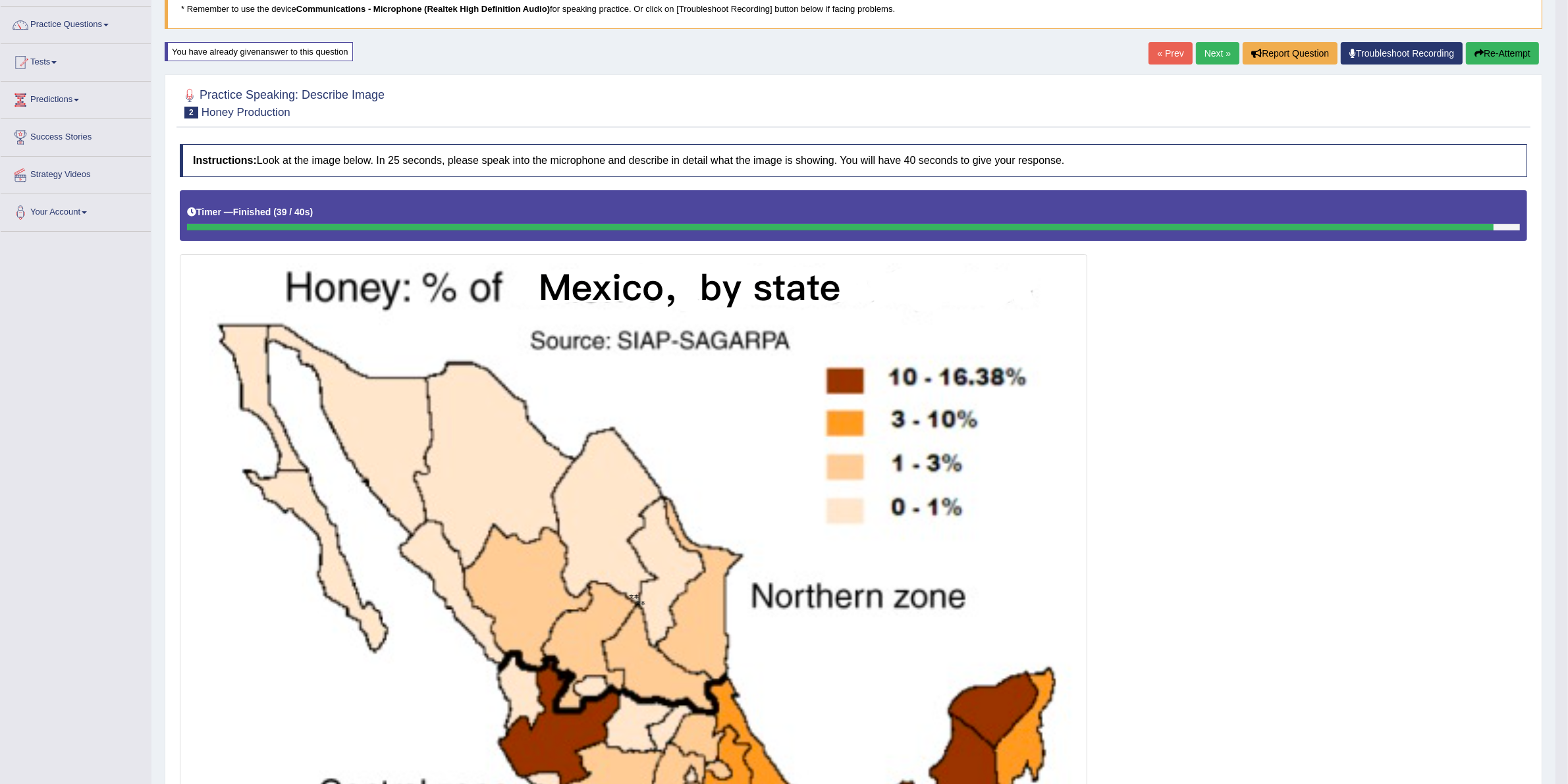
scroll to position [45, 0]
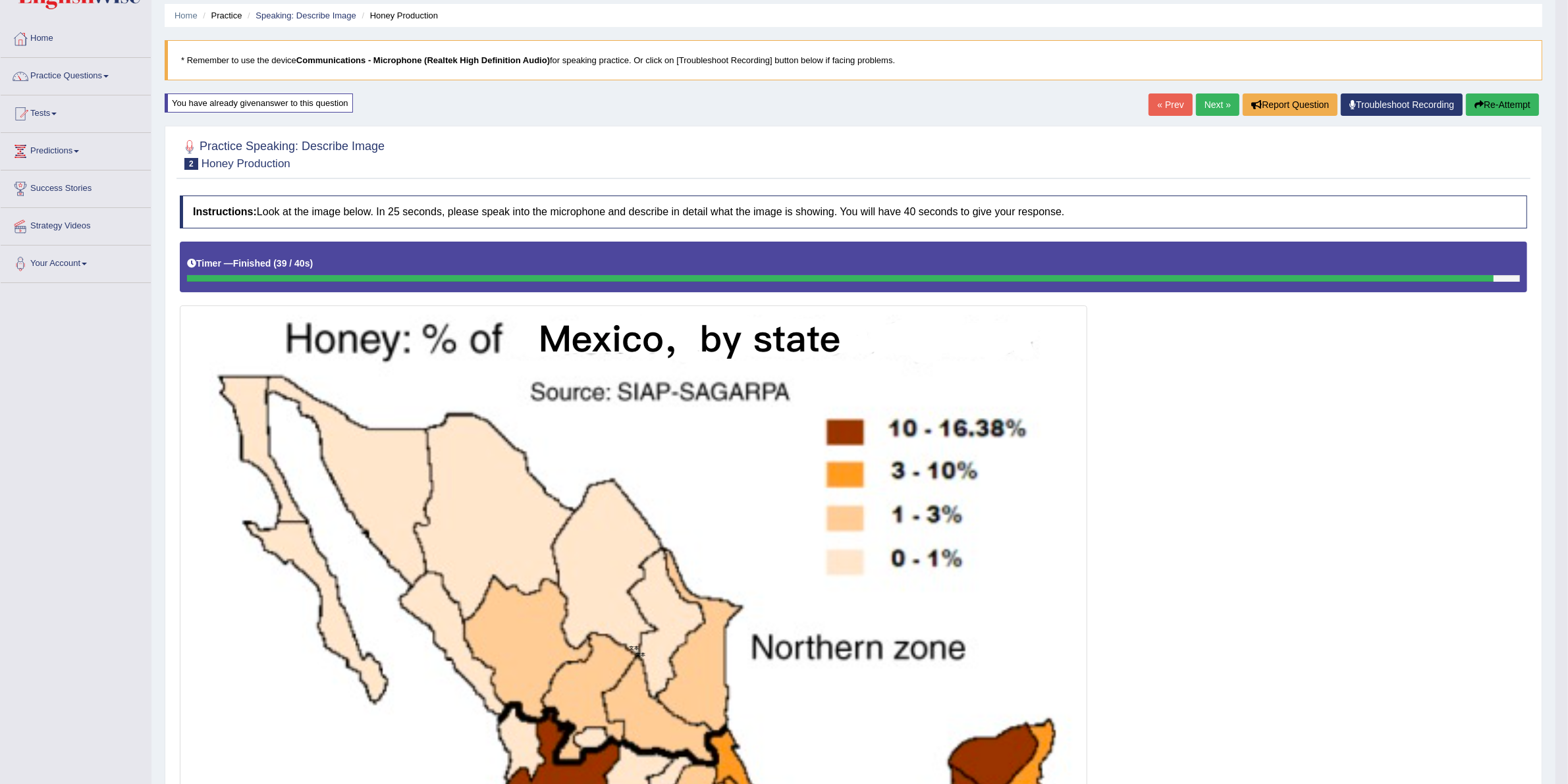
click at [1199, 108] on link "Next »" at bounding box center [1218, 105] width 44 height 23
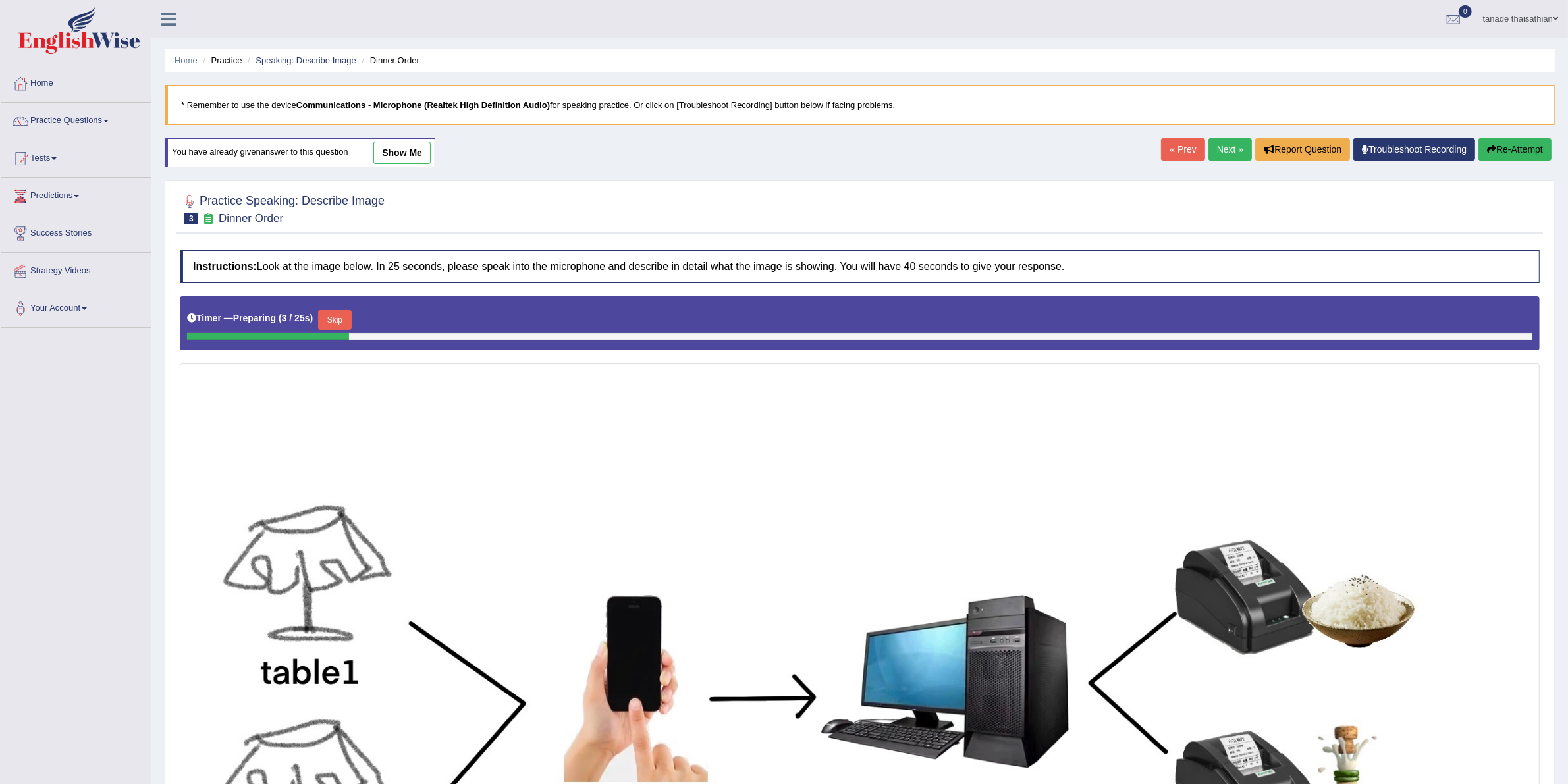
click at [408, 151] on link "show me" at bounding box center [402, 153] width 57 height 23
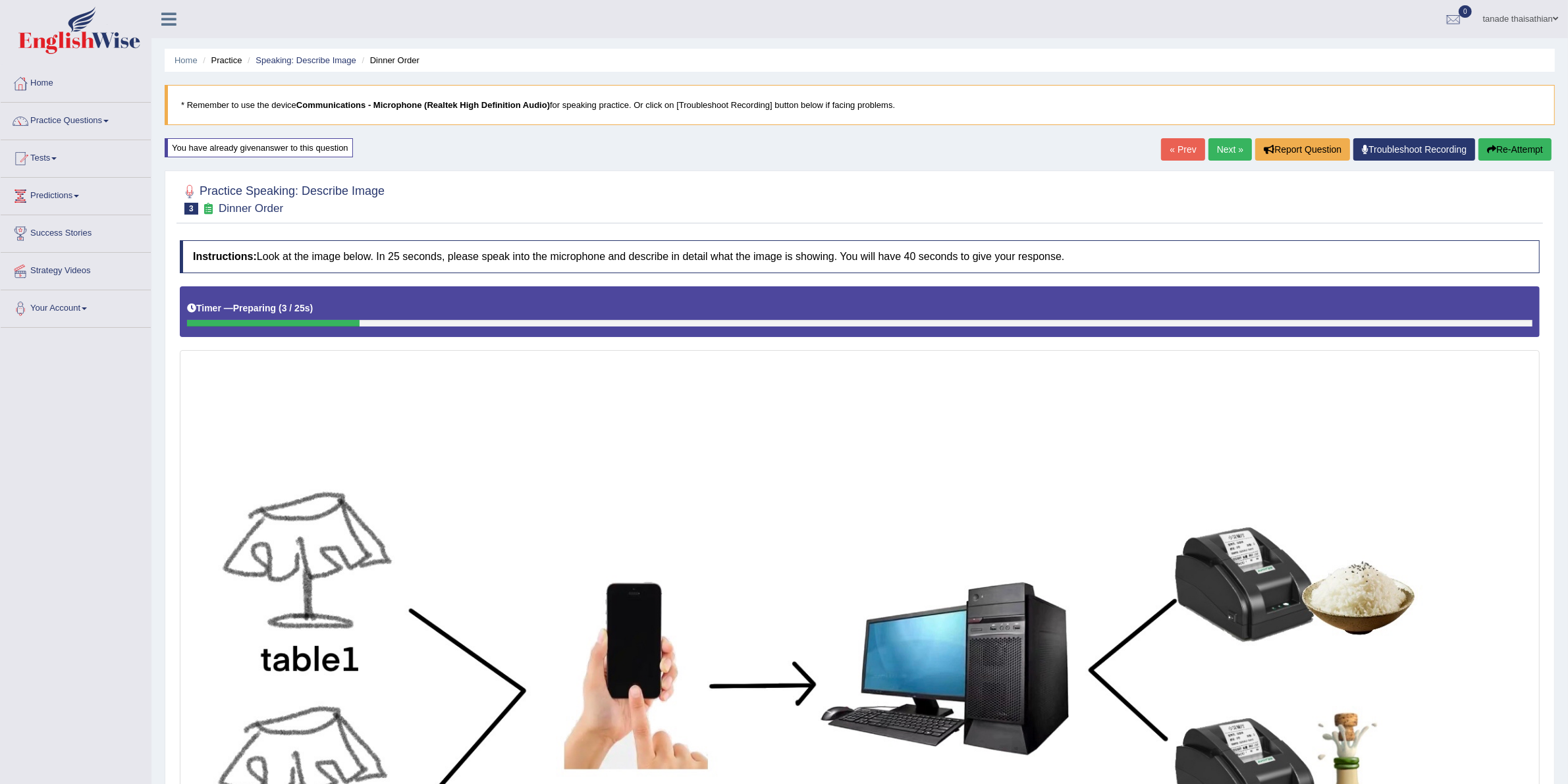
click at [408, 151] on div "Home Practice Speaking: Describe Image Dinner Order * Remember to use the devic…" at bounding box center [860, 646] width 1417 height 1292
click at [1502, 139] on button "Re-Attempt" at bounding box center [1515, 149] width 73 height 23
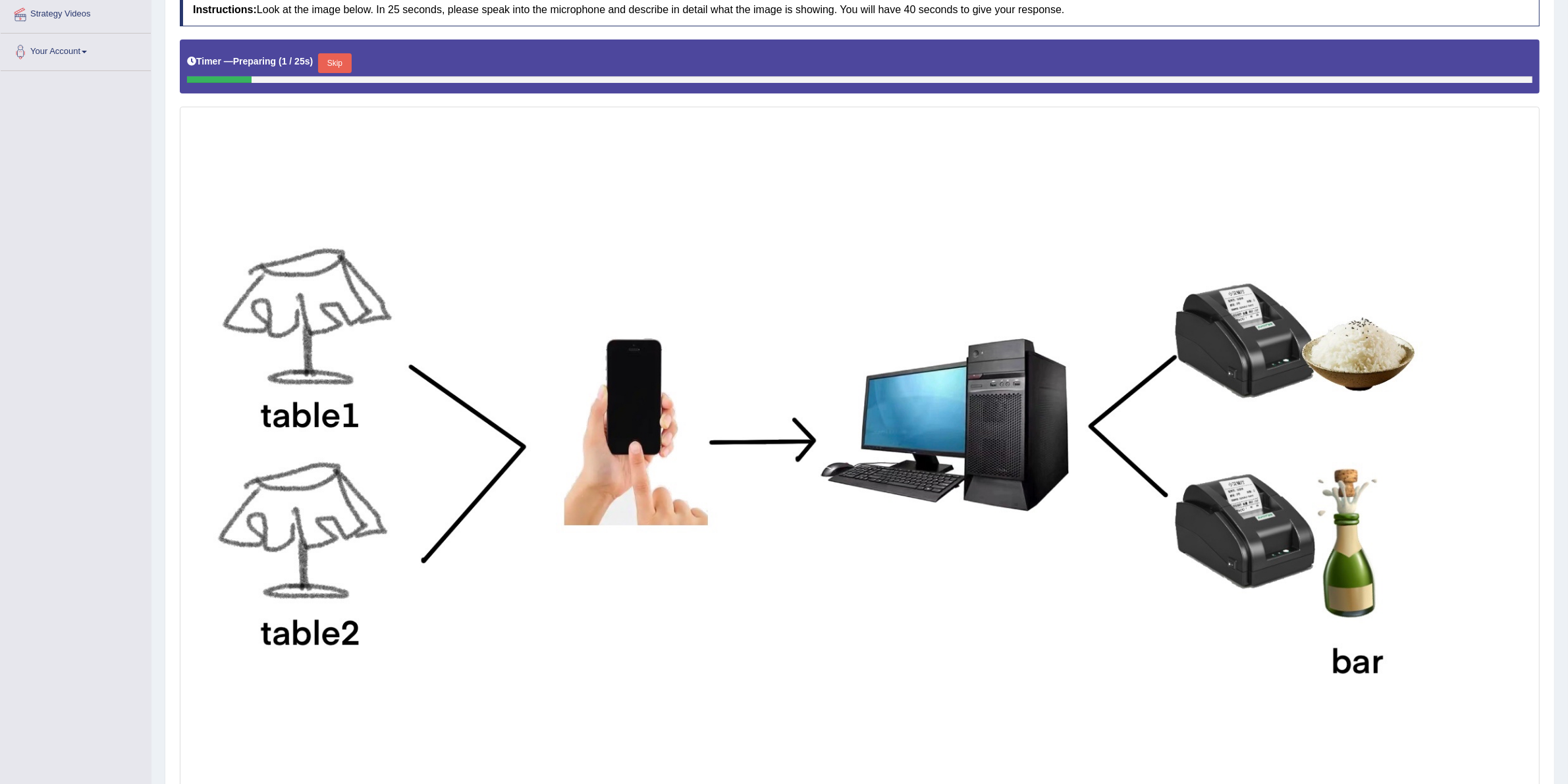
scroll to position [48, 0]
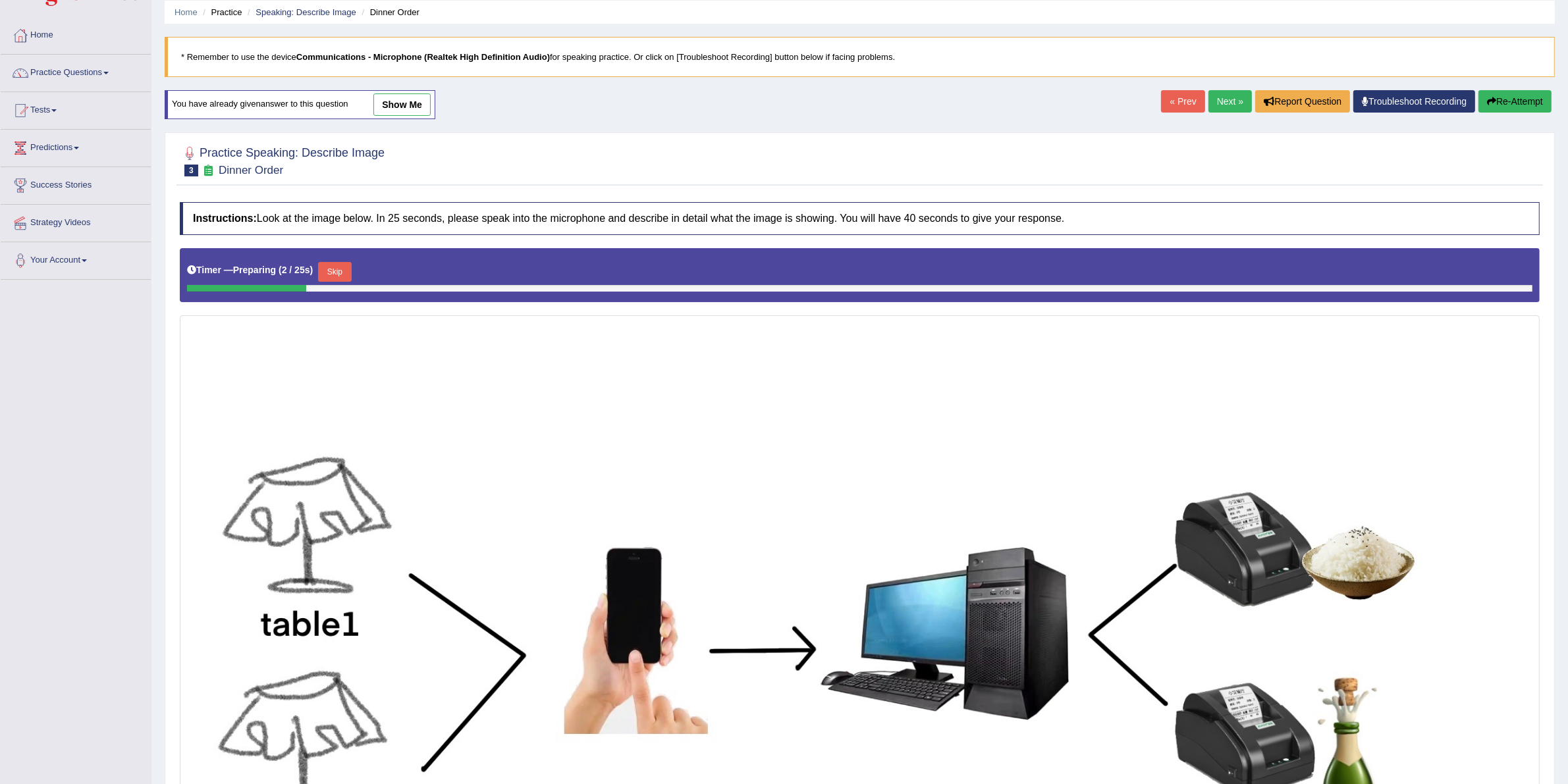
click at [334, 270] on button "Skip" at bounding box center [334, 271] width 33 height 20
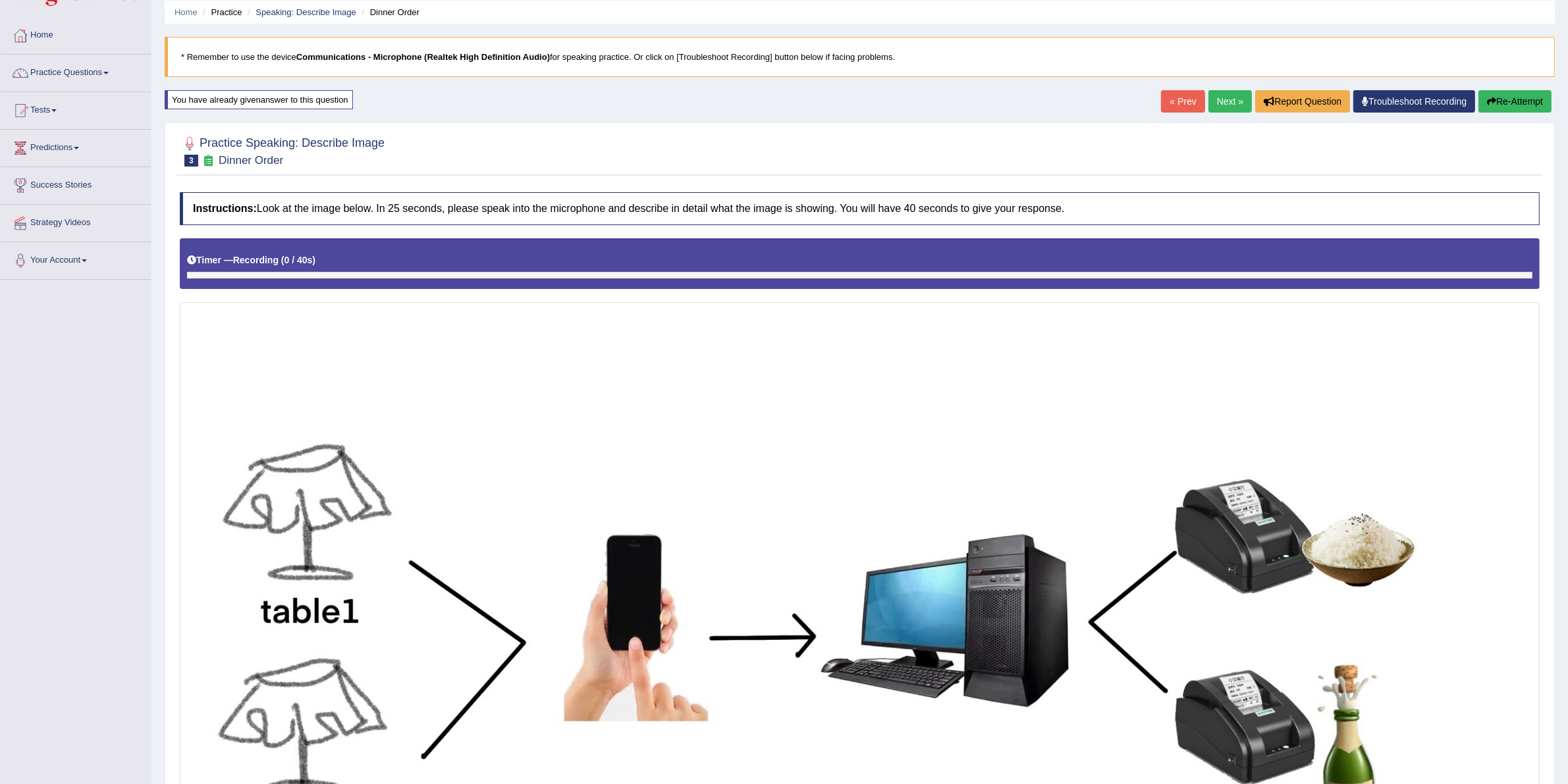
scroll to position [295, 0]
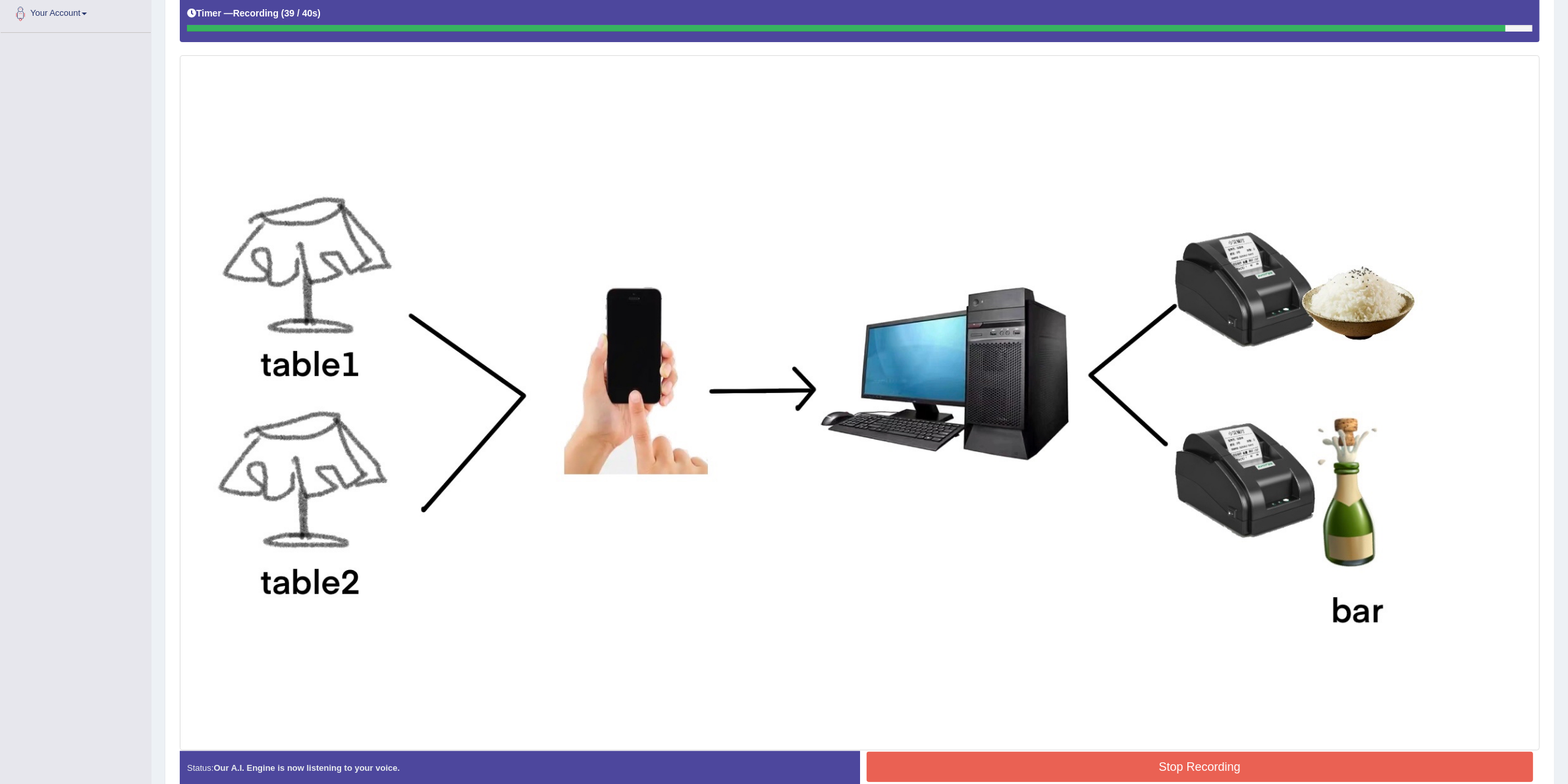
click at [1128, 755] on button "Stop Recording" at bounding box center [1200, 767] width 667 height 30
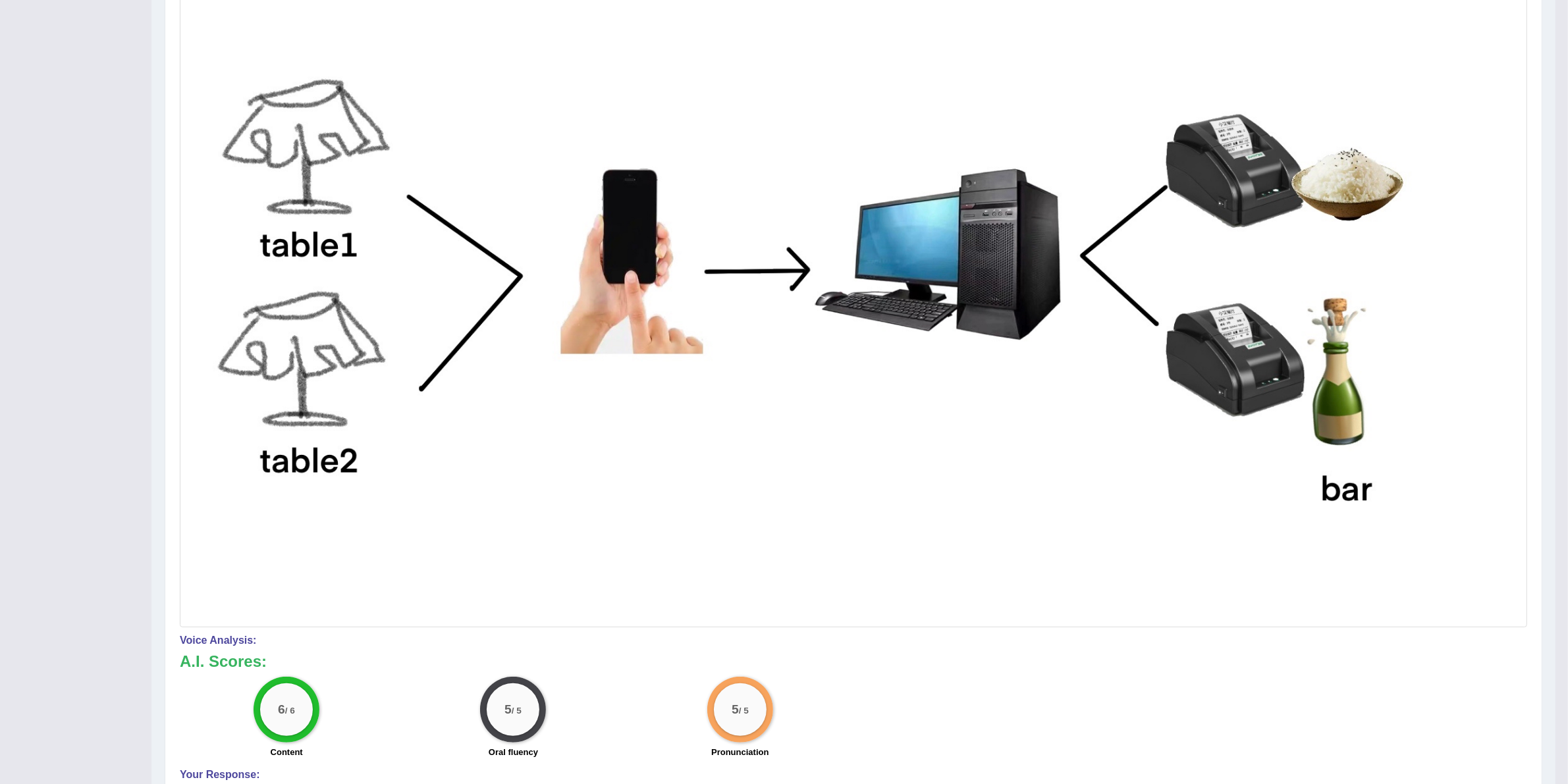
scroll to position [625, 0]
